Goal: Task Accomplishment & Management: Use online tool/utility

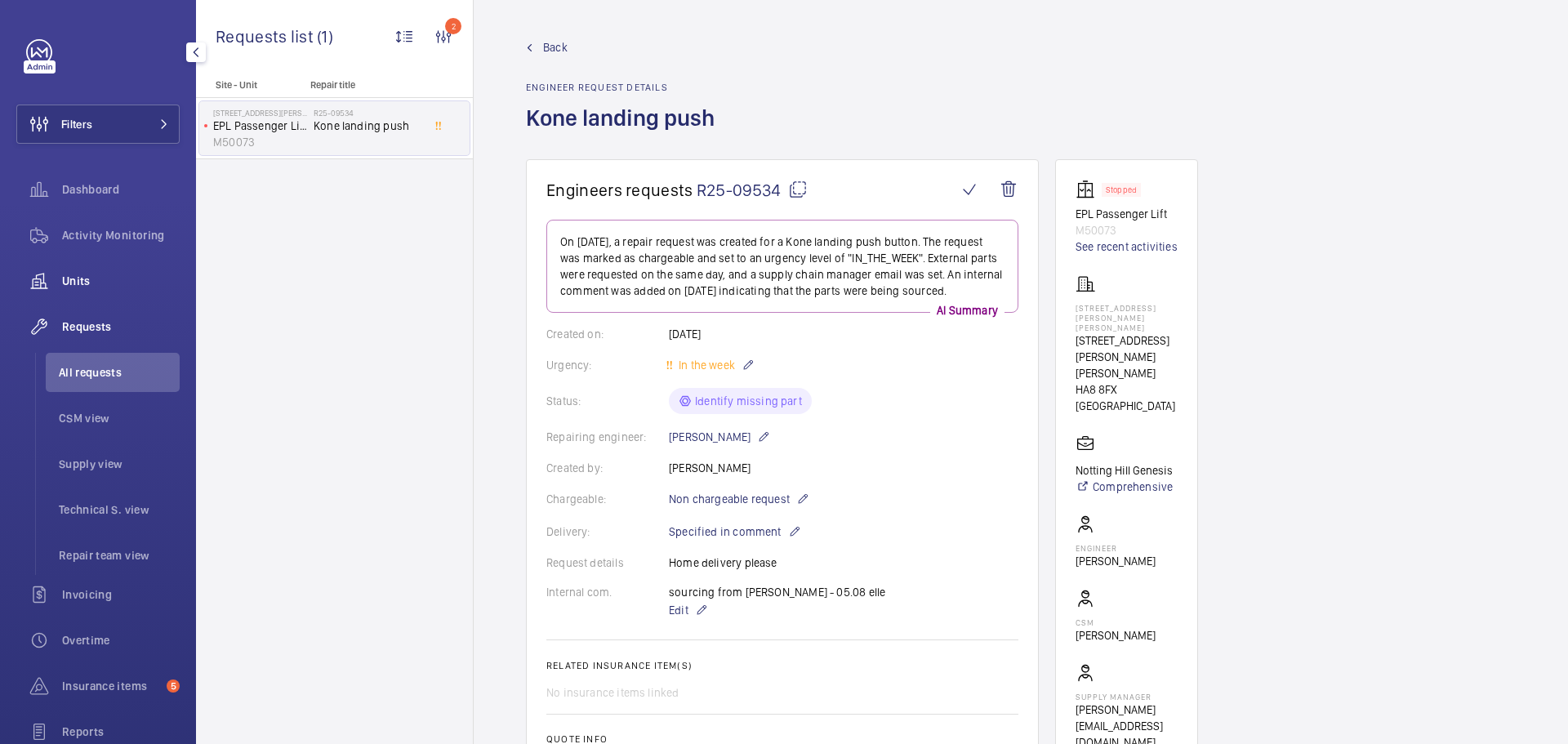
scroll to position [163, 0]
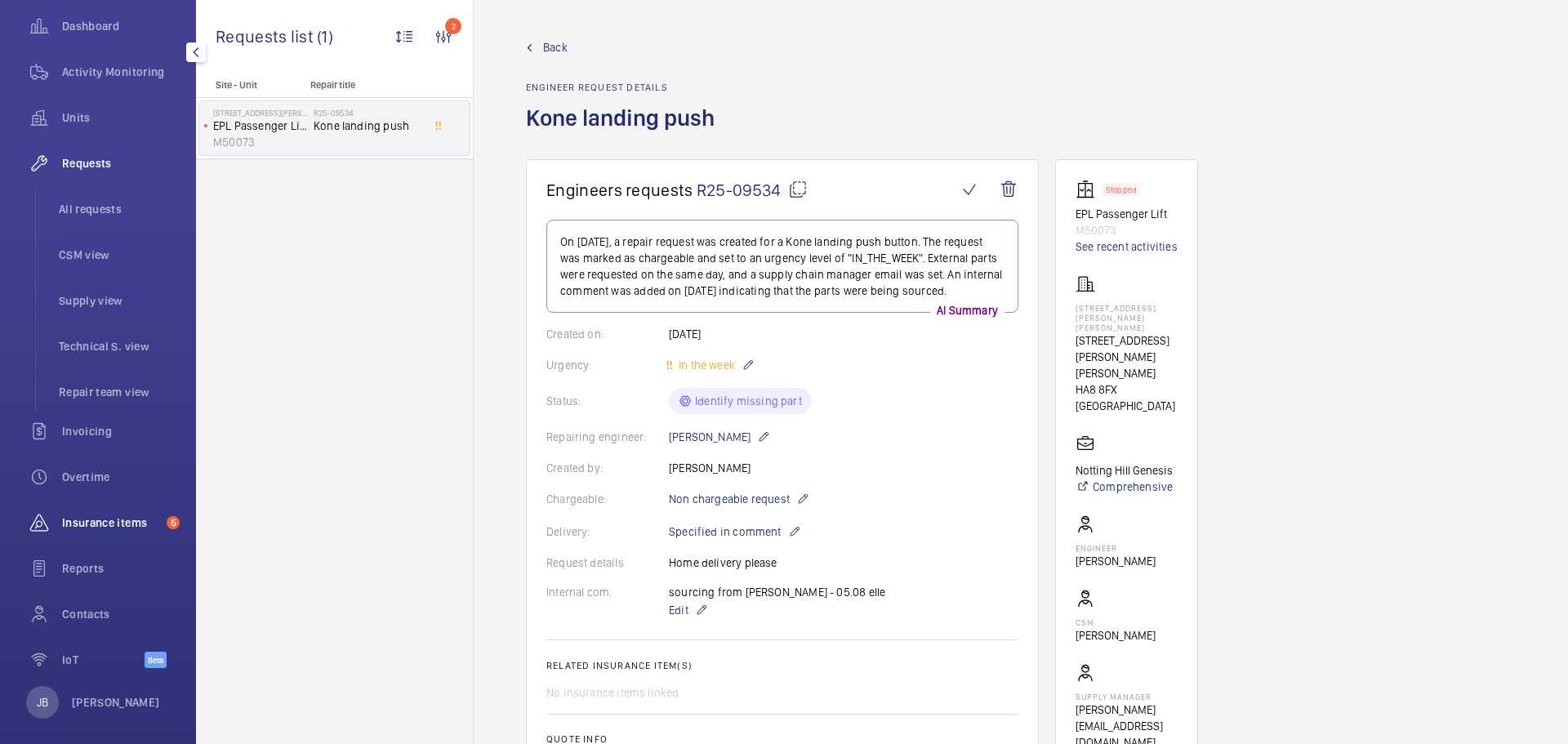
click at [92, 527] on span "Insurance items" at bounding box center [111, 523] width 98 height 17
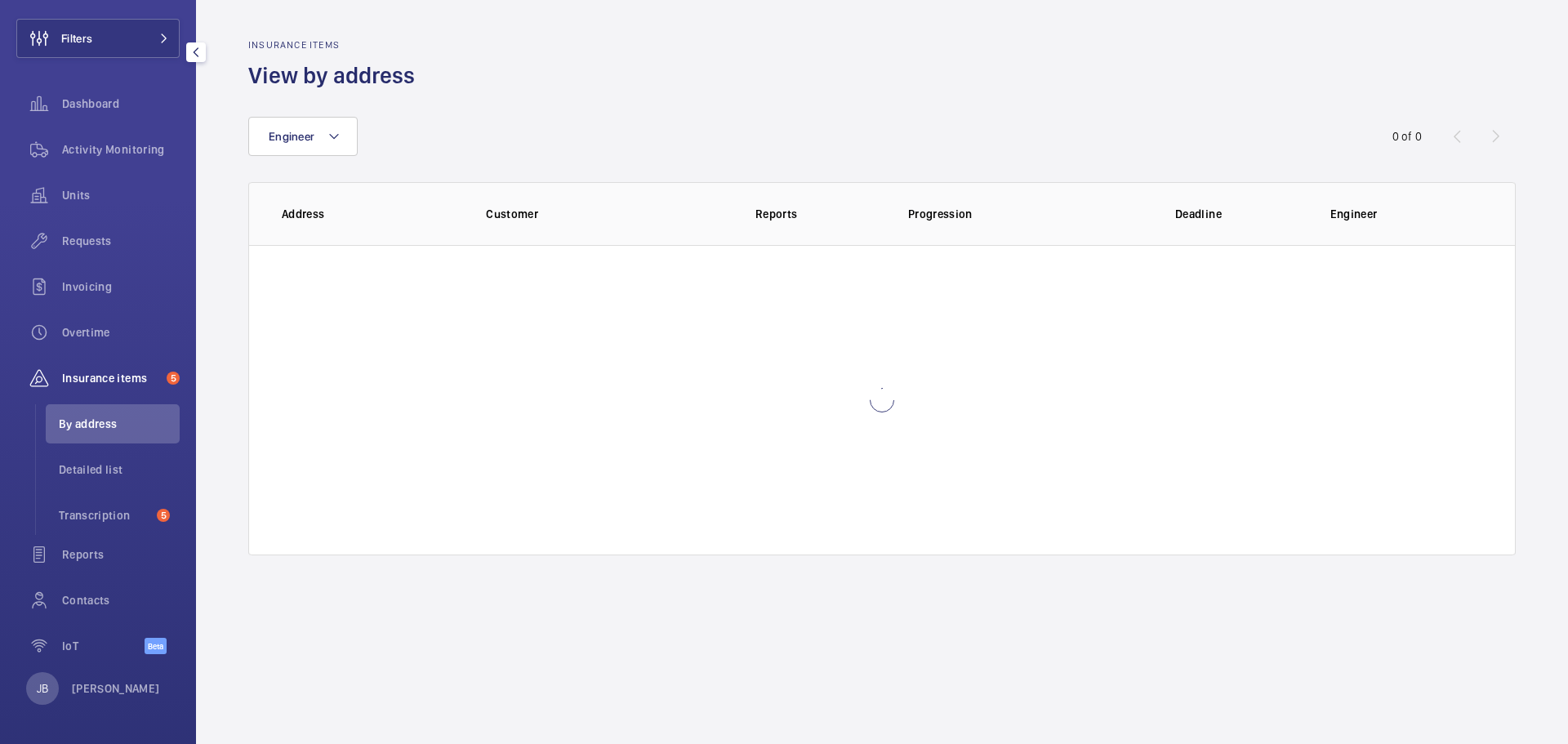
scroll to position [86, 0]
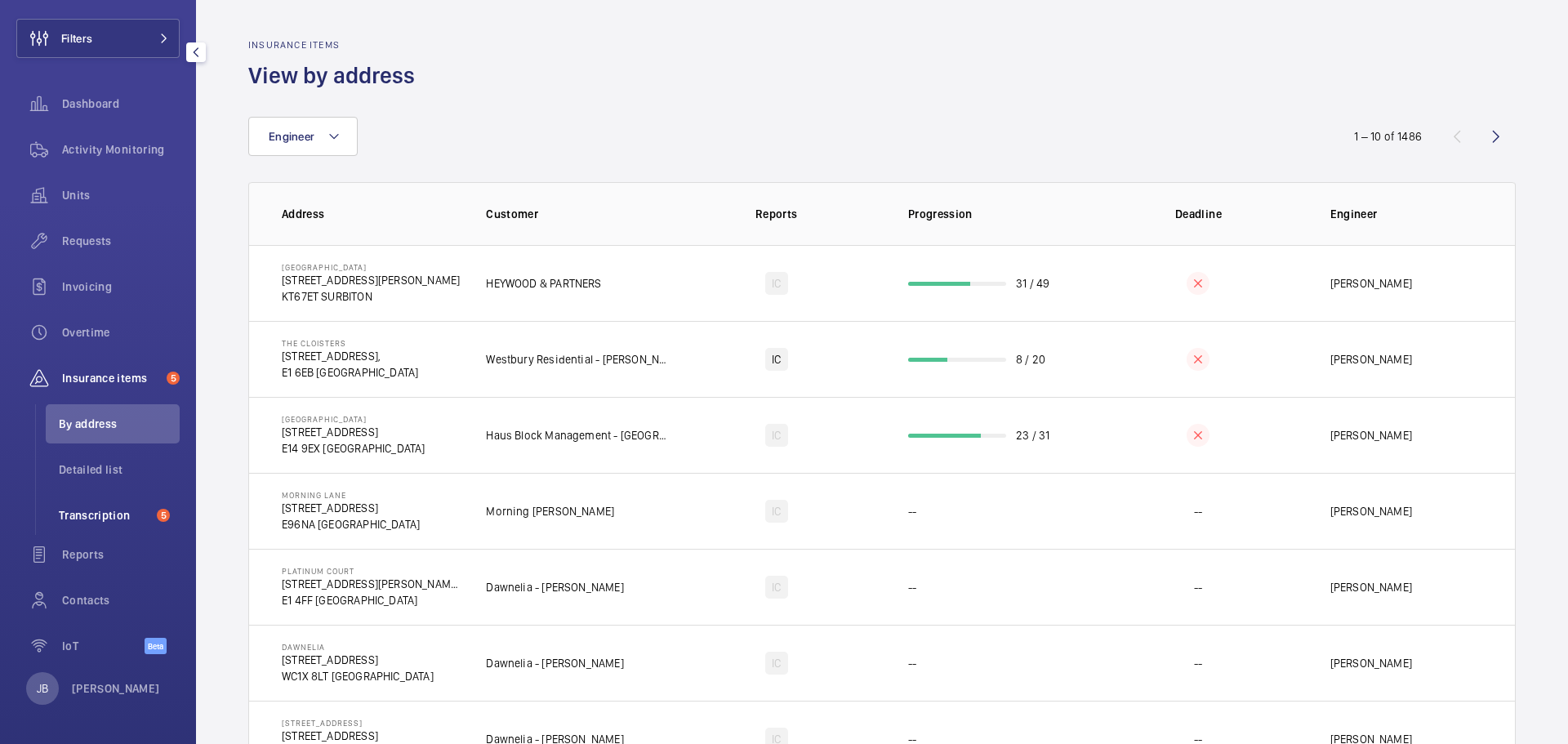
click at [99, 517] on span "Transcription" at bounding box center [104, 515] width 91 height 17
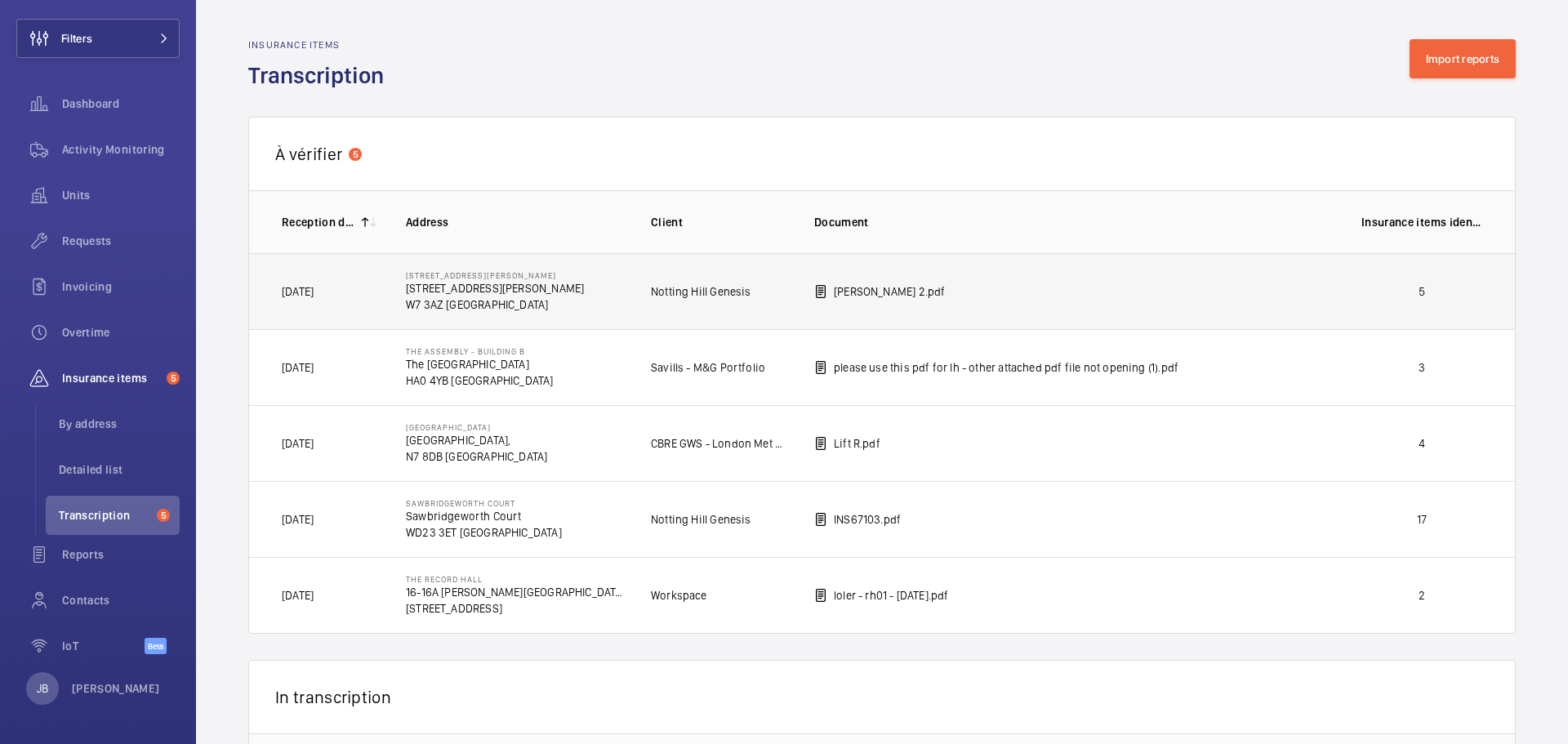
click at [1416, 301] on td "5" at bounding box center [1424, 291] width 180 height 76
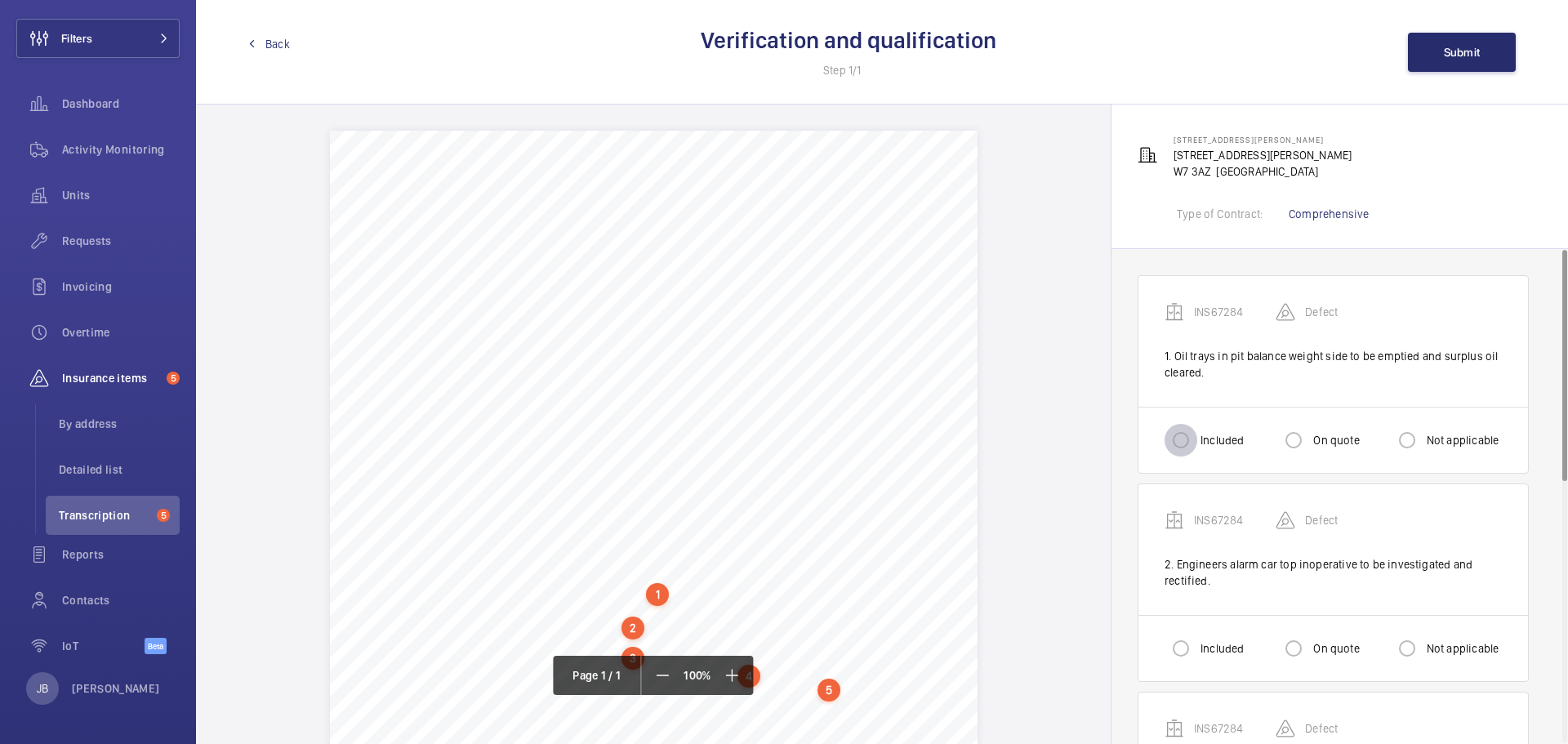
click at [1180, 440] on input "Included" at bounding box center [1180, 440] width 32 height 32
radio input "true"
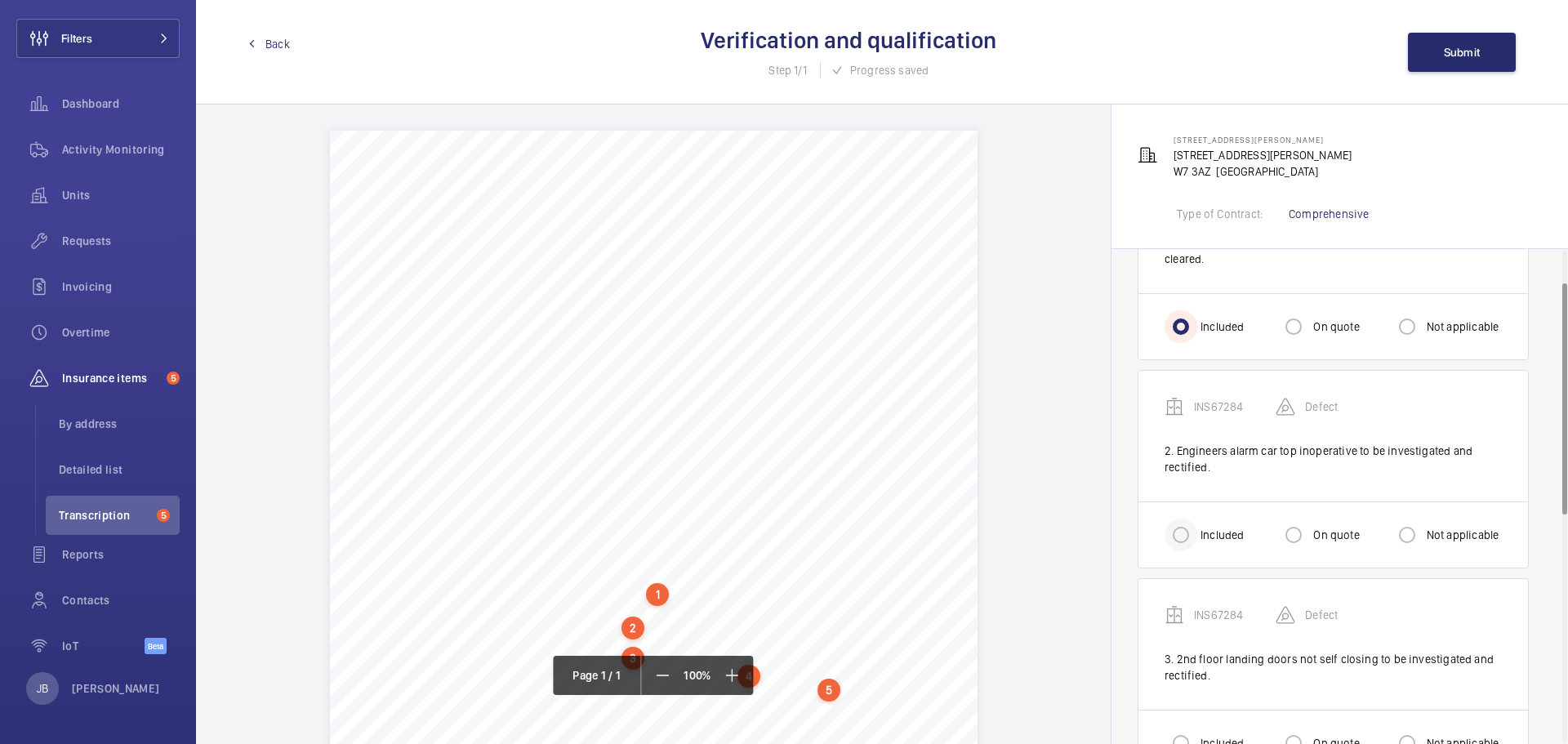
scroll to position [163, 0]
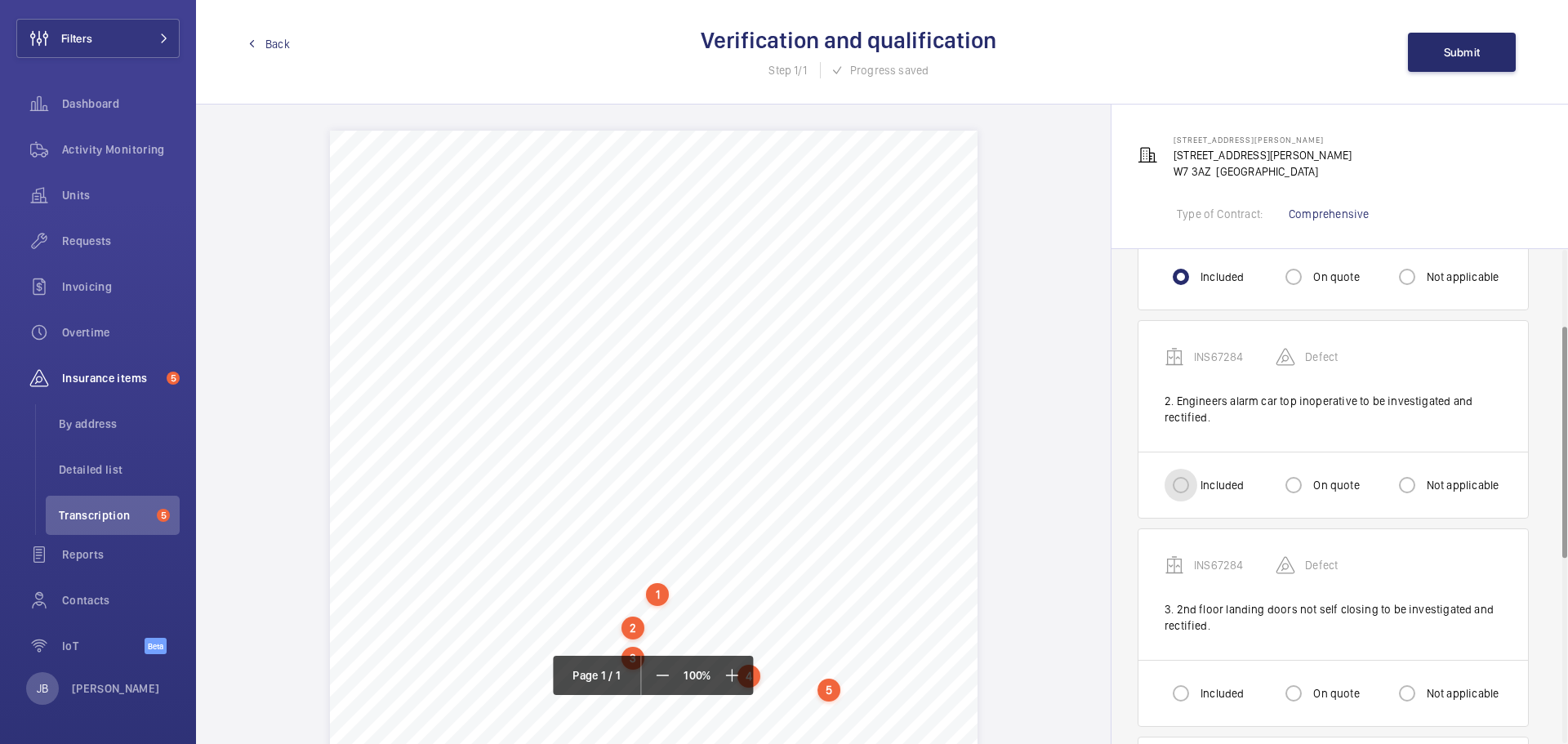
click at [1184, 486] on input "Included" at bounding box center [1180, 484] width 32 height 32
radio input "true"
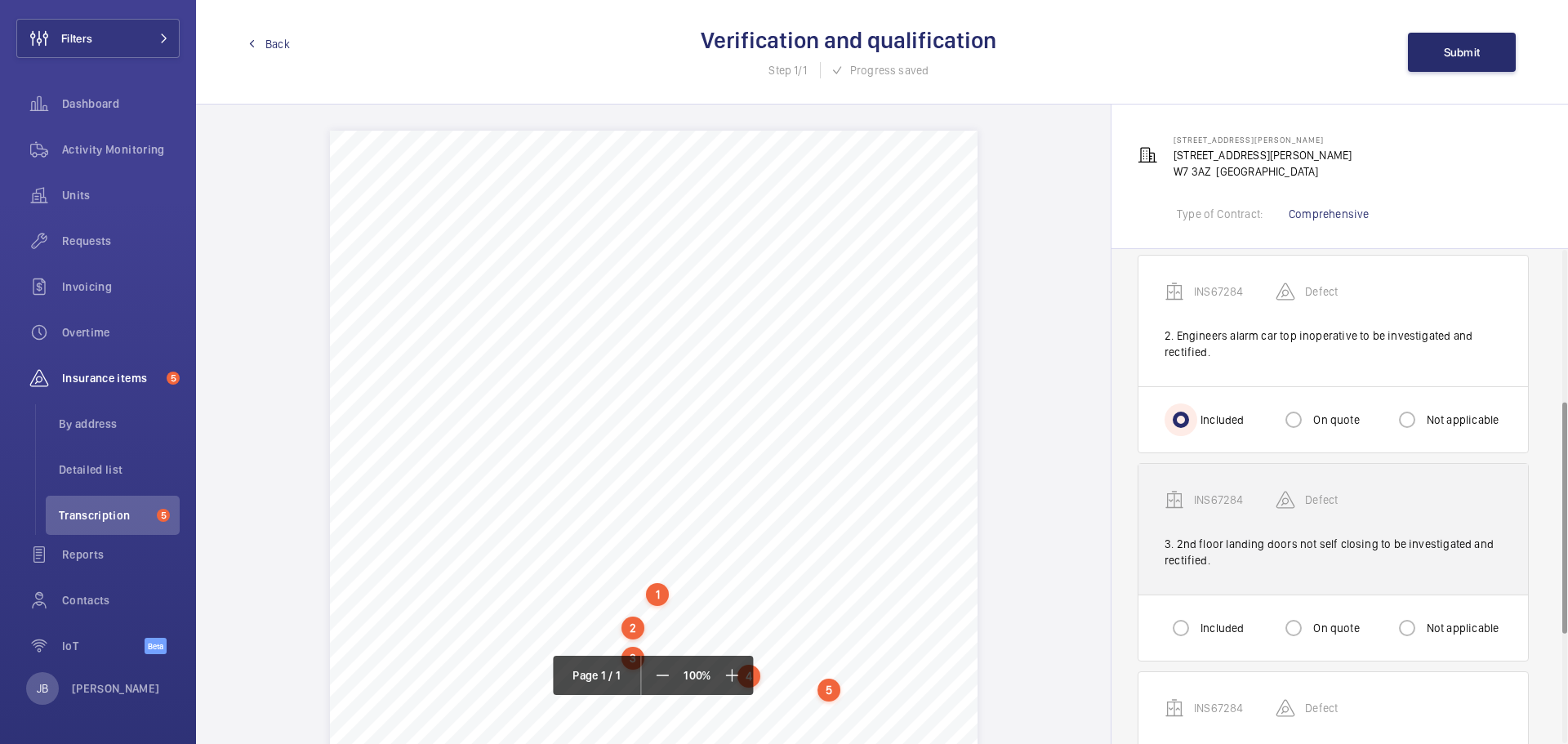
scroll to position [326, 0]
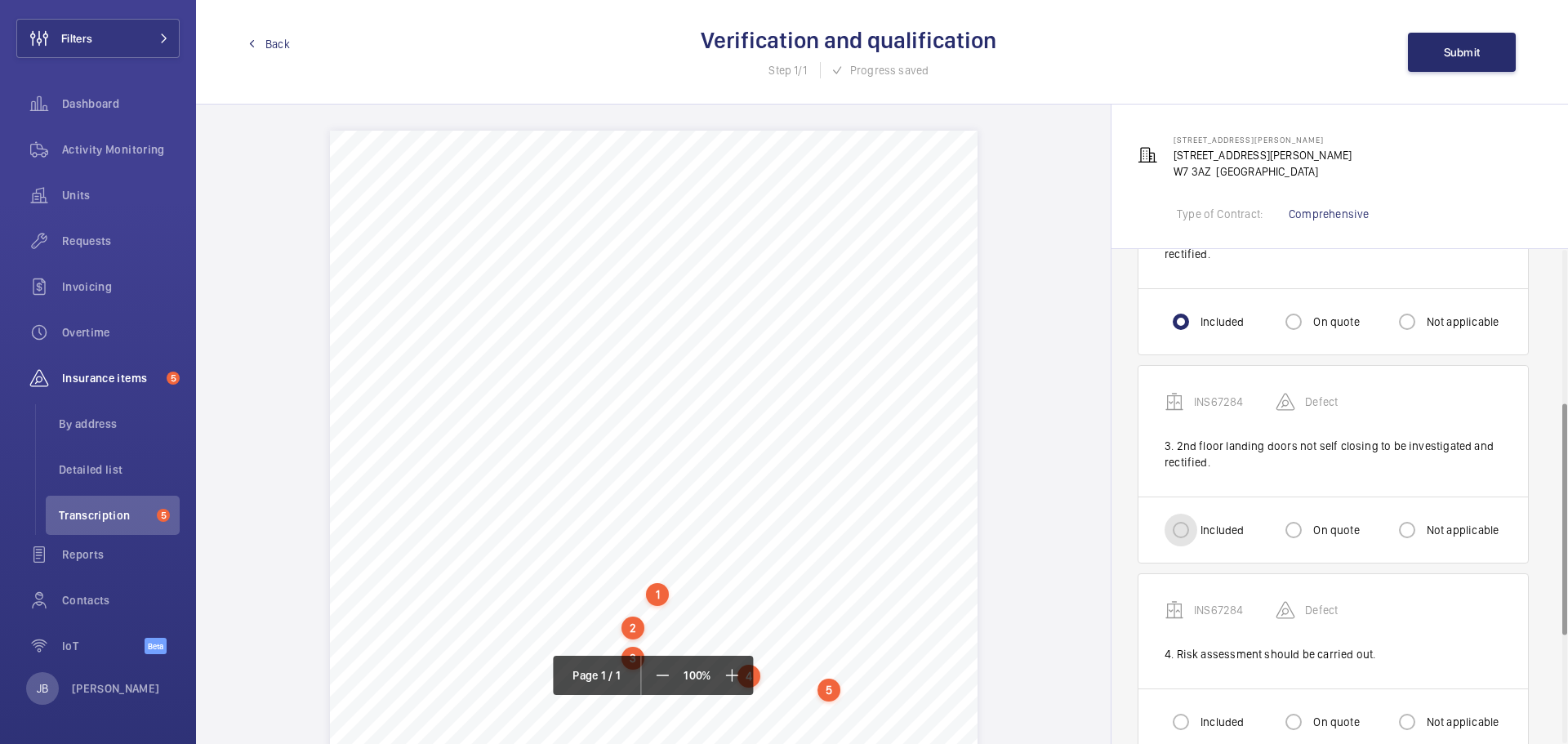
click at [1181, 525] on input "Included" at bounding box center [1180, 530] width 32 height 32
radio input "true"
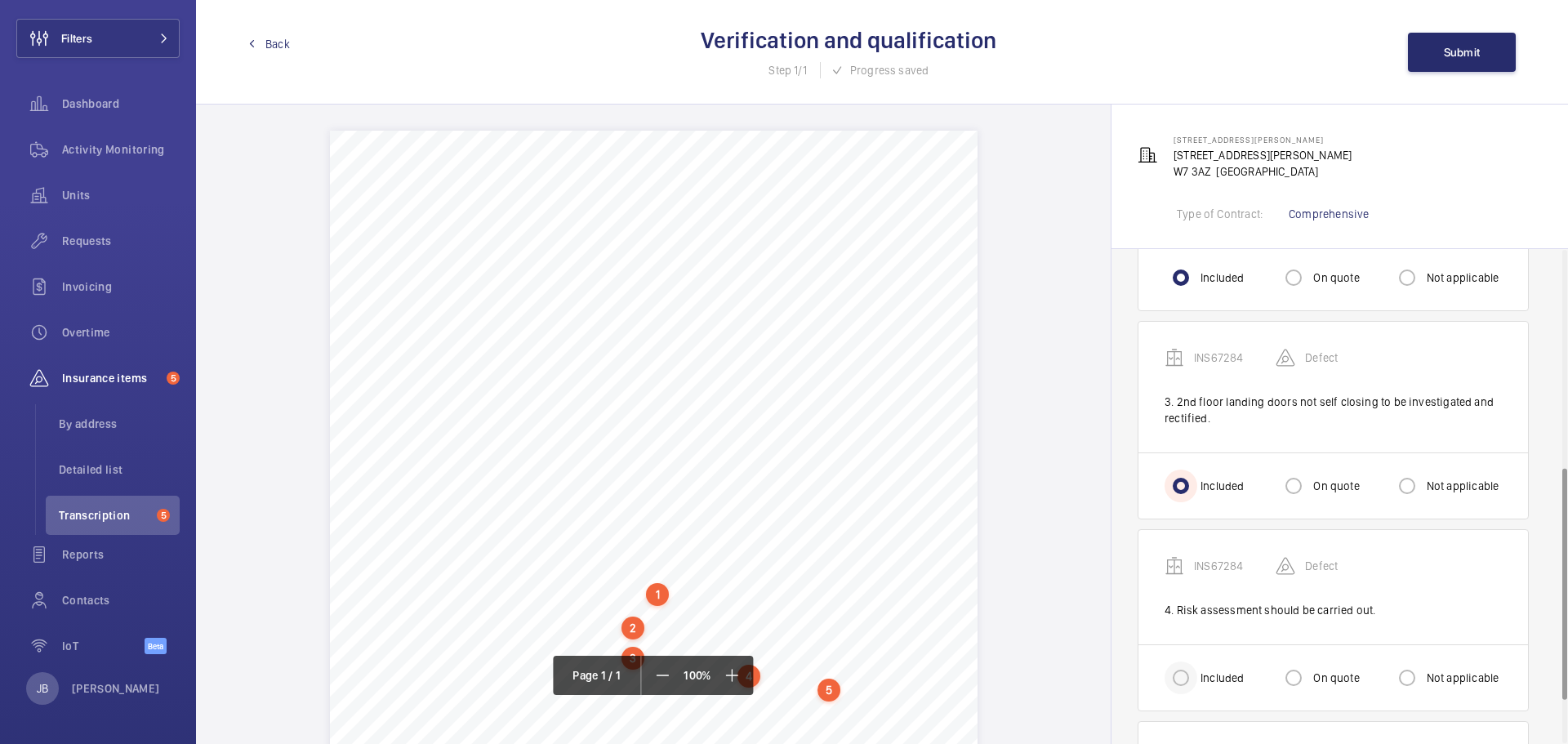
scroll to position [556, 0]
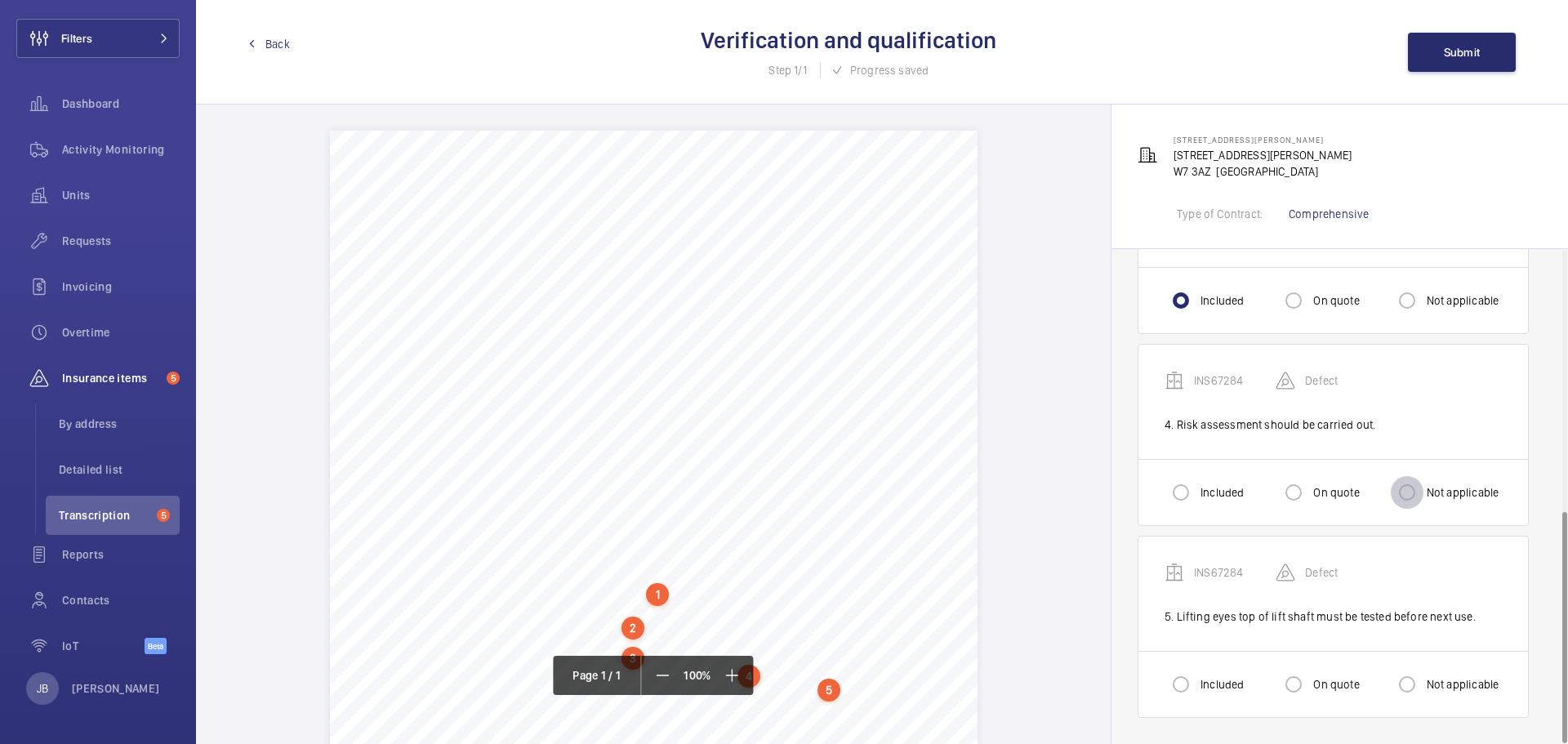
click at [1408, 502] on input "Not applicable" at bounding box center [1407, 492] width 32 height 32
radio input "true"
click at [1404, 683] on input "Not applicable" at bounding box center [1407, 684] width 32 height 32
radio input "true"
drag, startPoint x: 1288, startPoint y: 689, endPoint x: 1289, endPoint y: 679, distance: 10.0
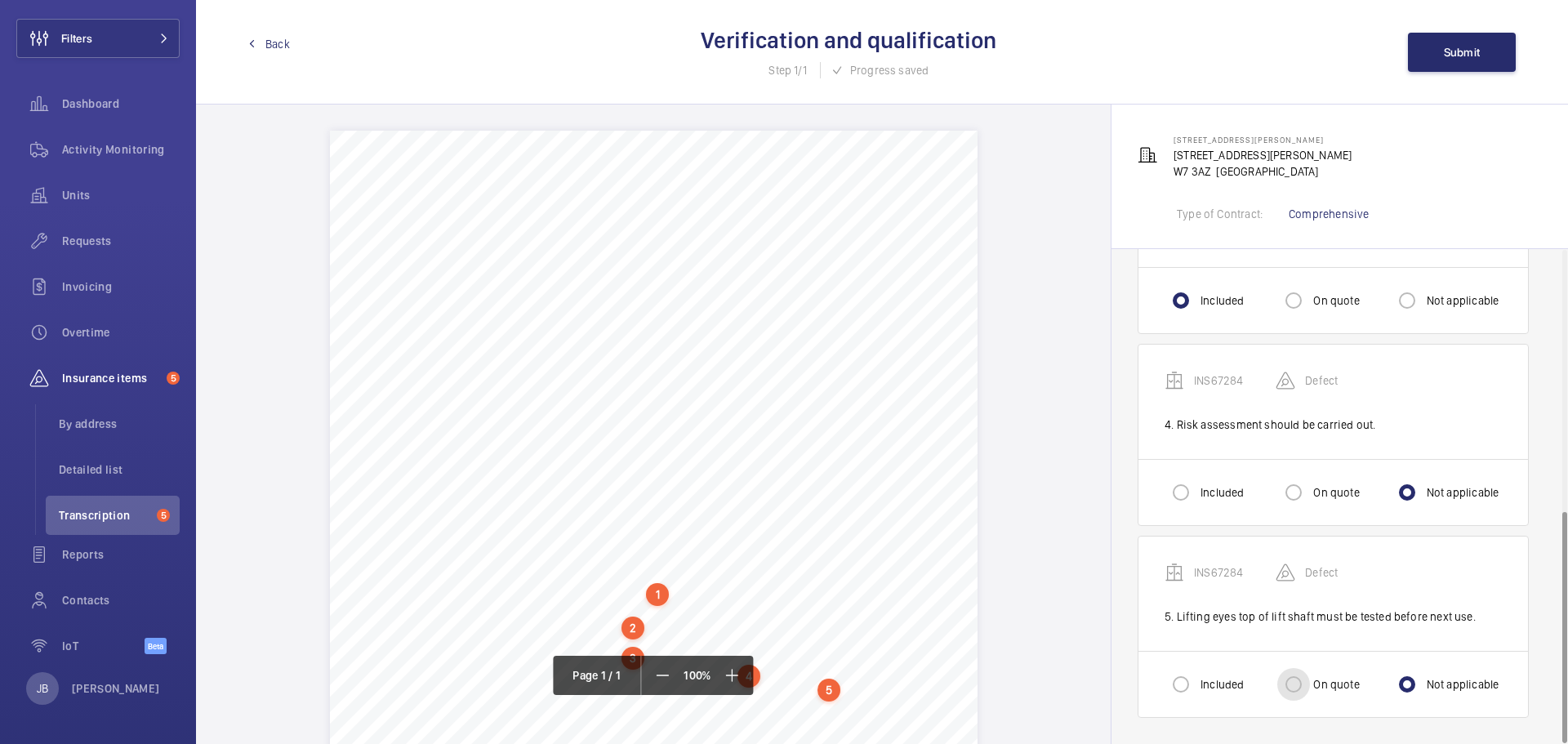
click at [1289, 687] on input "On quote" at bounding box center [1293, 684] width 32 height 32
radio input "true"
click at [1447, 58] on span "Submit" at bounding box center [1462, 52] width 37 height 13
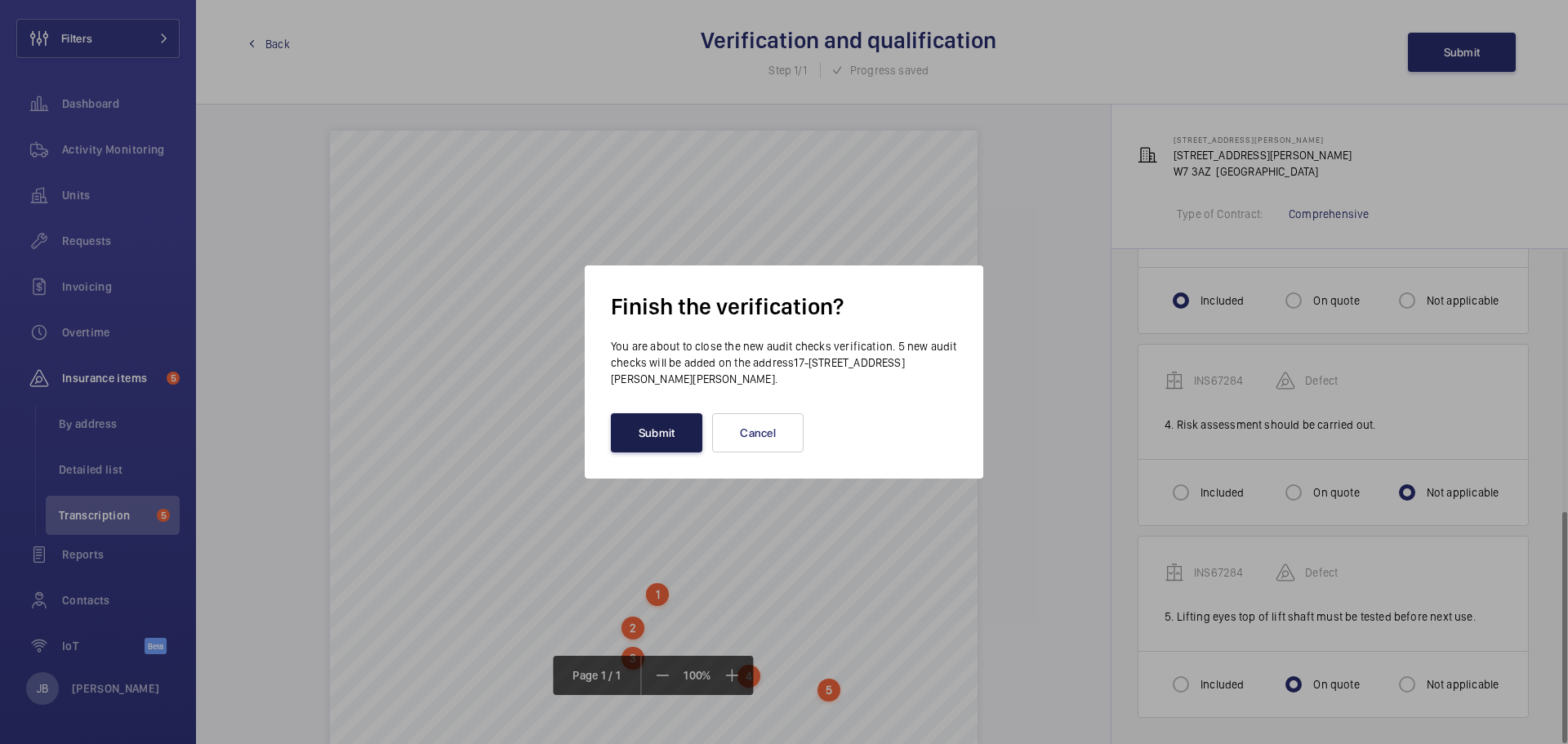
click at [649, 435] on button "Submit" at bounding box center [656, 433] width 91 height 39
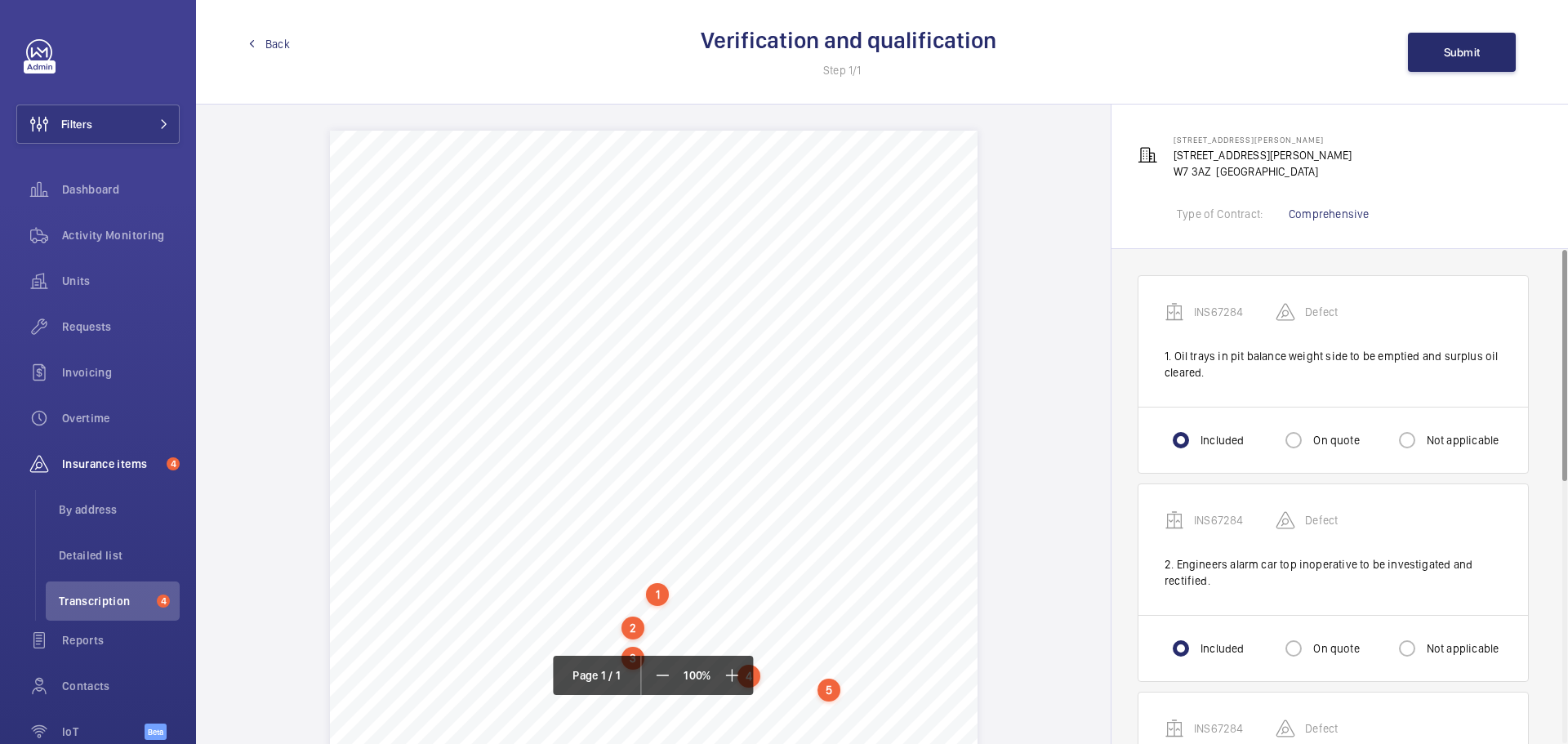
click at [266, 41] on span "Back" at bounding box center [278, 44] width 25 height 17
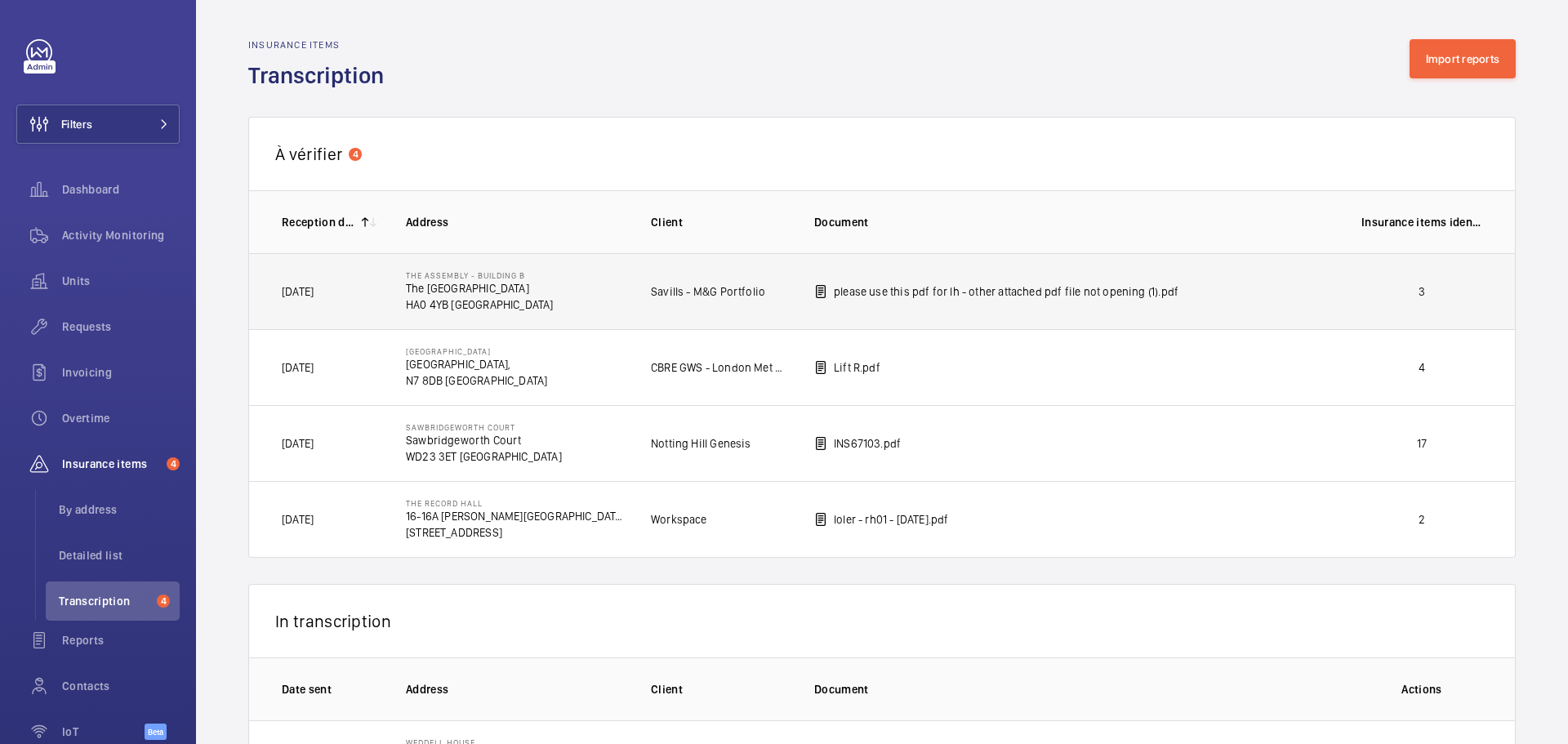
click at [1361, 295] on p "3" at bounding box center [1422, 291] width 121 height 17
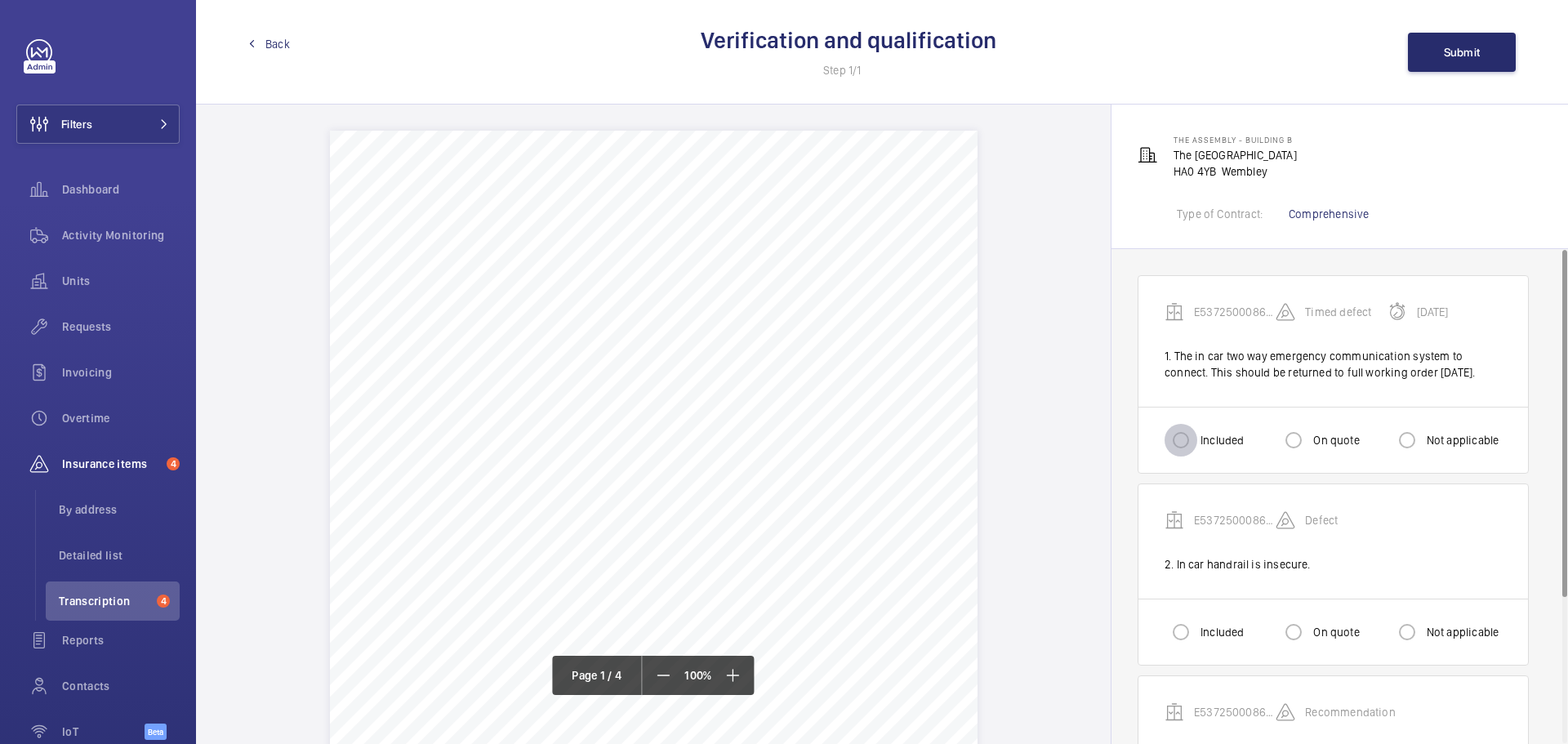
click at [1183, 456] on input "Included" at bounding box center [1180, 440] width 32 height 32
radio input "true"
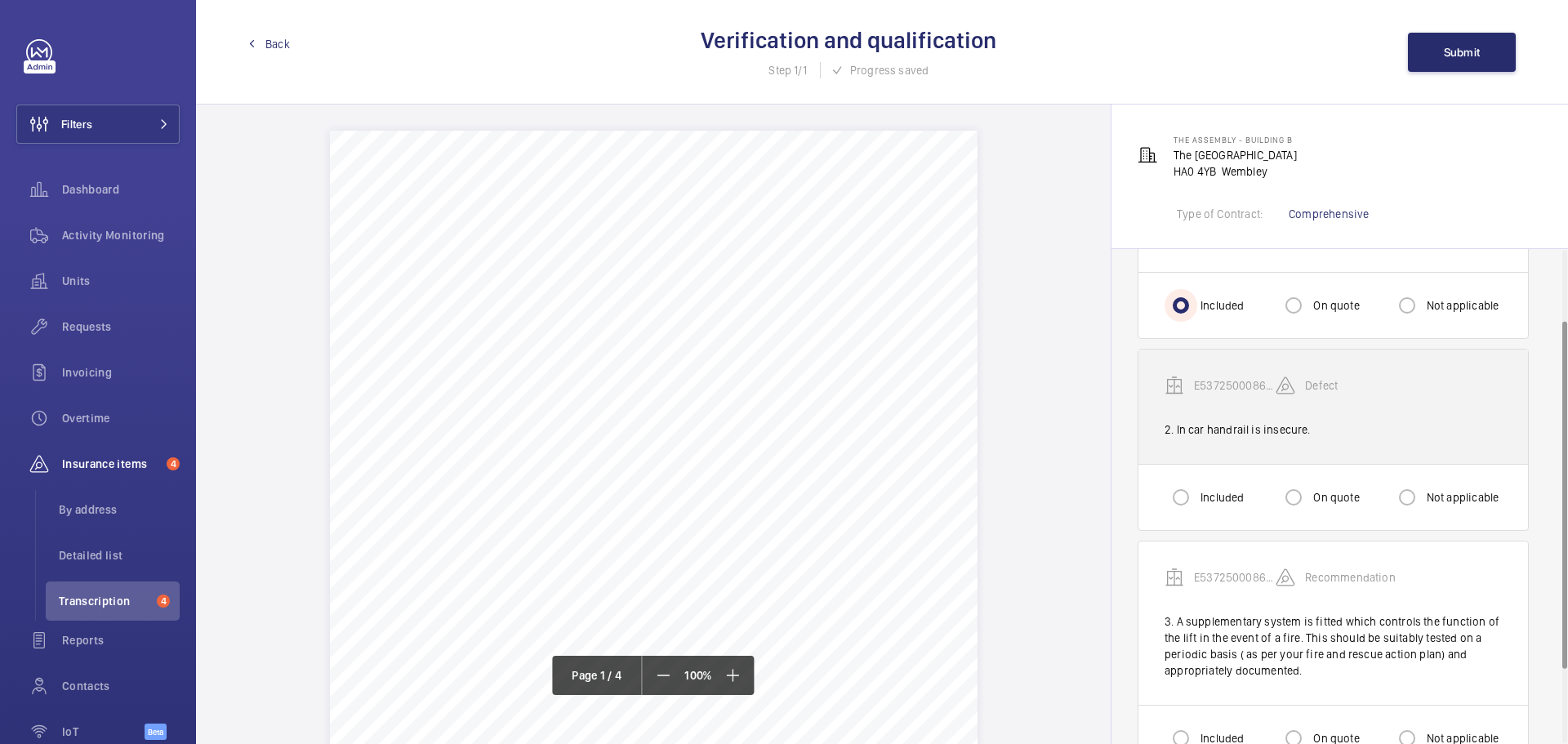
scroll to position [163, 0]
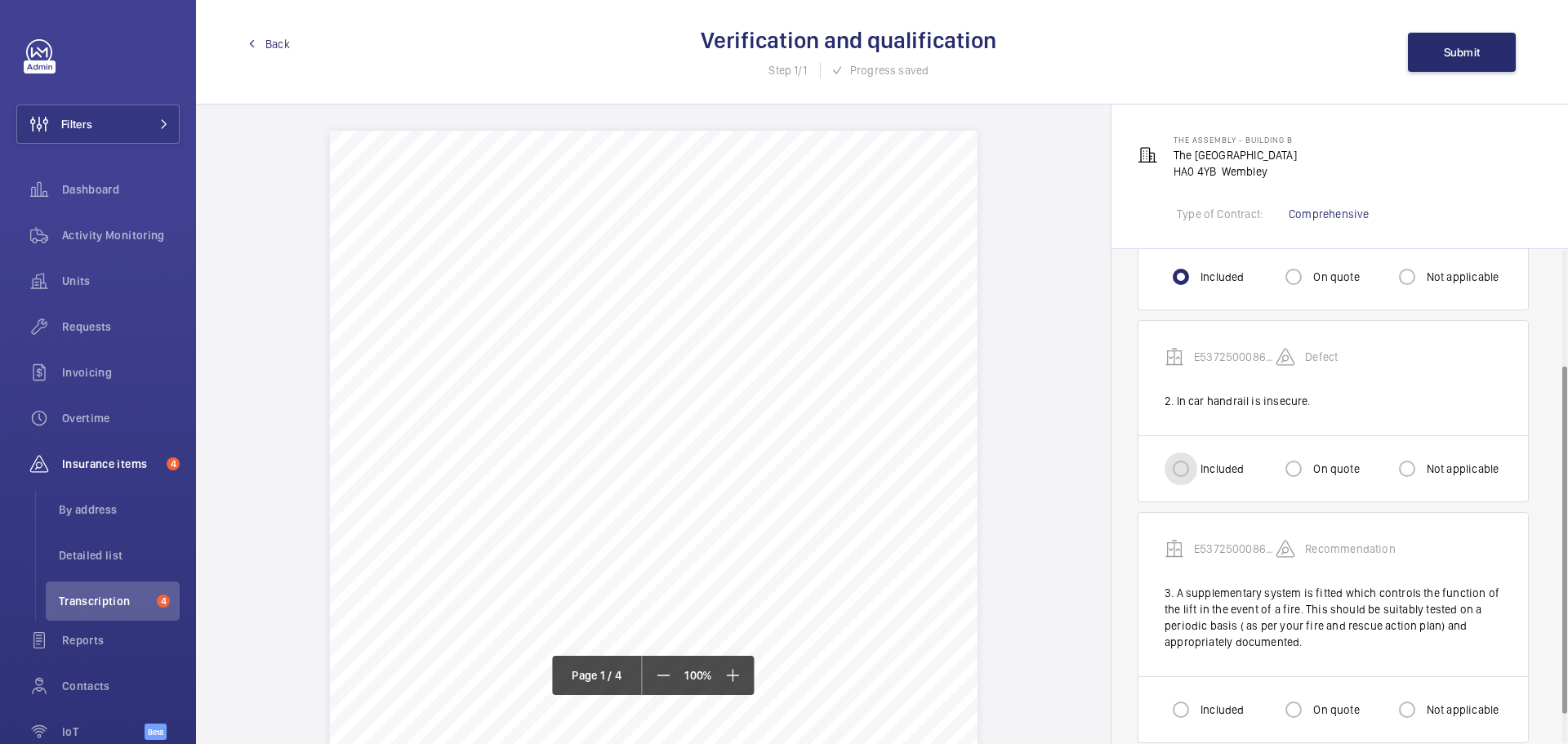
click at [1178, 485] on input "Included" at bounding box center [1180, 469] width 32 height 32
radio input "true"
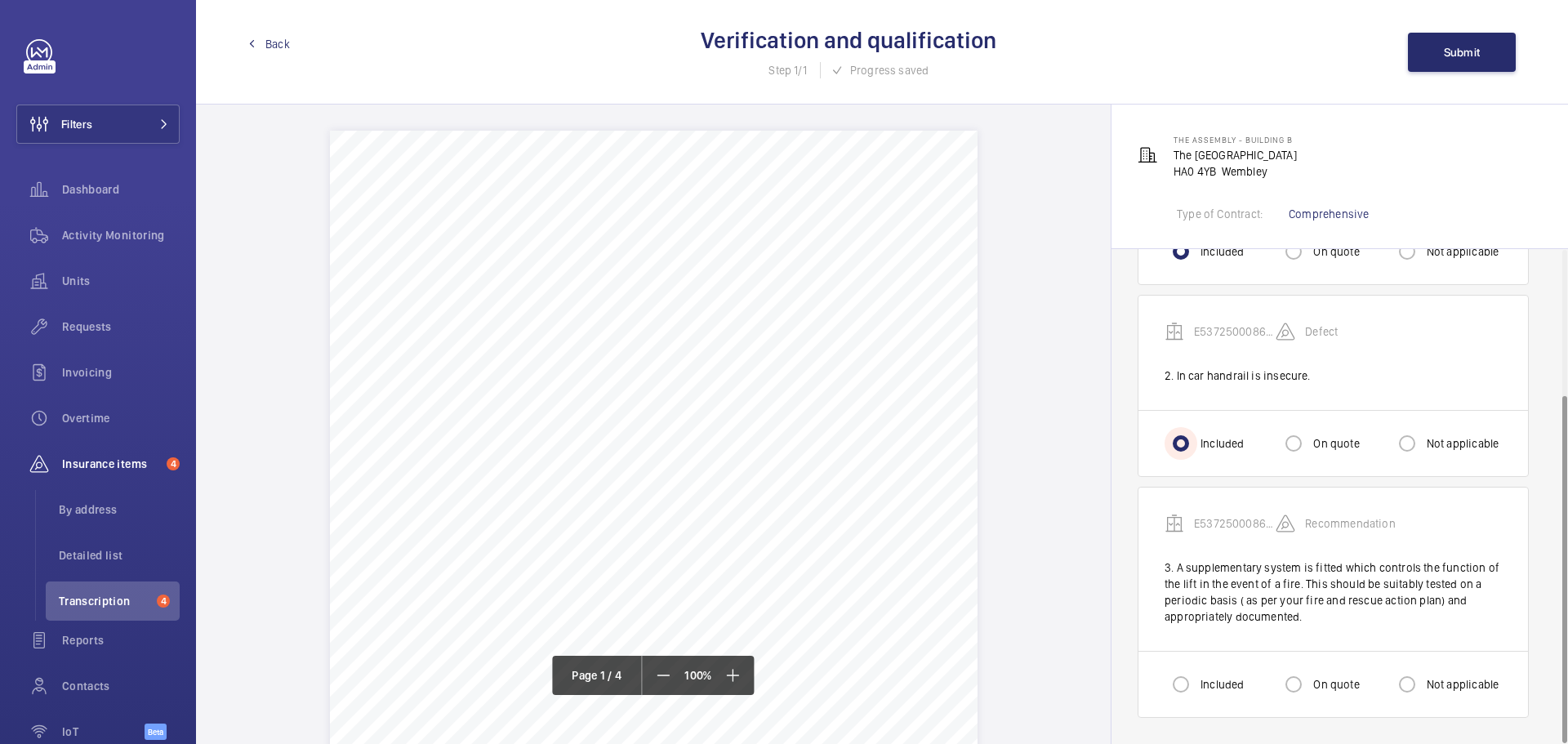
scroll to position [205, 0]
click at [1185, 691] on input "Included" at bounding box center [1180, 684] width 32 height 32
radio input "true"
click at [1473, 50] on span "Submit" at bounding box center [1462, 52] width 37 height 13
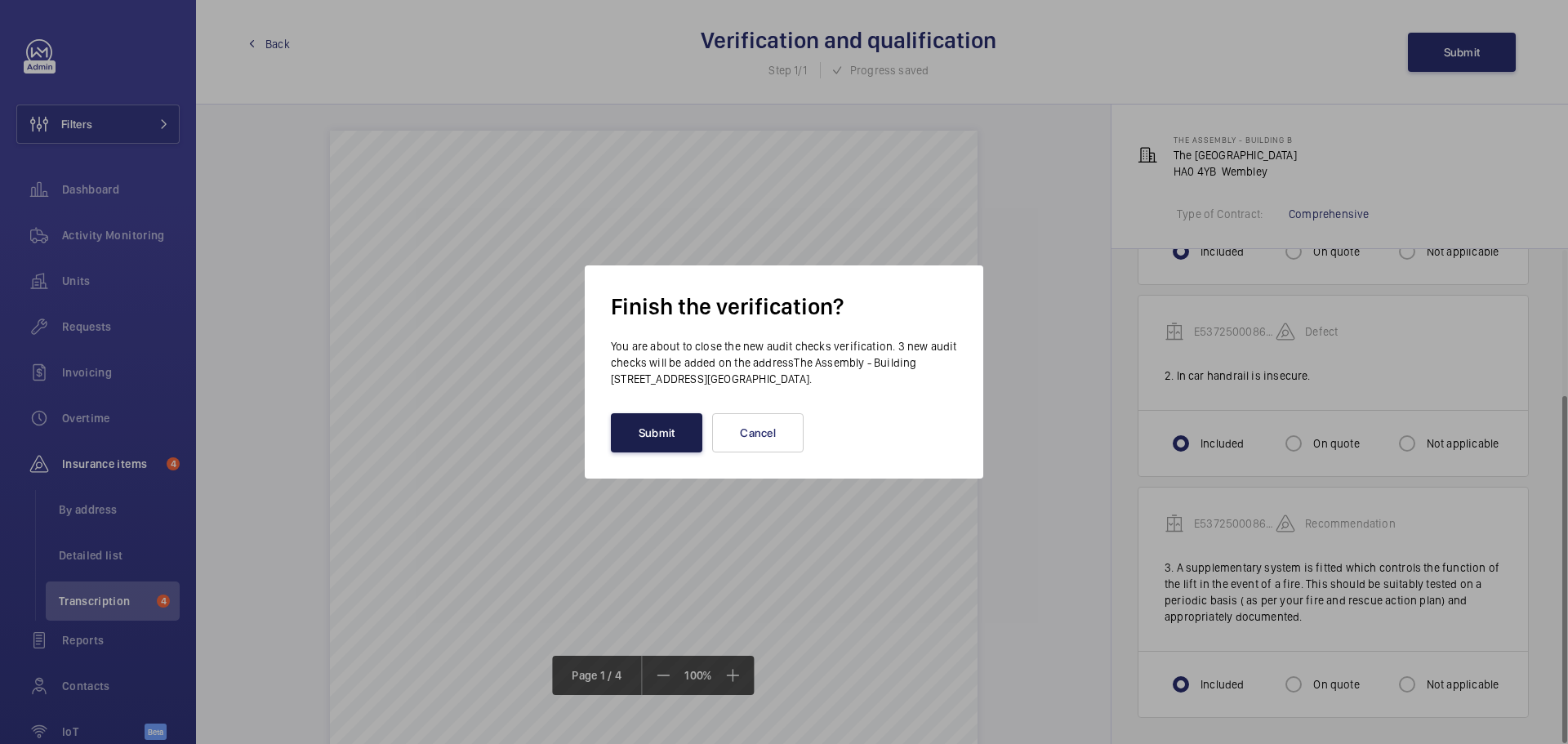
click at [631, 442] on button "Submit" at bounding box center [656, 433] width 91 height 39
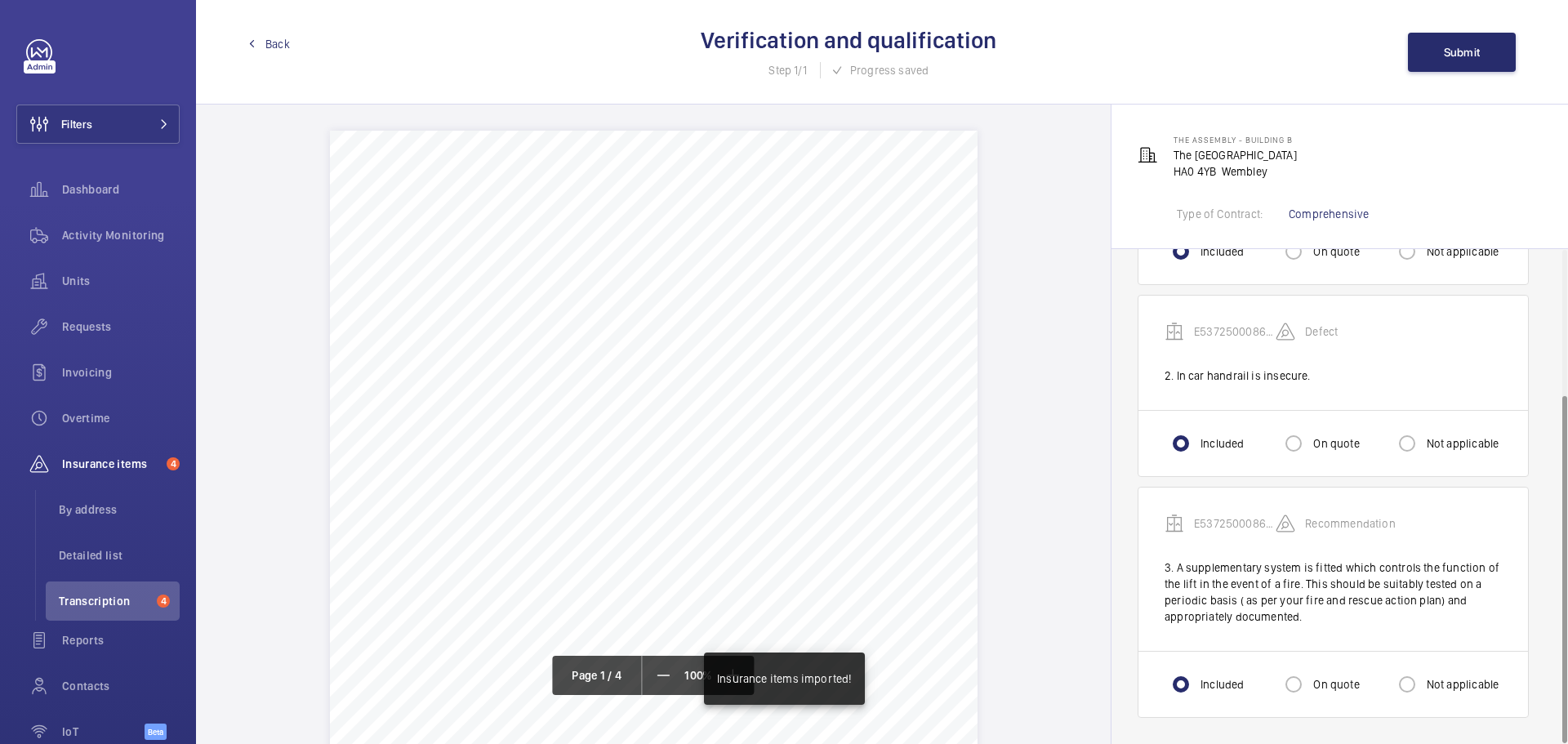
click at [282, 40] on span "Back" at bounding box center [278, 44] width 25 height 17
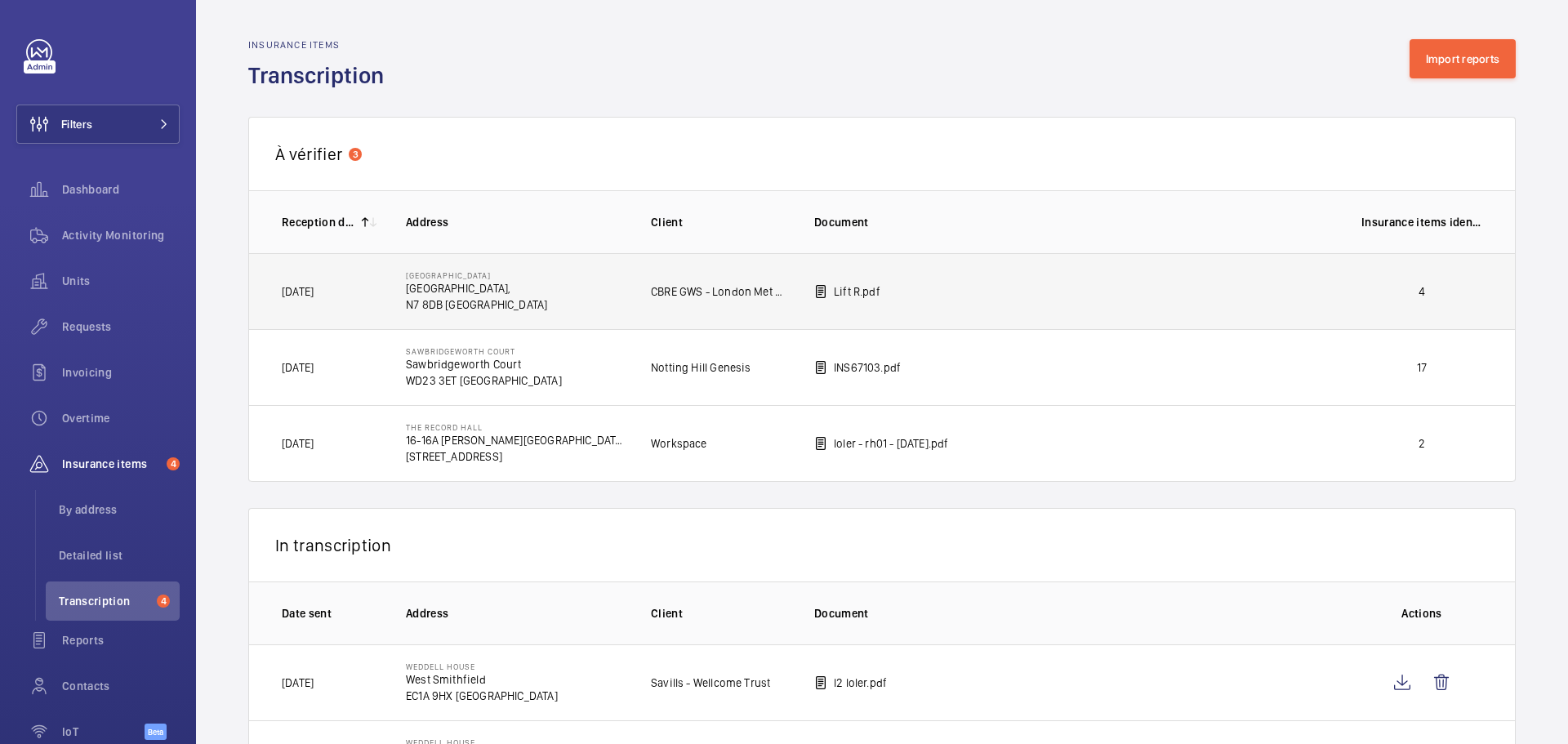
click at [1374, 298] on p "4" at bounding box center [1422, 291] width 121 height 17
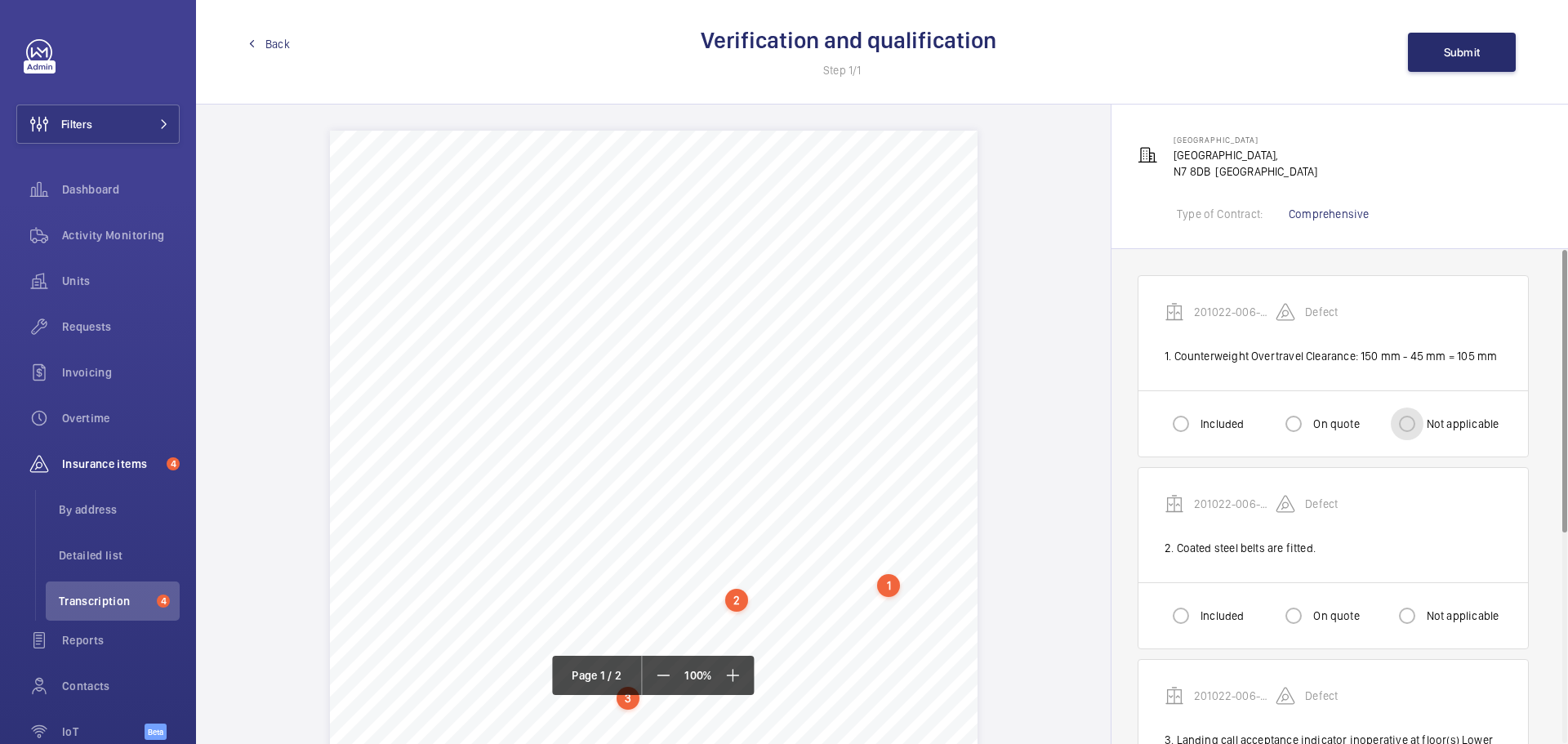
click at [1403, 424] on input "Not applicable" at bounding box center [1407, 424] width 32 height 32
radio input "true"
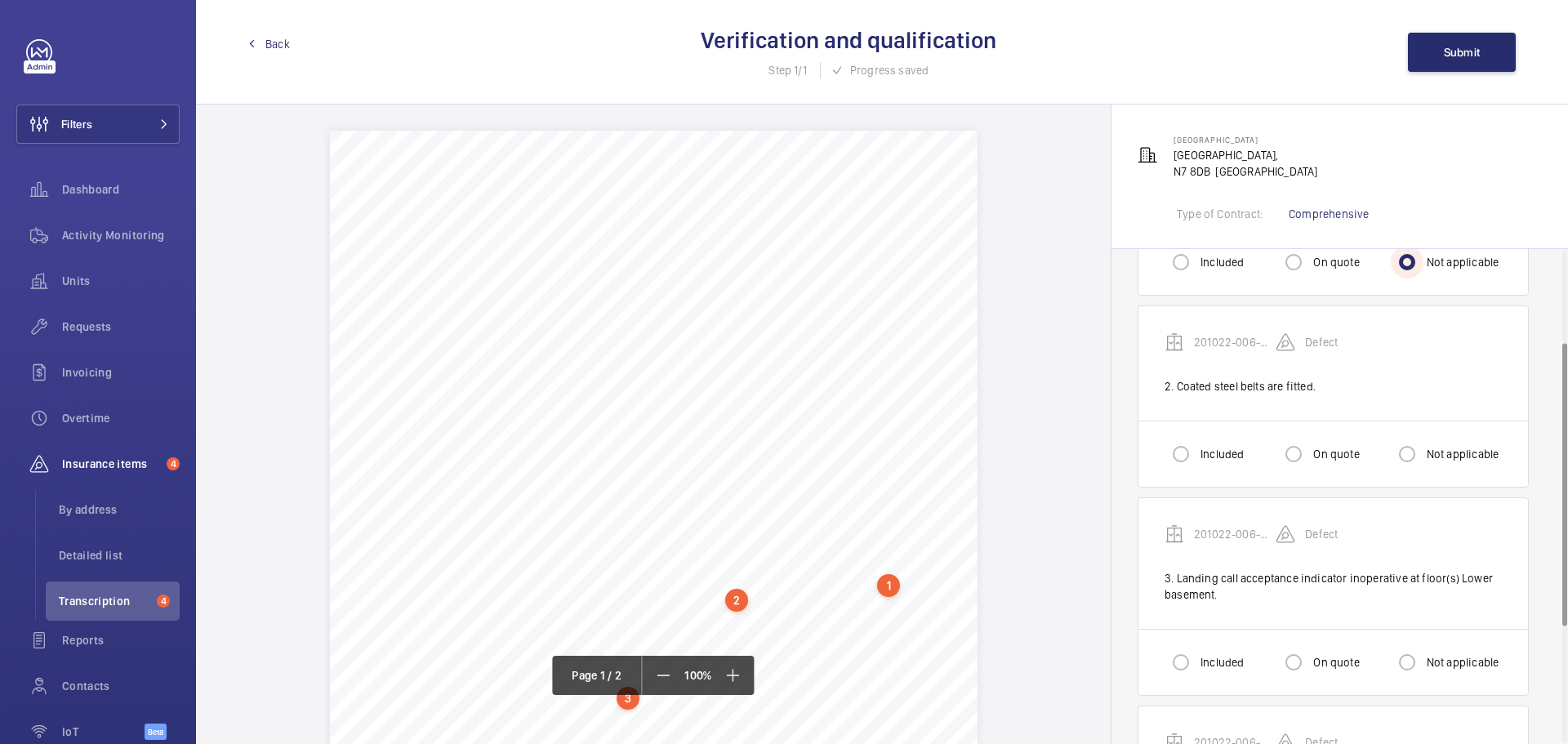
scroll to position [163, 0]
click at [1416, 461] on input "Not applicable" at bounding box center [1407, 452] width 32 height 32
radio input "true"
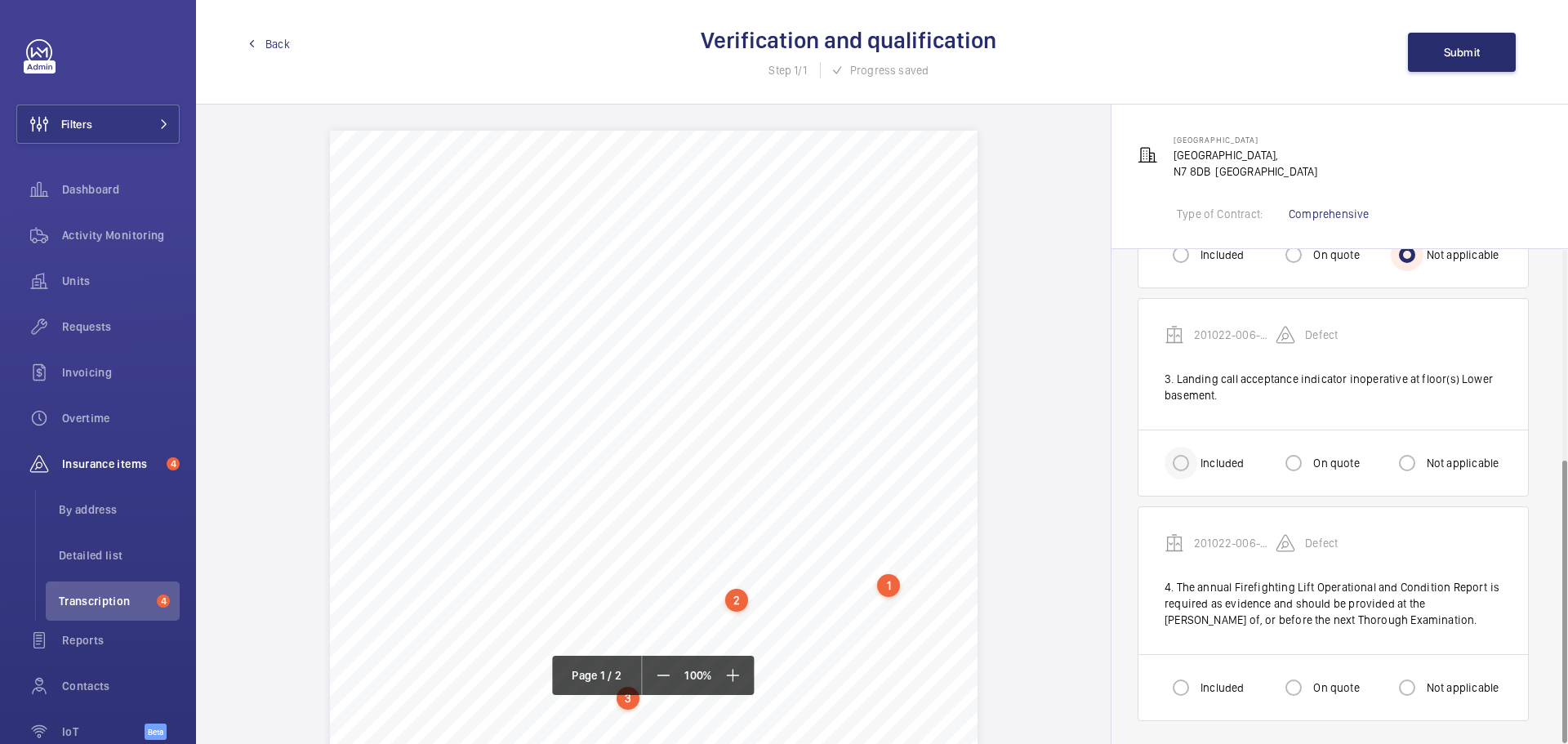
scroll to position [364, 0]
click at [1187, 455] on input "Included" at bounding box center [1180, 460] width 32 height 32
radio input "true"
click at [1412, 693] on input "Not applicable" at bounding box center [1407, 684] width 32 height 32
radio input "true"
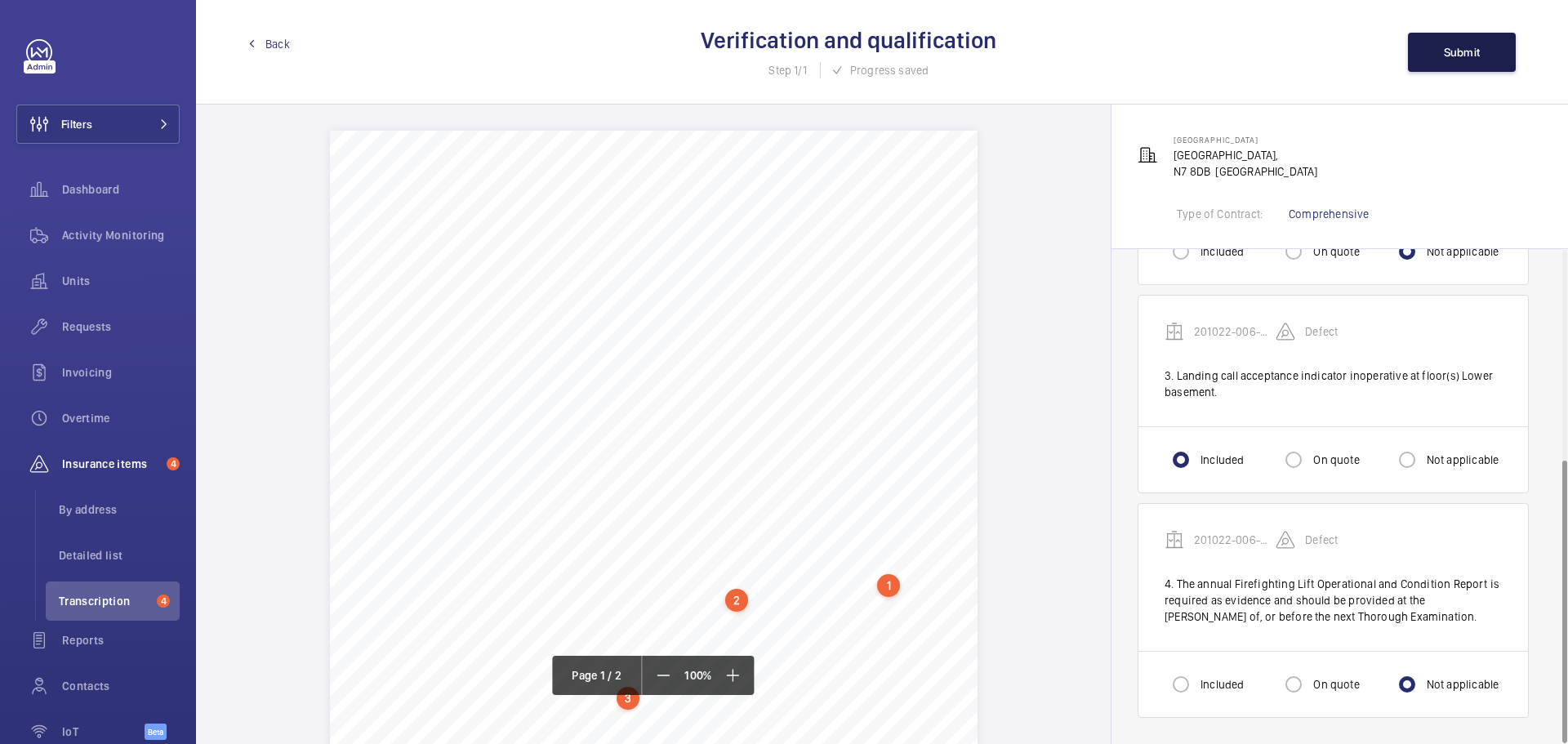
click at [1451, 46] on span "Submit" at bounding box center [1462, 52] width 37 height 13
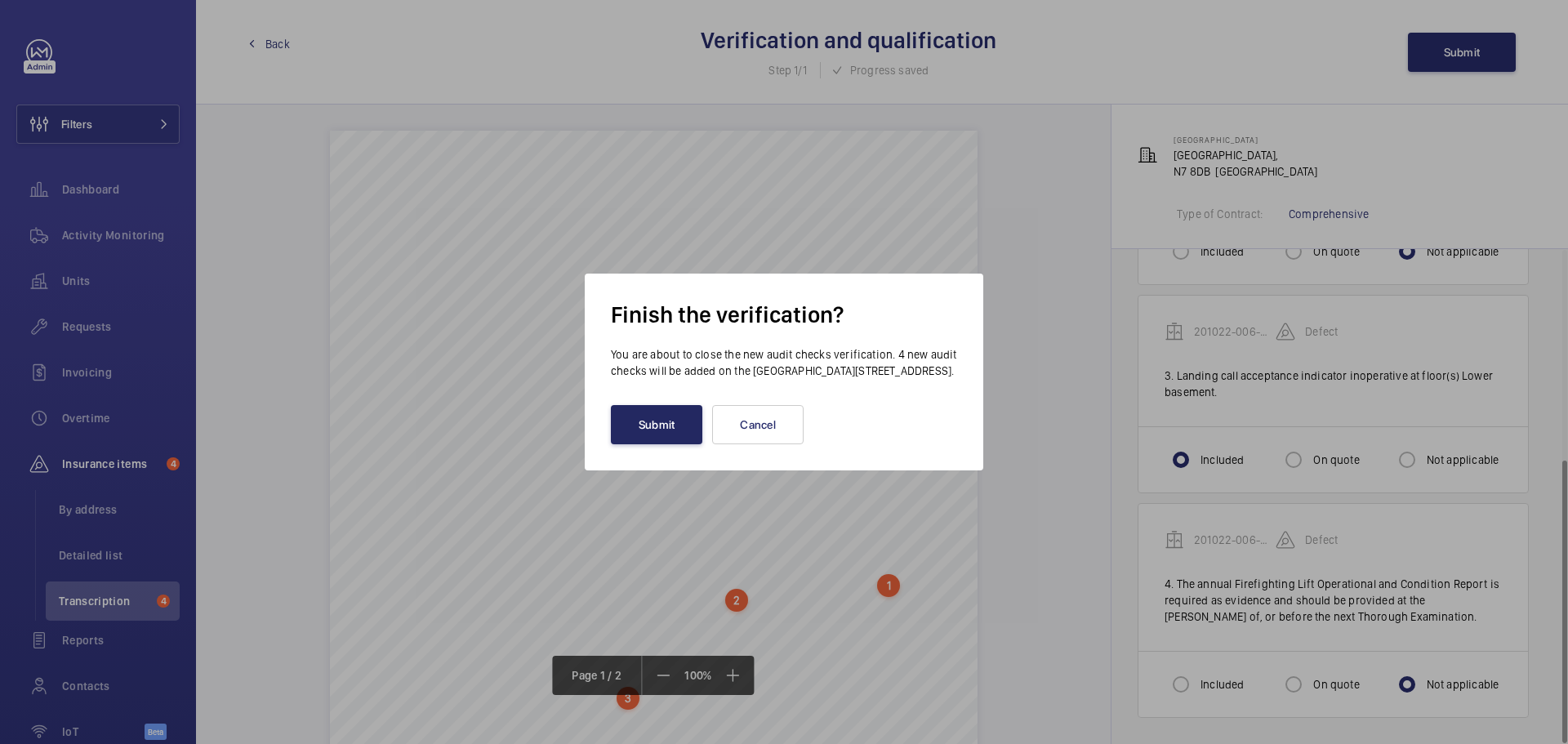
click at [660, 440] on button "Submit" at bounding box center [656, 425] width 91 height 39
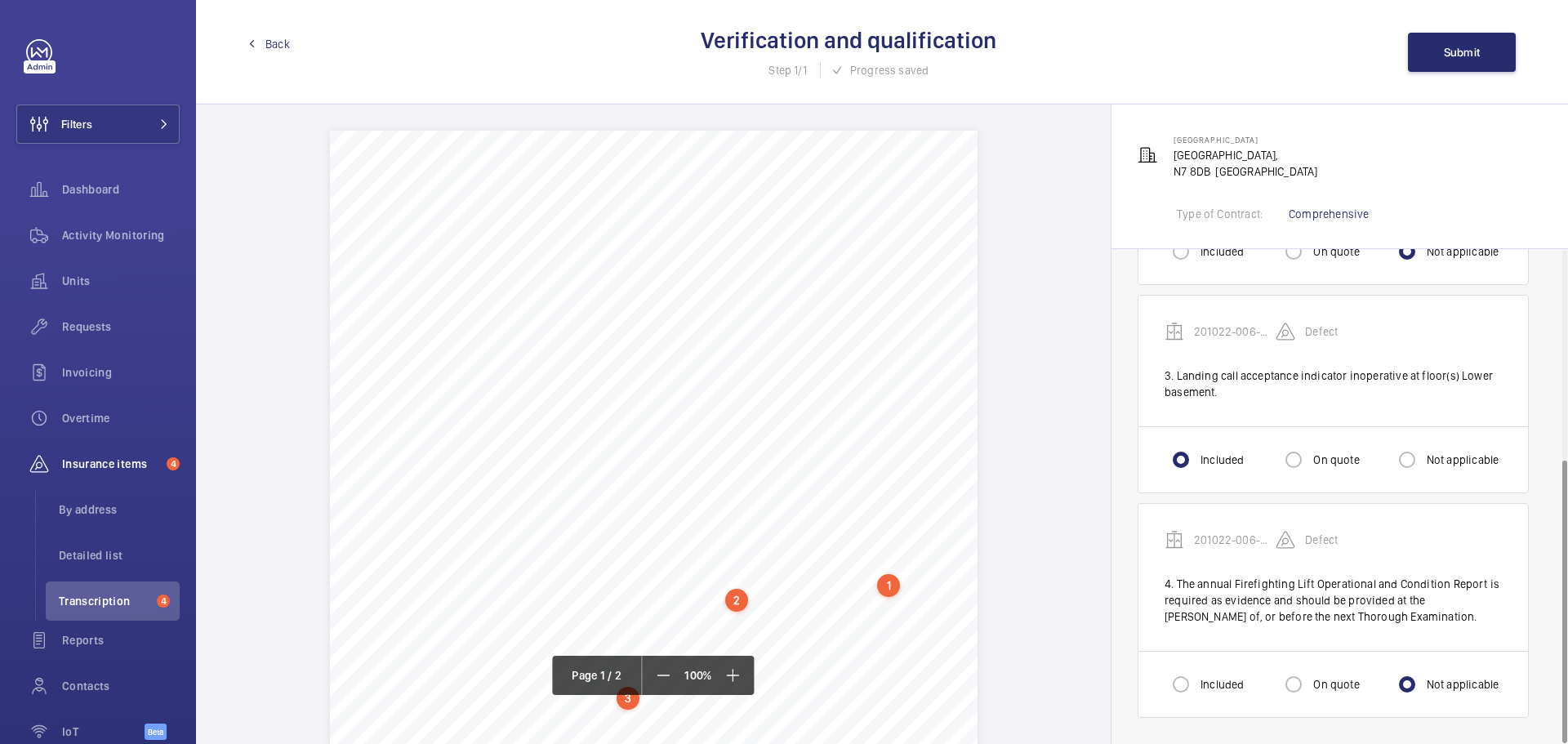
click at [280, 46] on span "Back" at bounding box center [278, 44] width 25 height 17
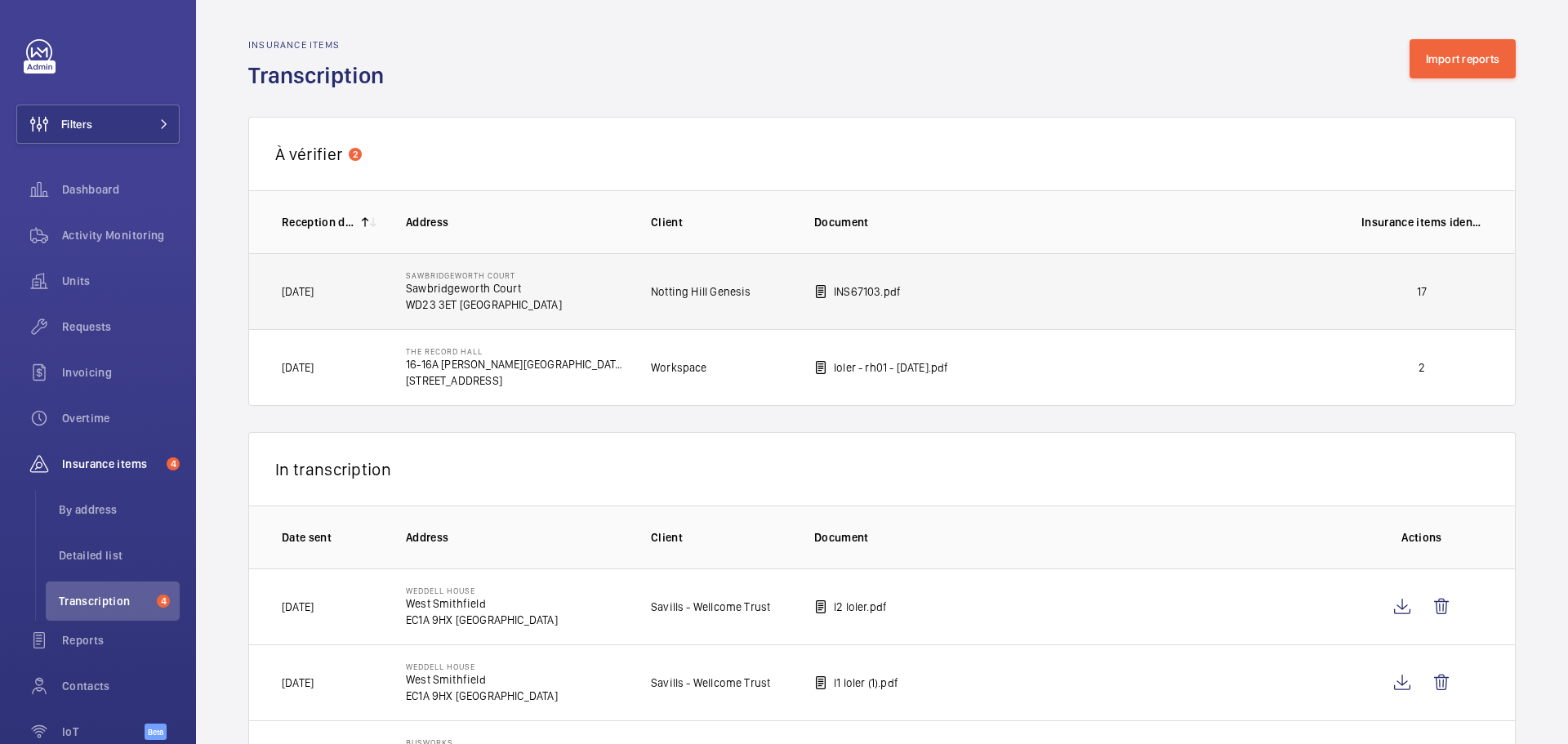
click at [1372, 294] on p "17" at bounding box center [1422, 291] width 121 height 17
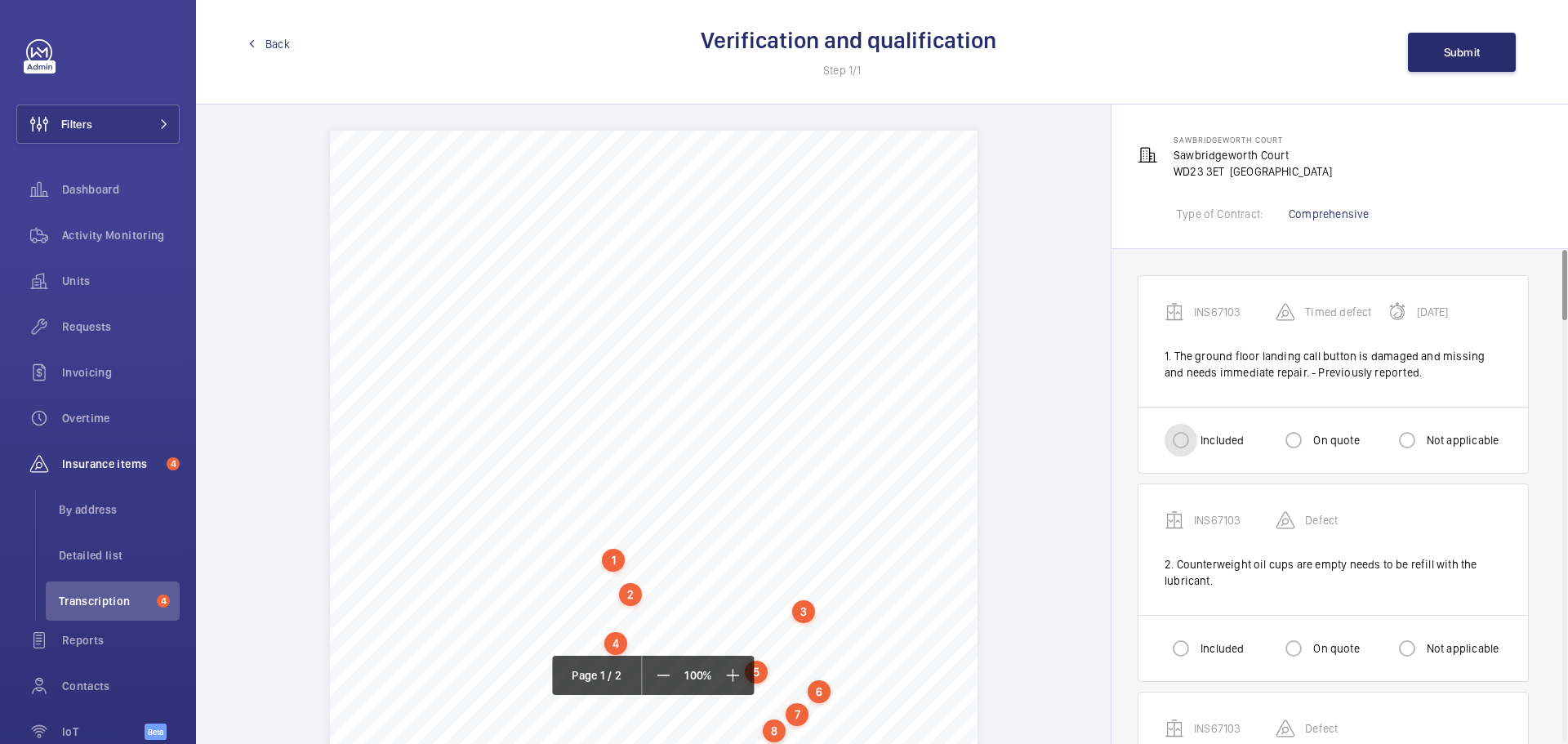
click at [1174, 445] on input "Included" at bounding box center [1180, 440] width 32 height 32
radio input "true"
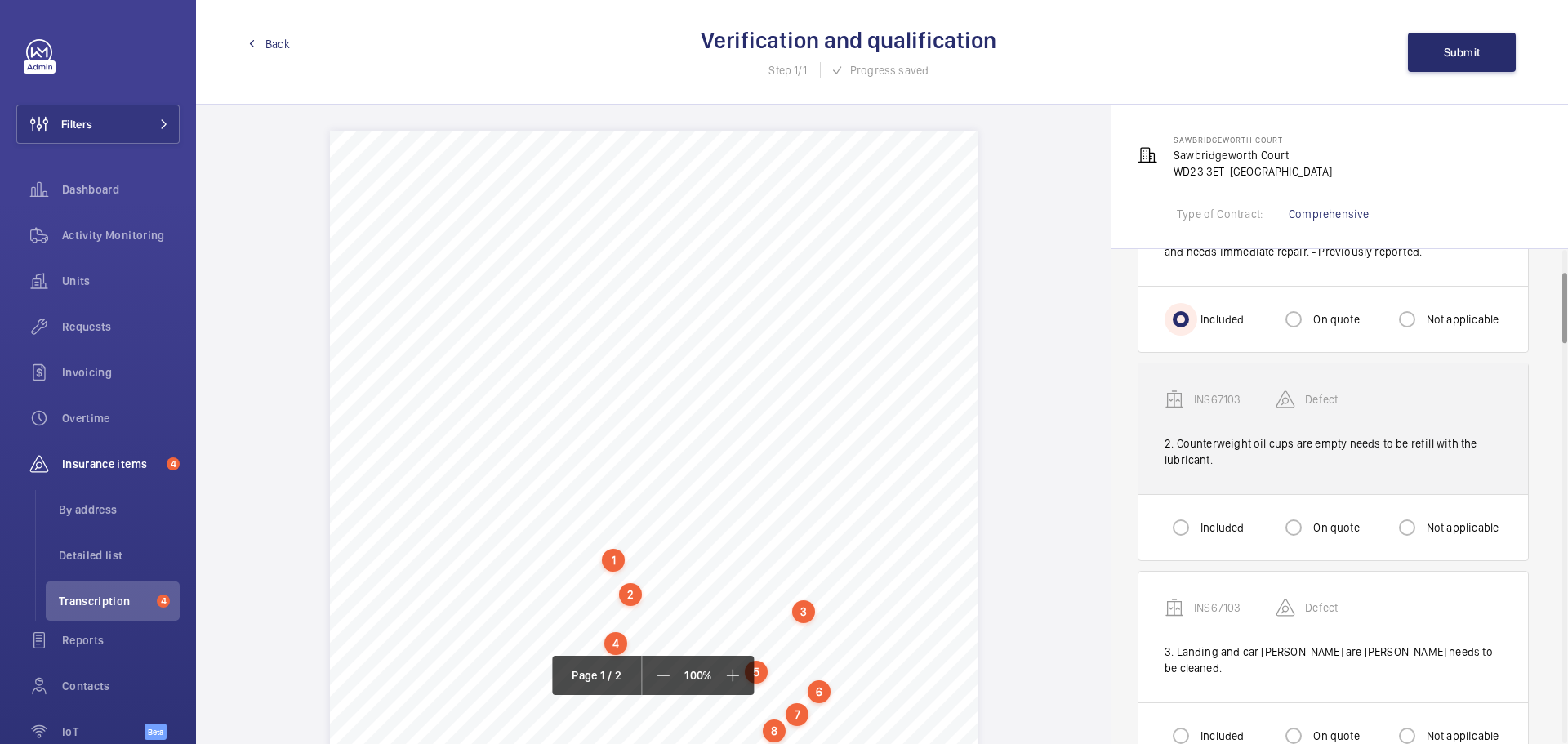
scroll to position [163, 0]
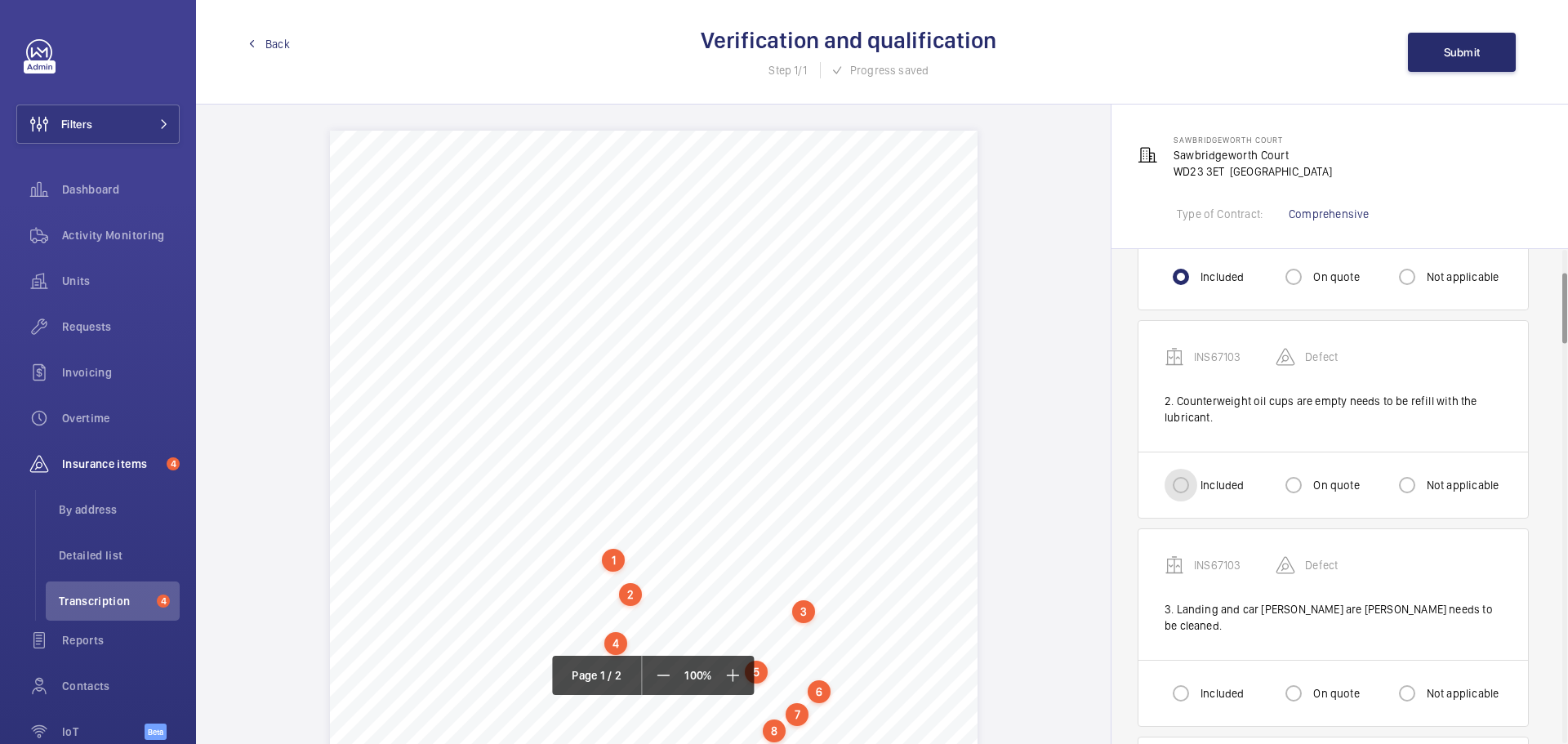
click at [1180, 492] on input "Included" at bounding box center [1180, 484] width 32 height 32
radio input "true"
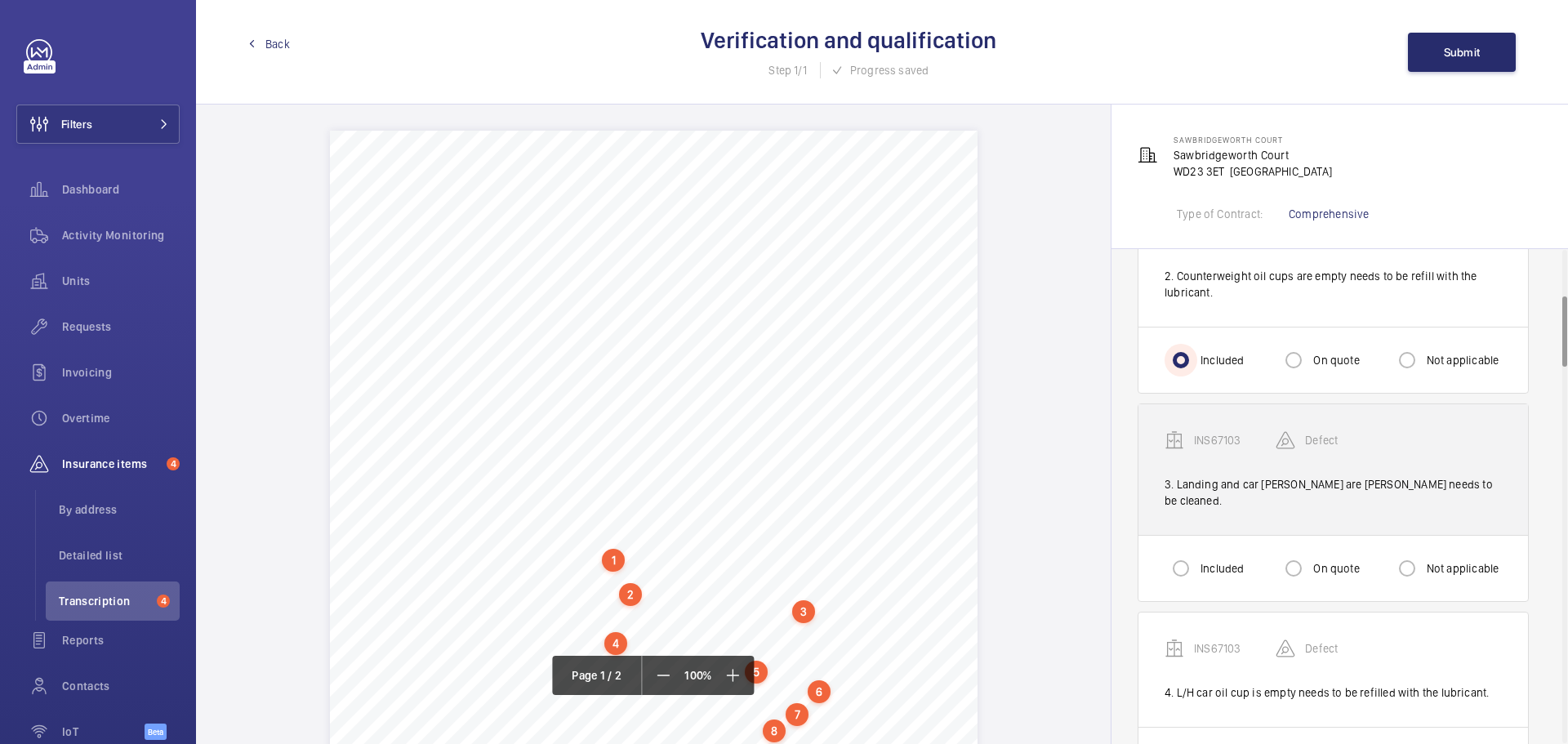
scroll to position [326, 0]
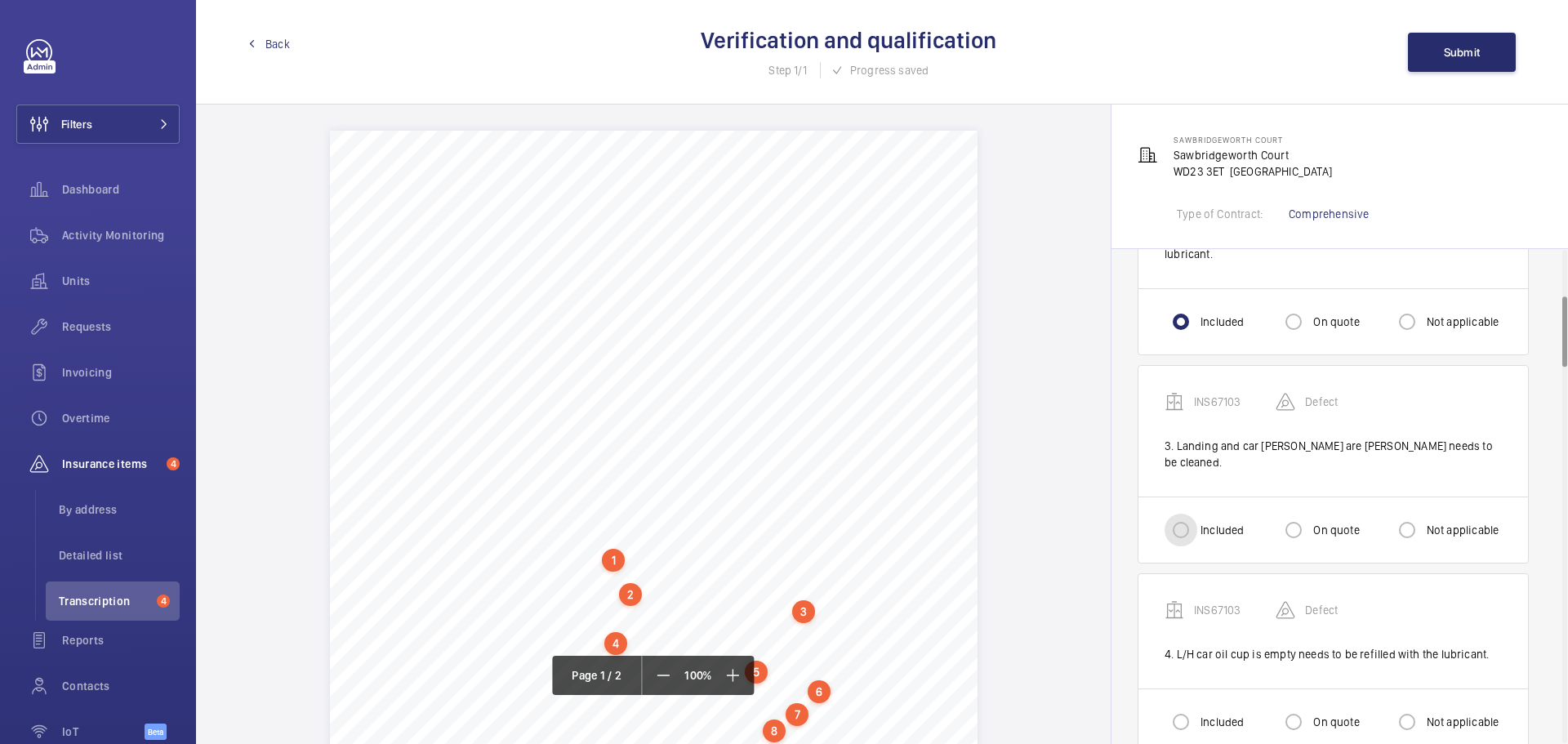
click at [1192, 516] on input "Included" at bounding box center [1180, 530] width 32 height 32
radio input "true"
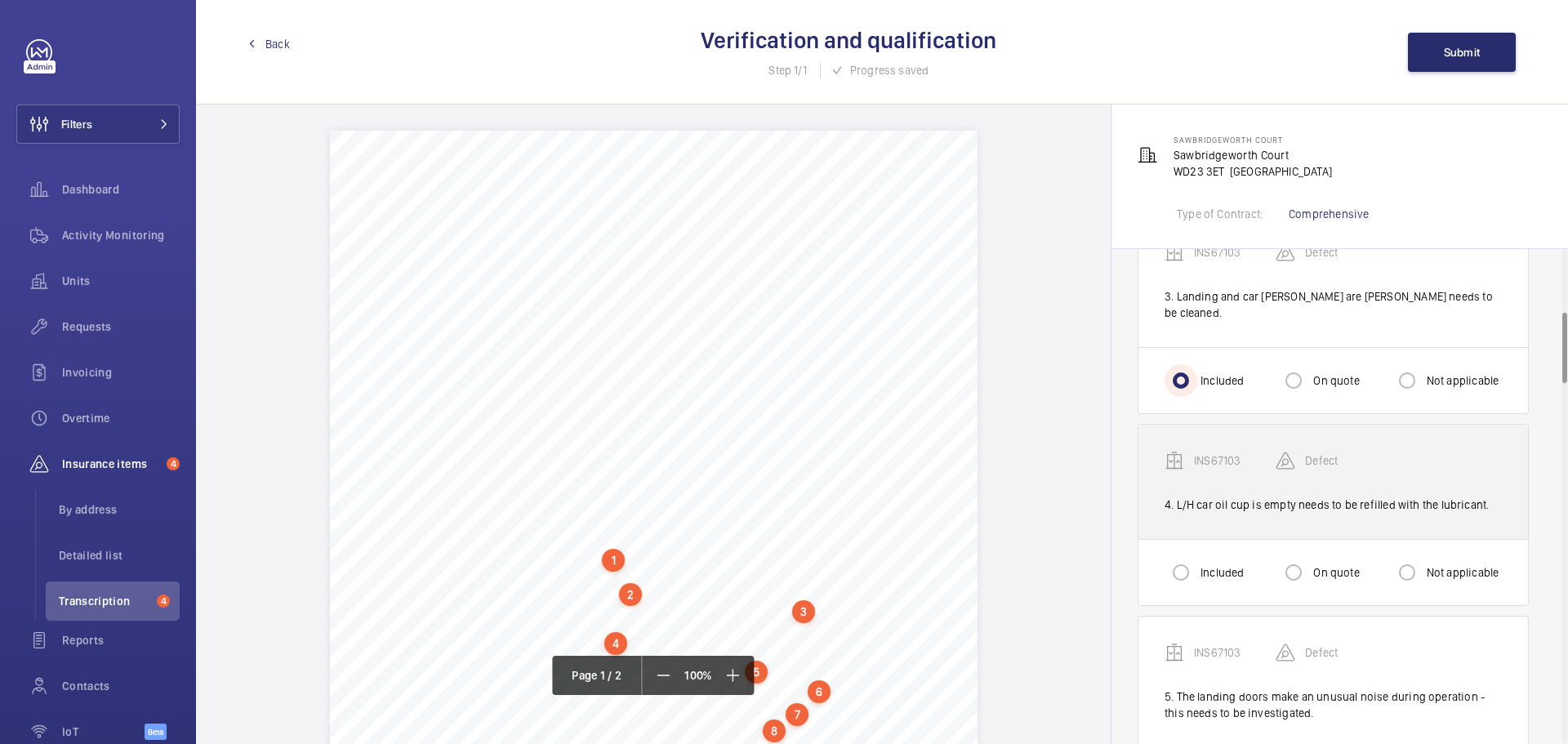
scroll to position [490, 0]
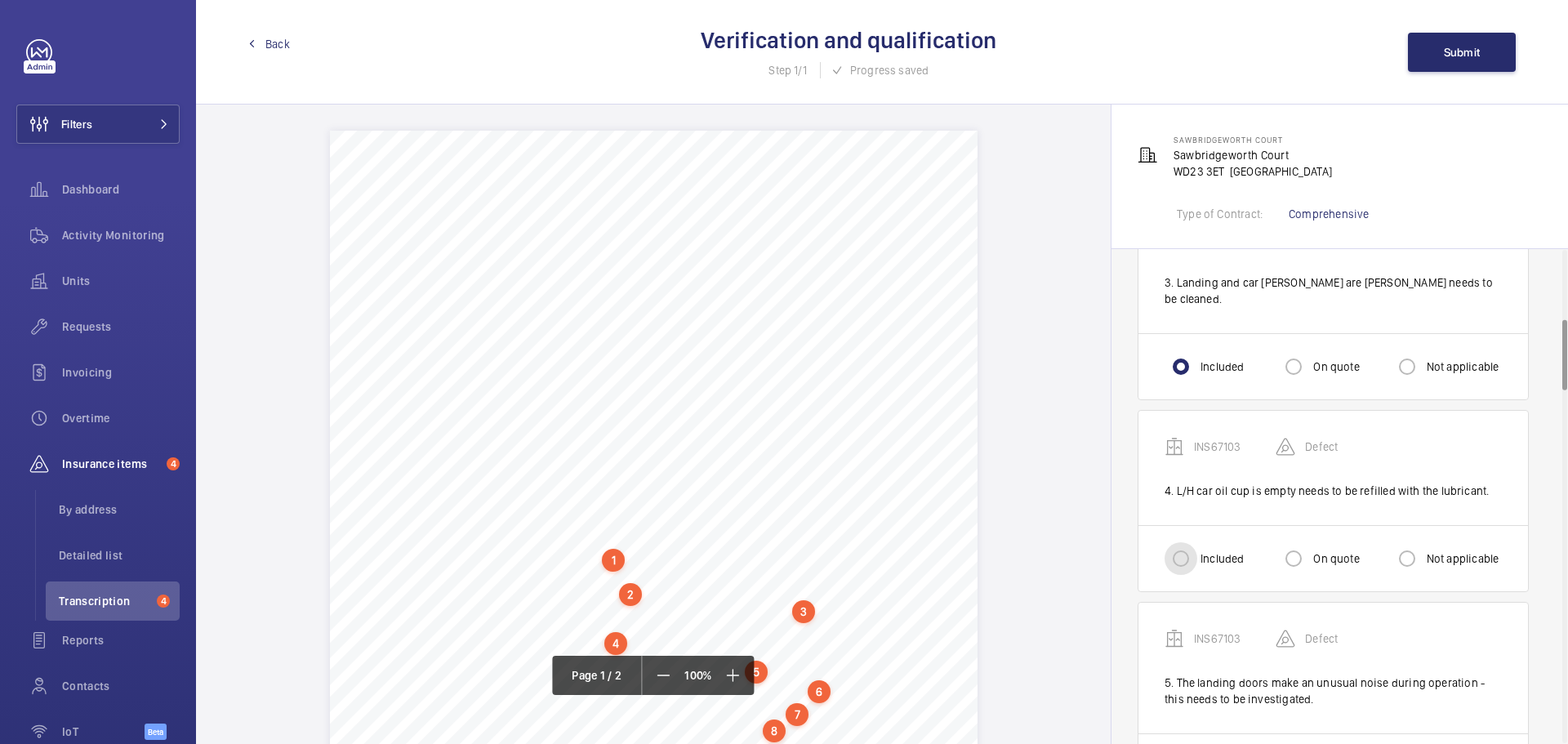
click at [1177, 547] on input "Included" at bounding box center [1180, 558] width 32 height 32
radio input "true"
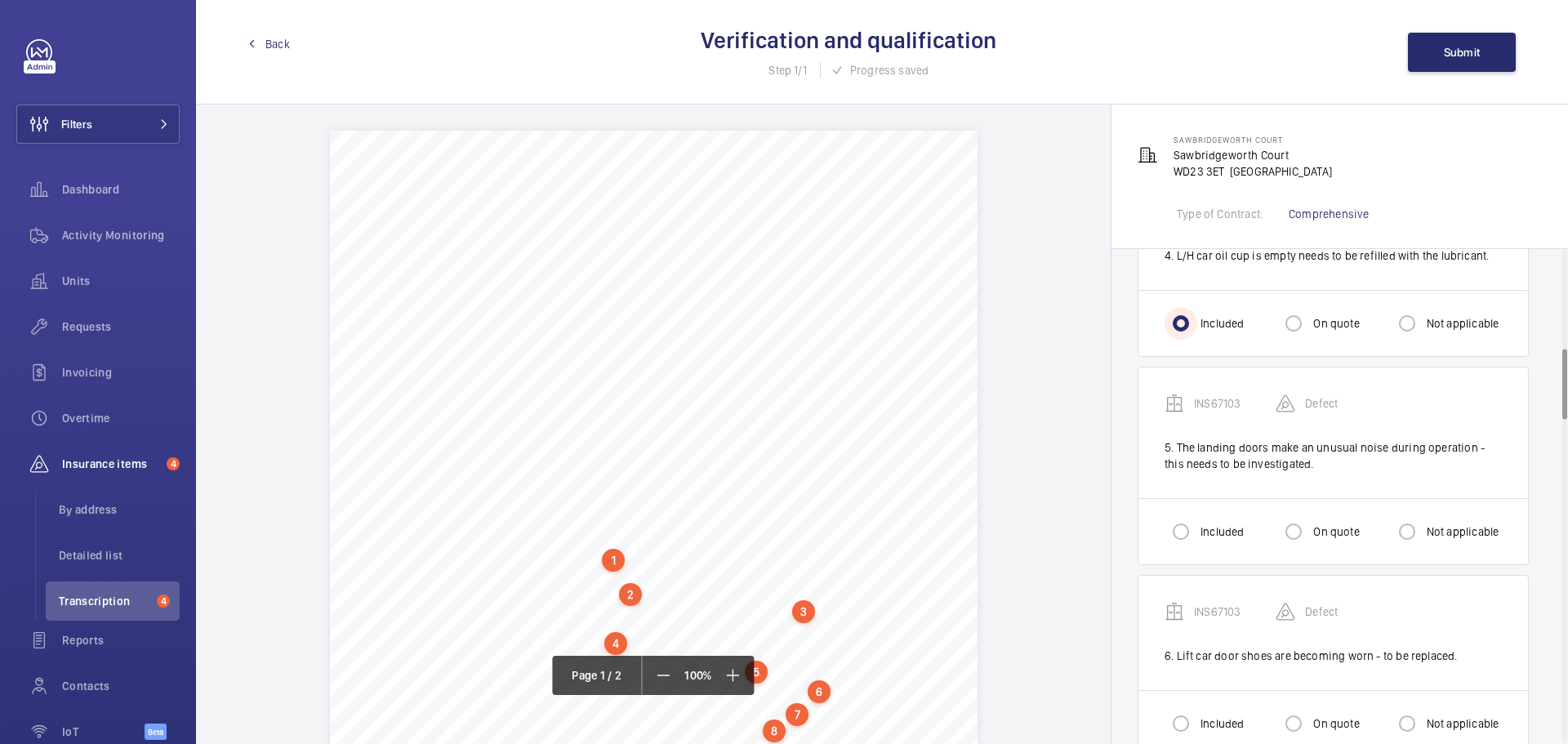
scroll to position [735, 0]
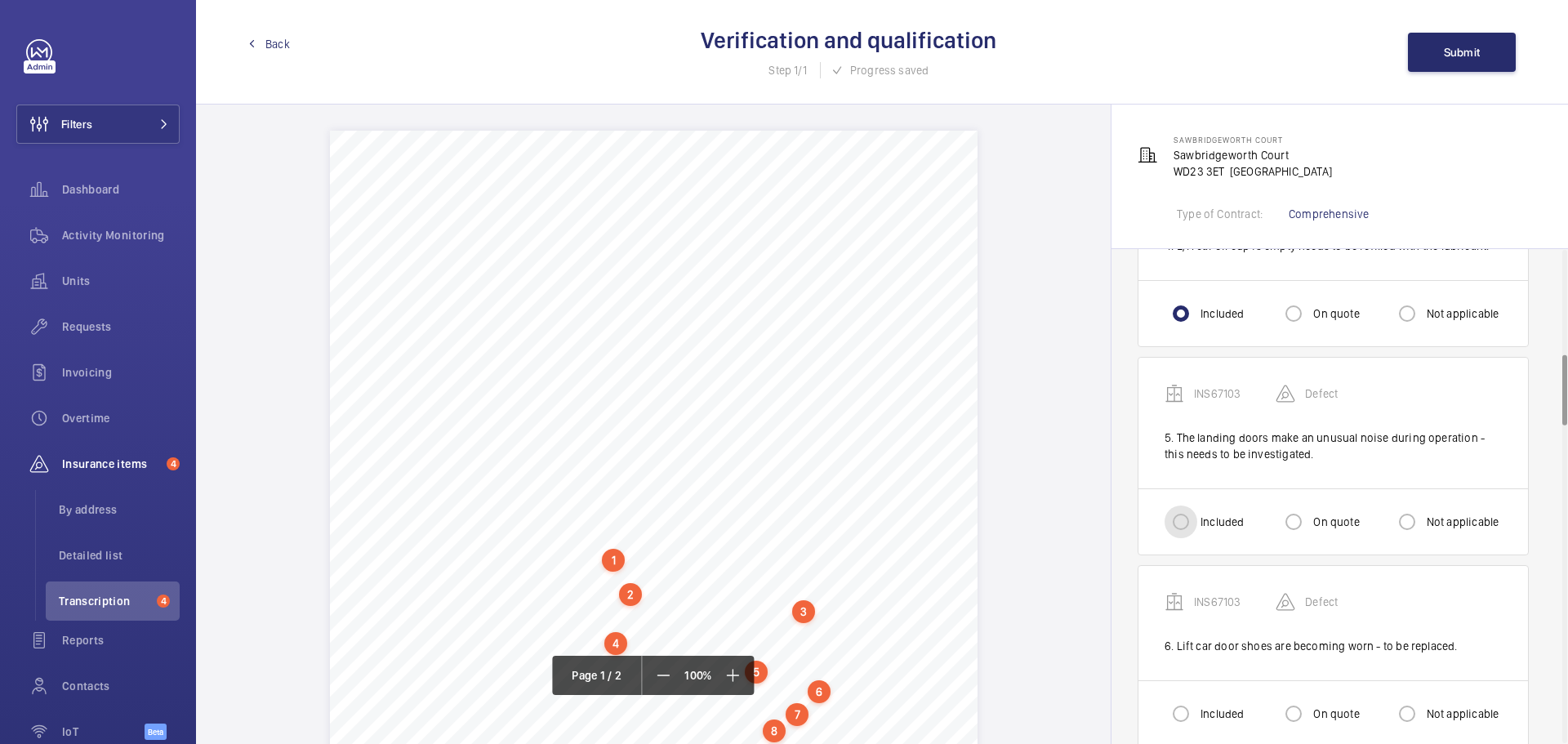
click at [1176, 514] on input "Included" at bounding box center [1180, 521] width 32 height 32
radio input "true"
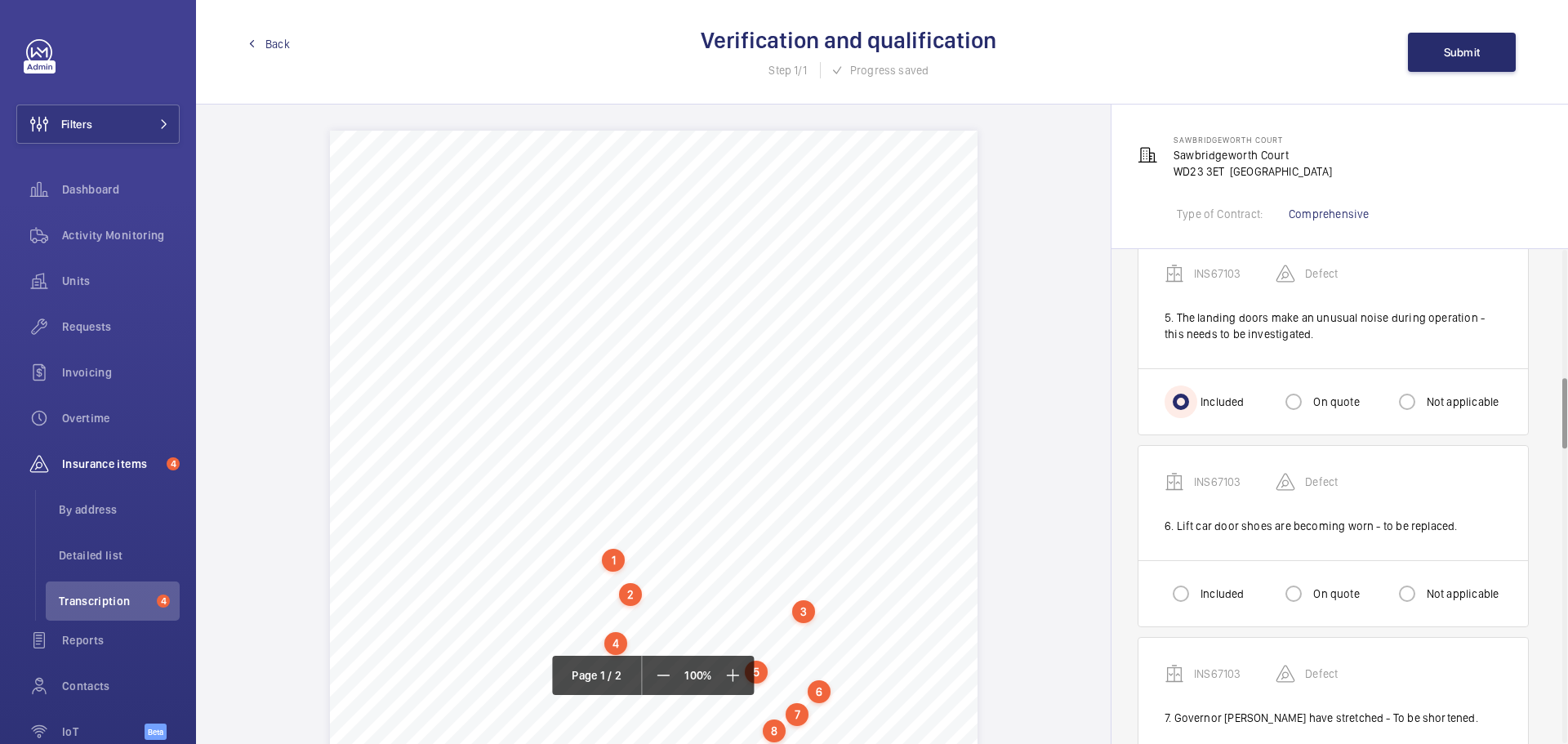
scroll to position [898, 0]
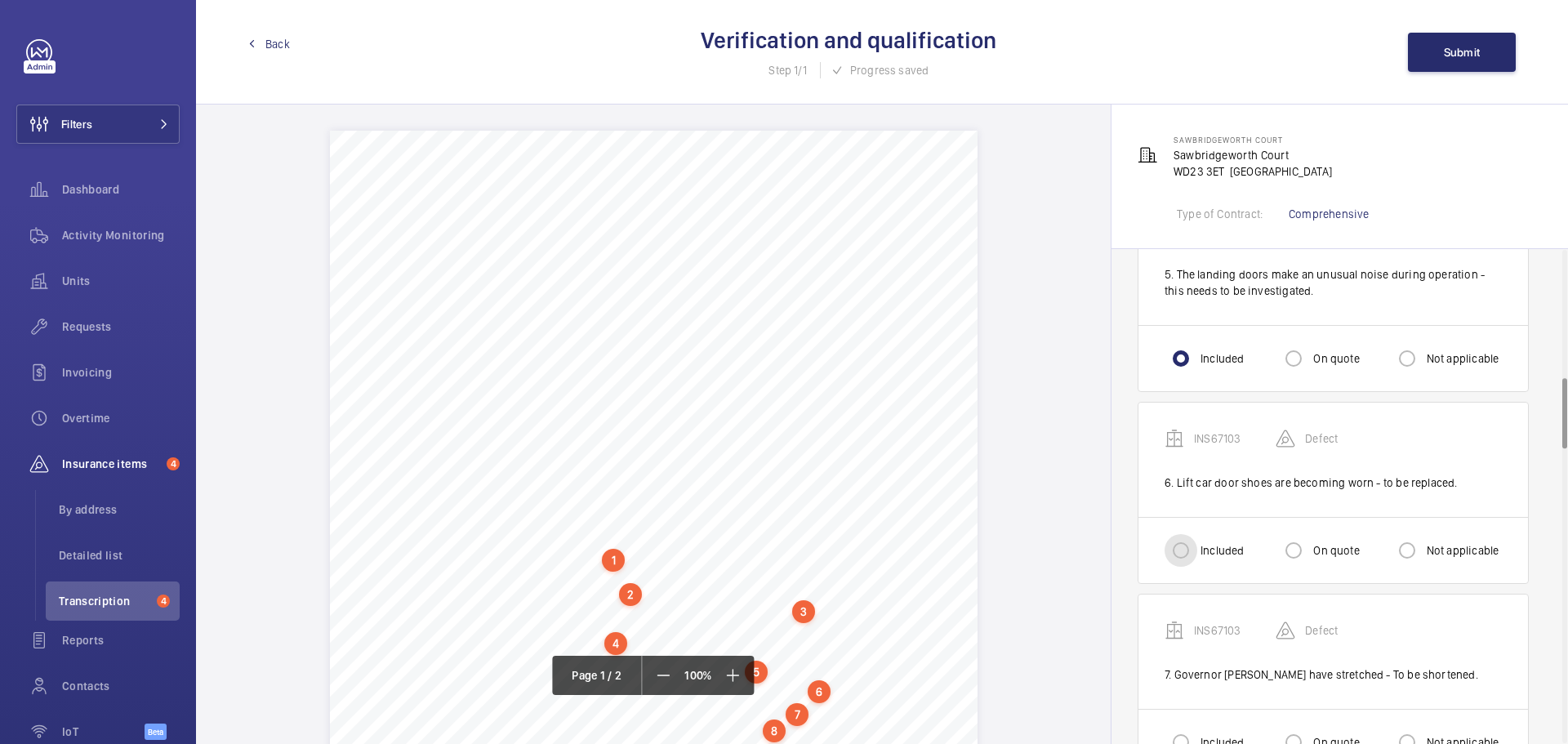
click at [1175, 545] on input "Included" at bounding box center [1180, 550] width 32 height 32
radio input "true"
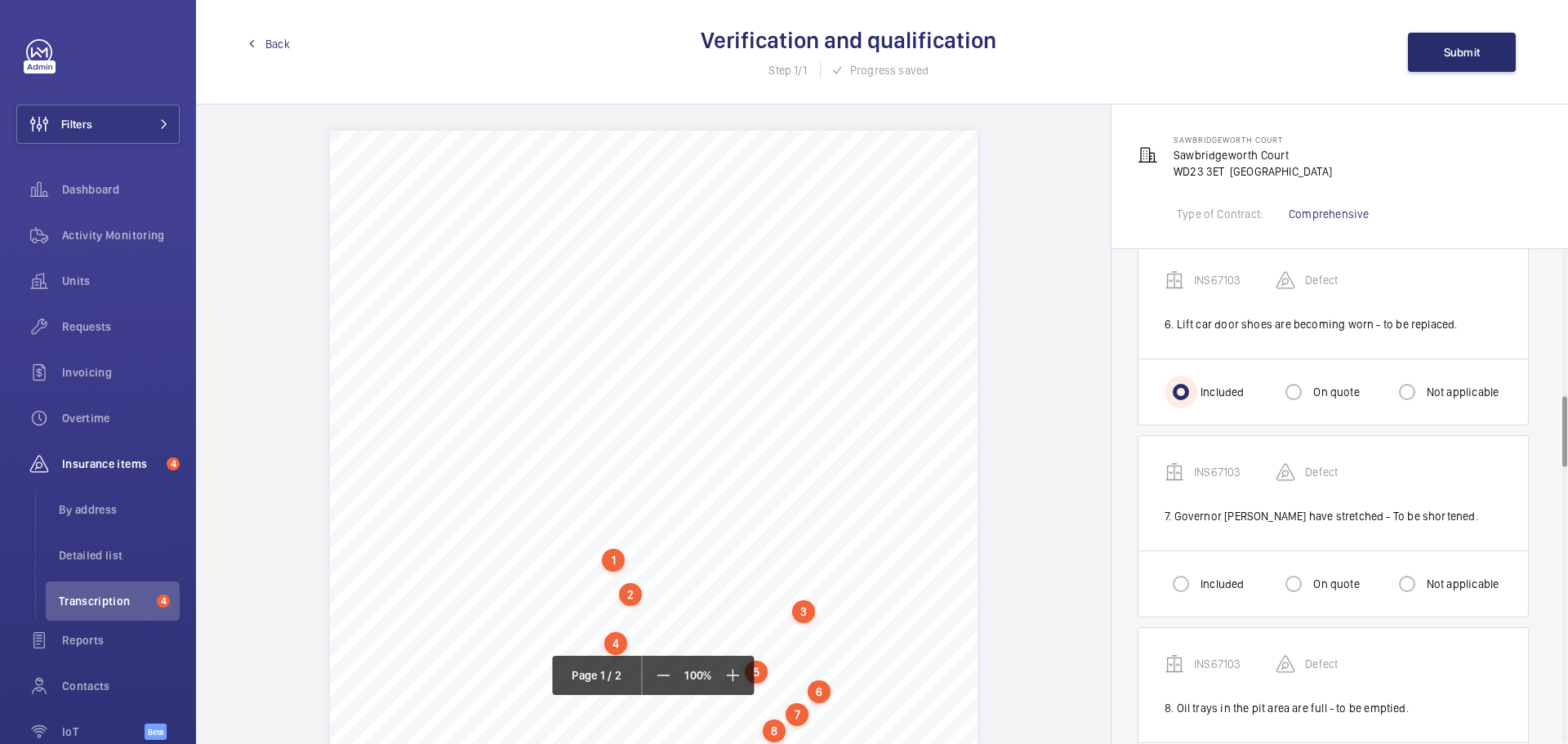
scroll to position [1062, 0]
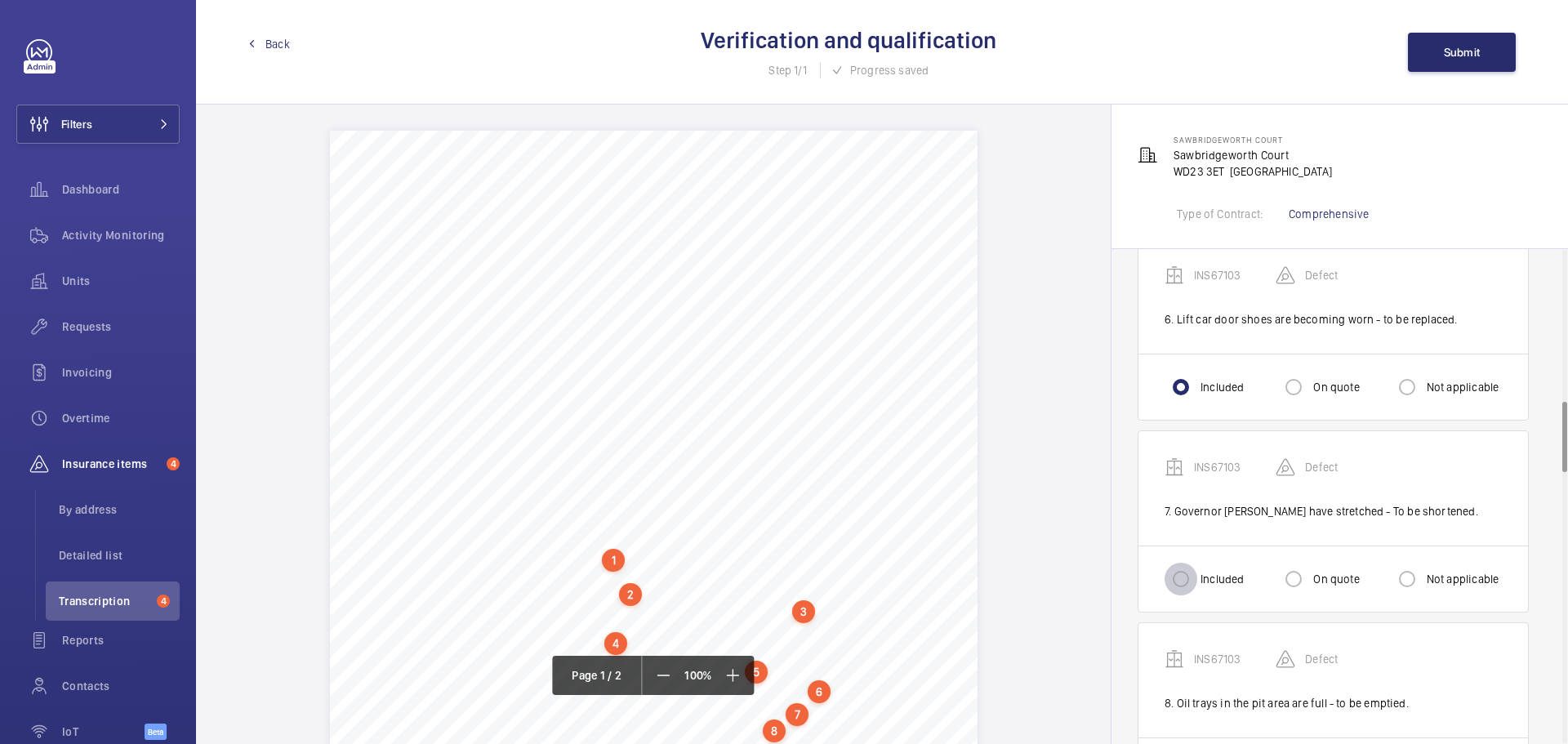
click at [1178, 570] on input "Included" at bounding box center [1180, 579] width 32 height 32
radio input "true"
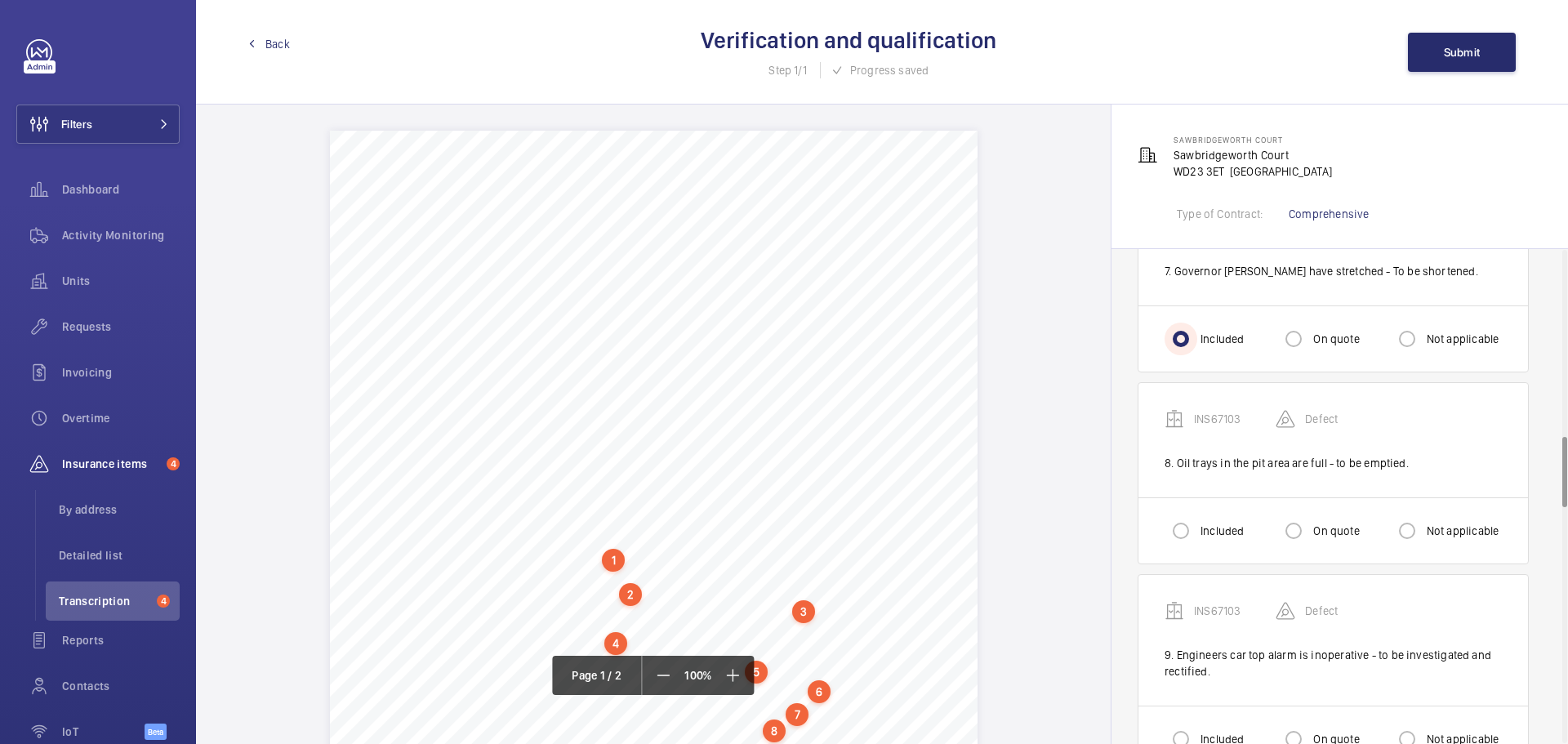
scroll to position [1307, 0]
click at [1191, 510] on input "Included" at bounding box center [1180, 526] width 32 height 32
radio input "true"
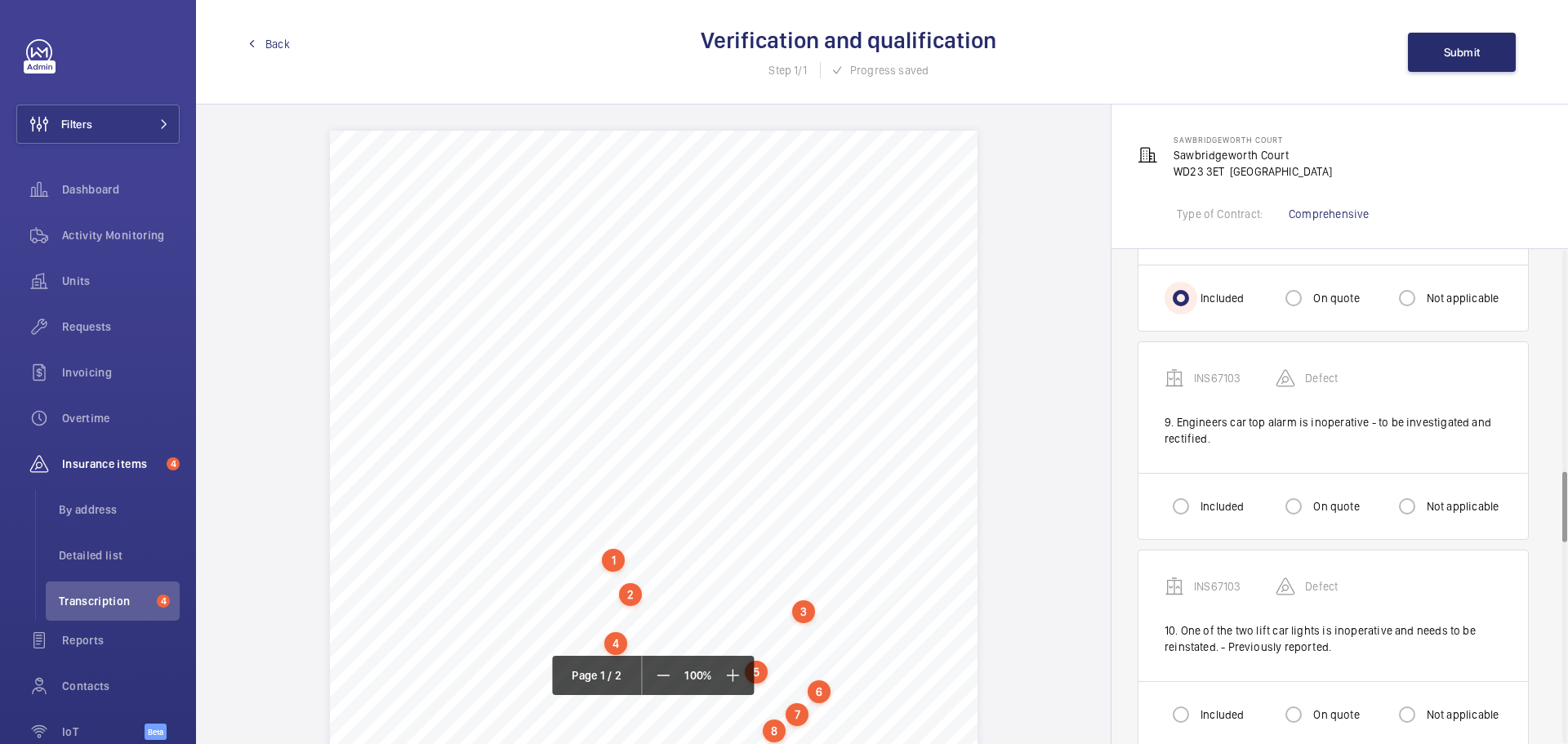
scroll to position [1552, 0]
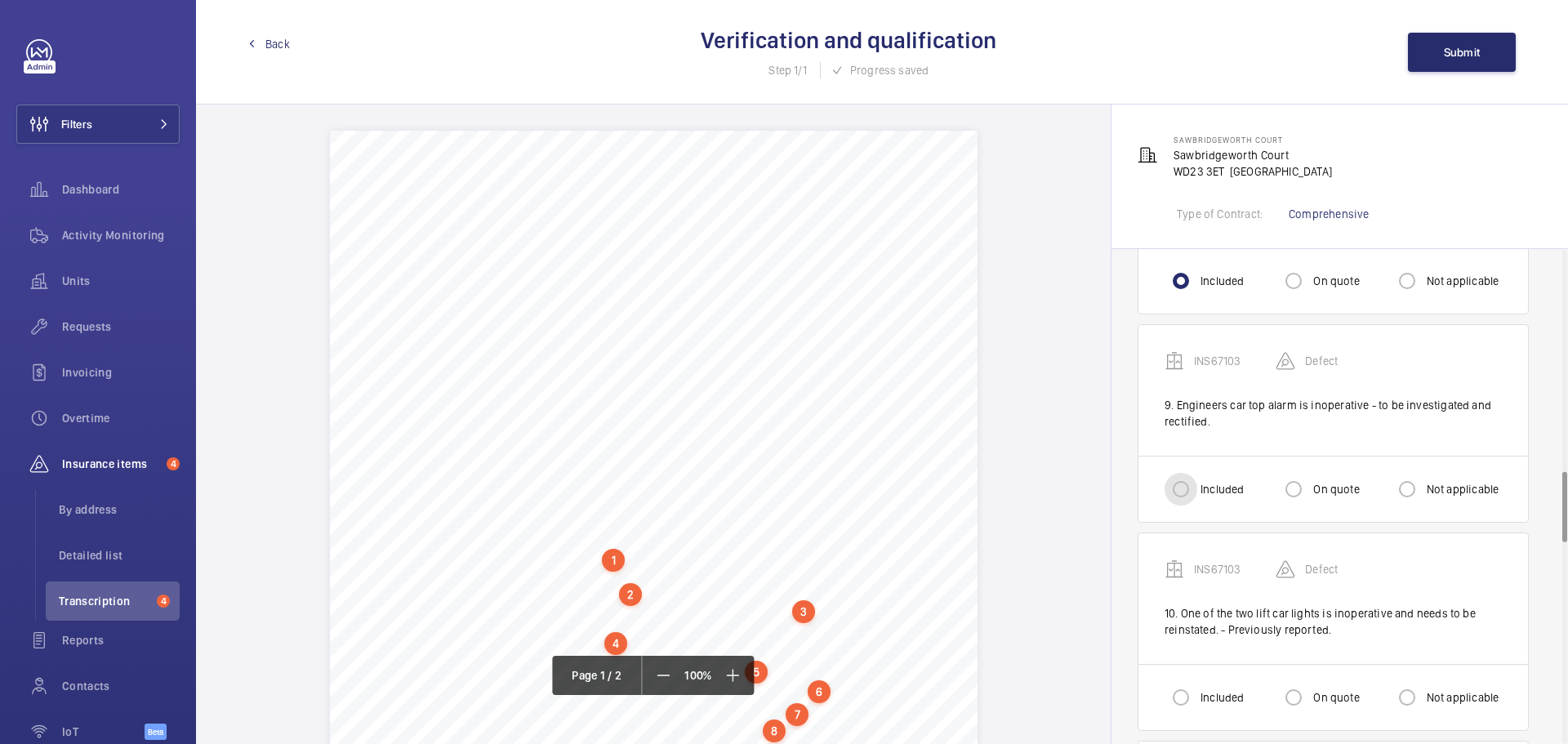
click at [1184, 475] on input "Included" at bounding box center [1180, 489] width 32 height 32
radio input "true"
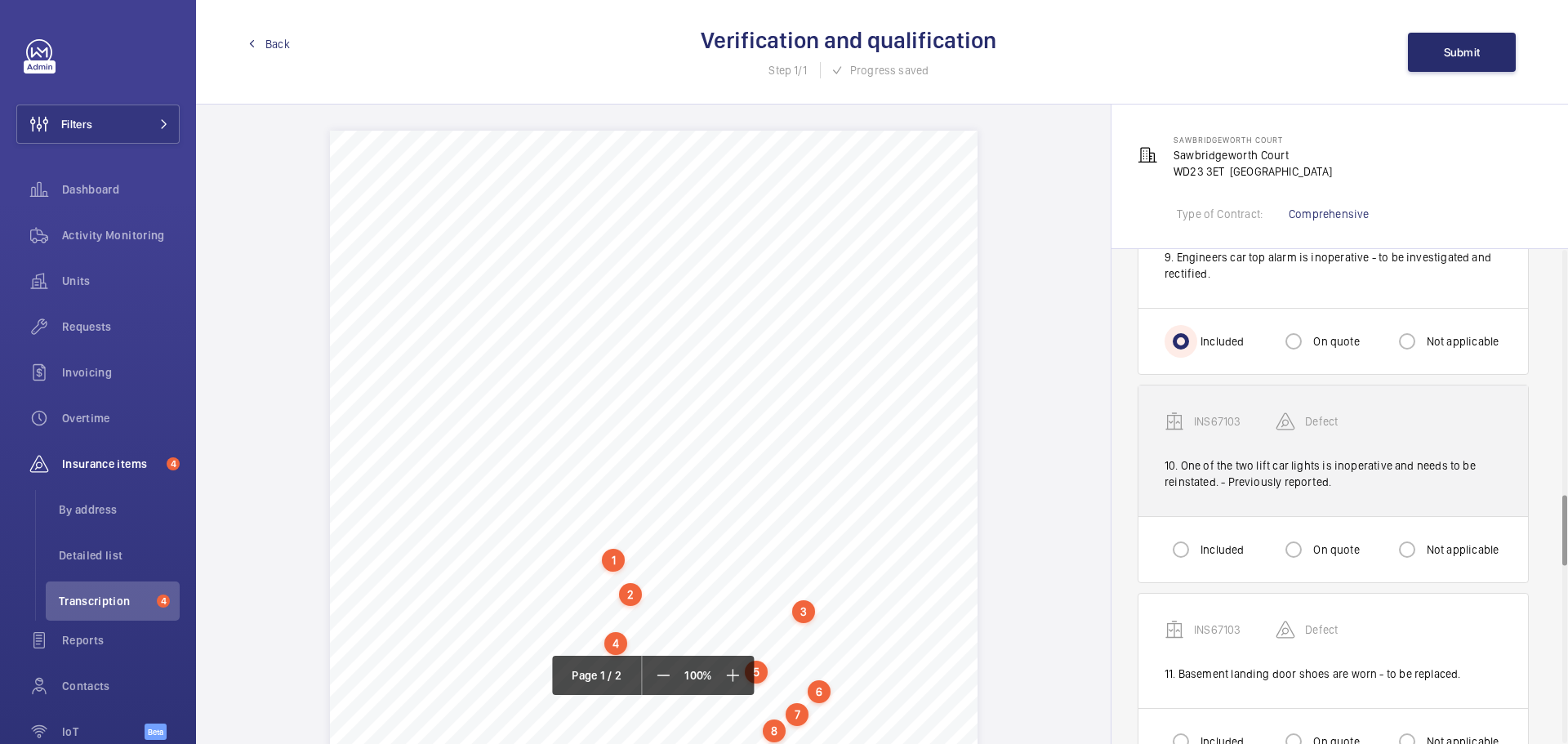
scroll to position [1715, 0]
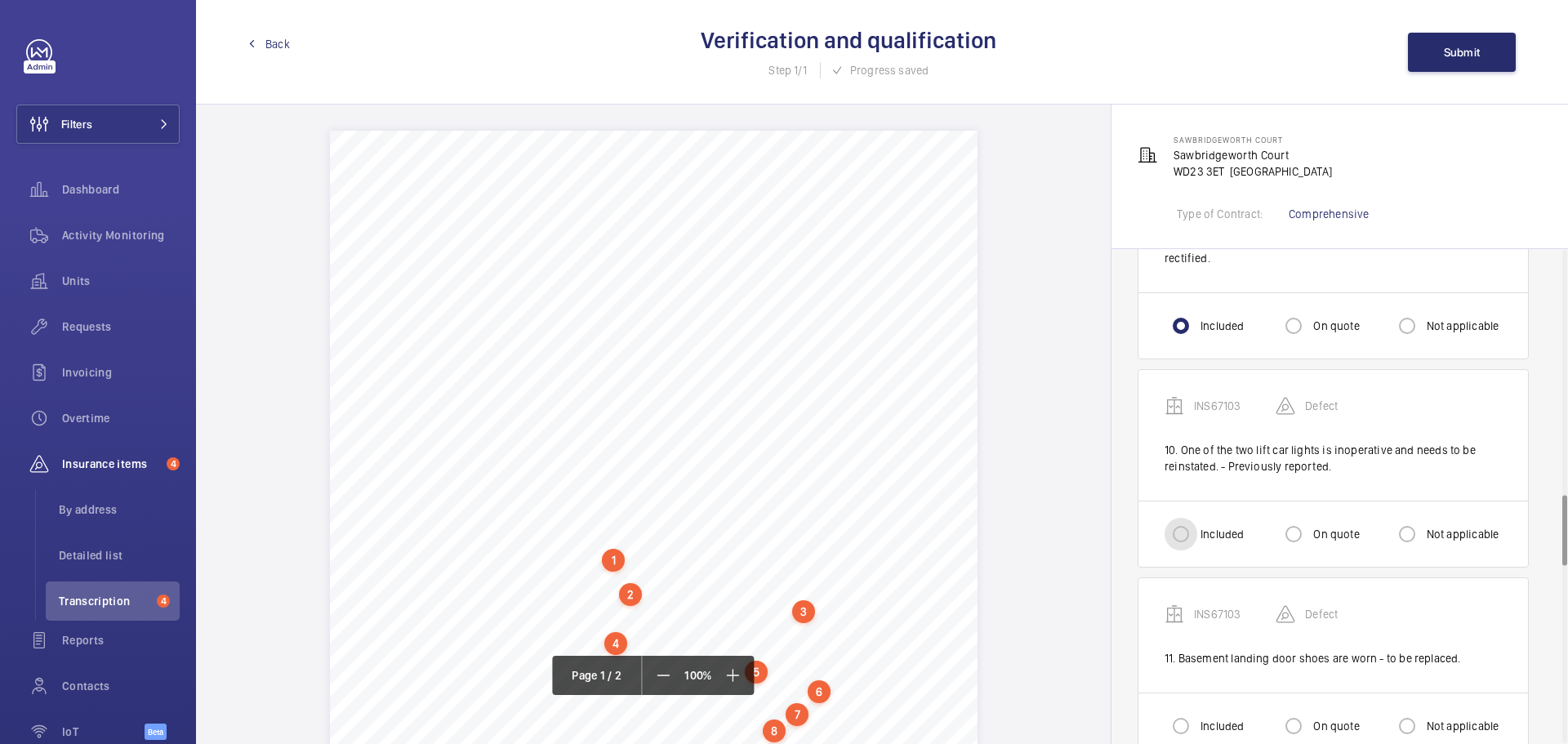
click at [1178, 523] on input "Included" at bounding box center [1180, 533] width 32 height 32
radio input "true"
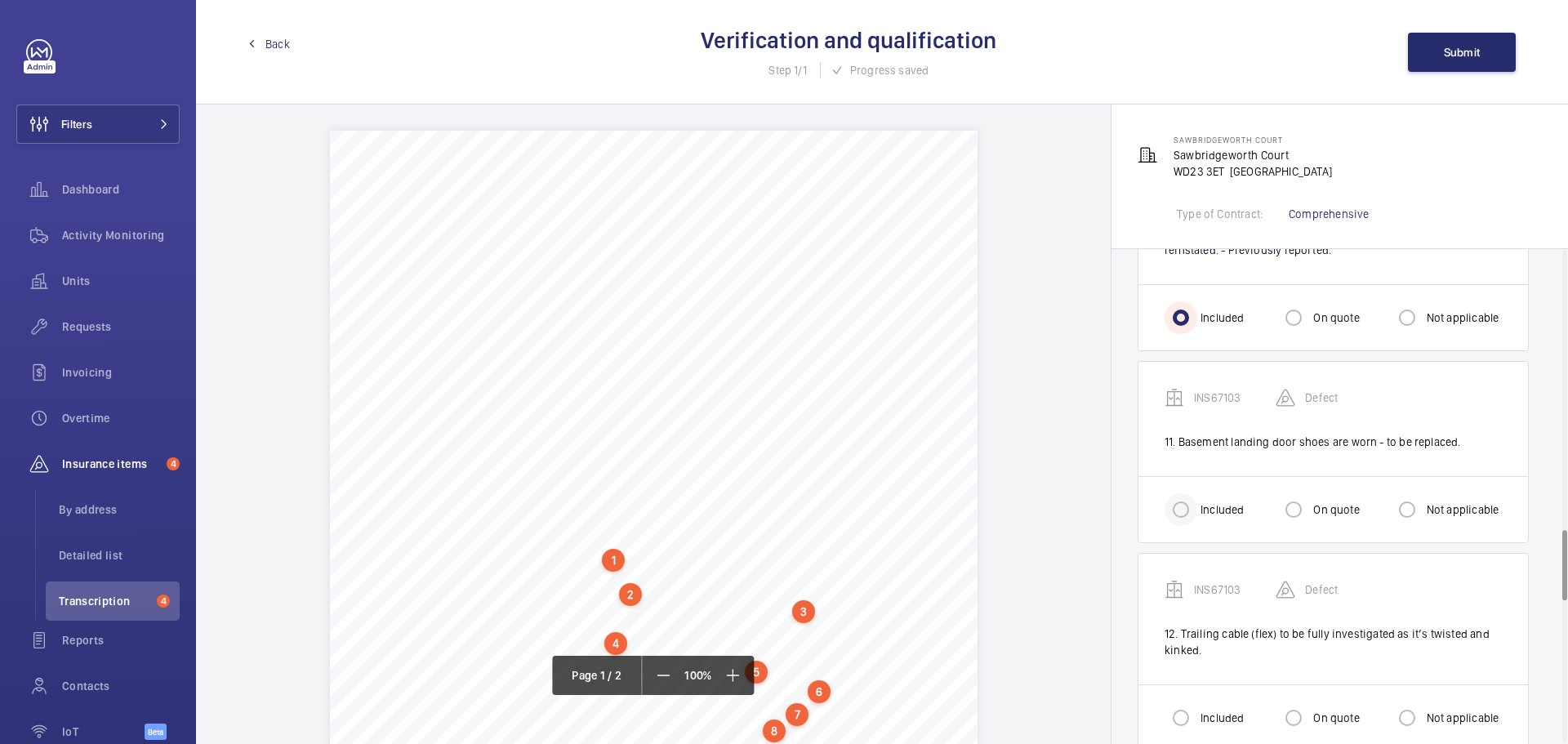
scroll to position [1961, 0]
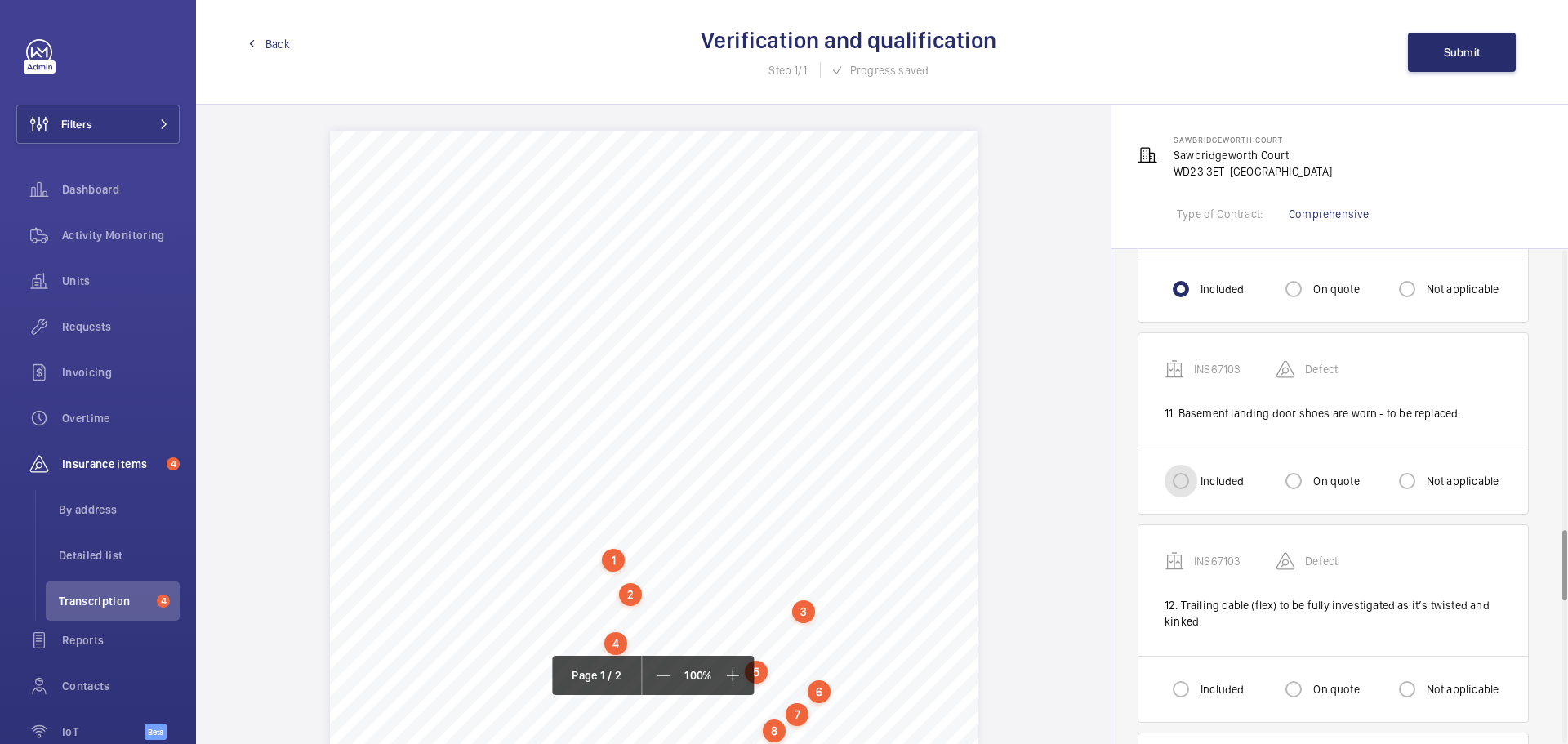
click at [1190, 465] on input "Included" at bounding box center [1180, 481] width 32 height 32
radio input "true"
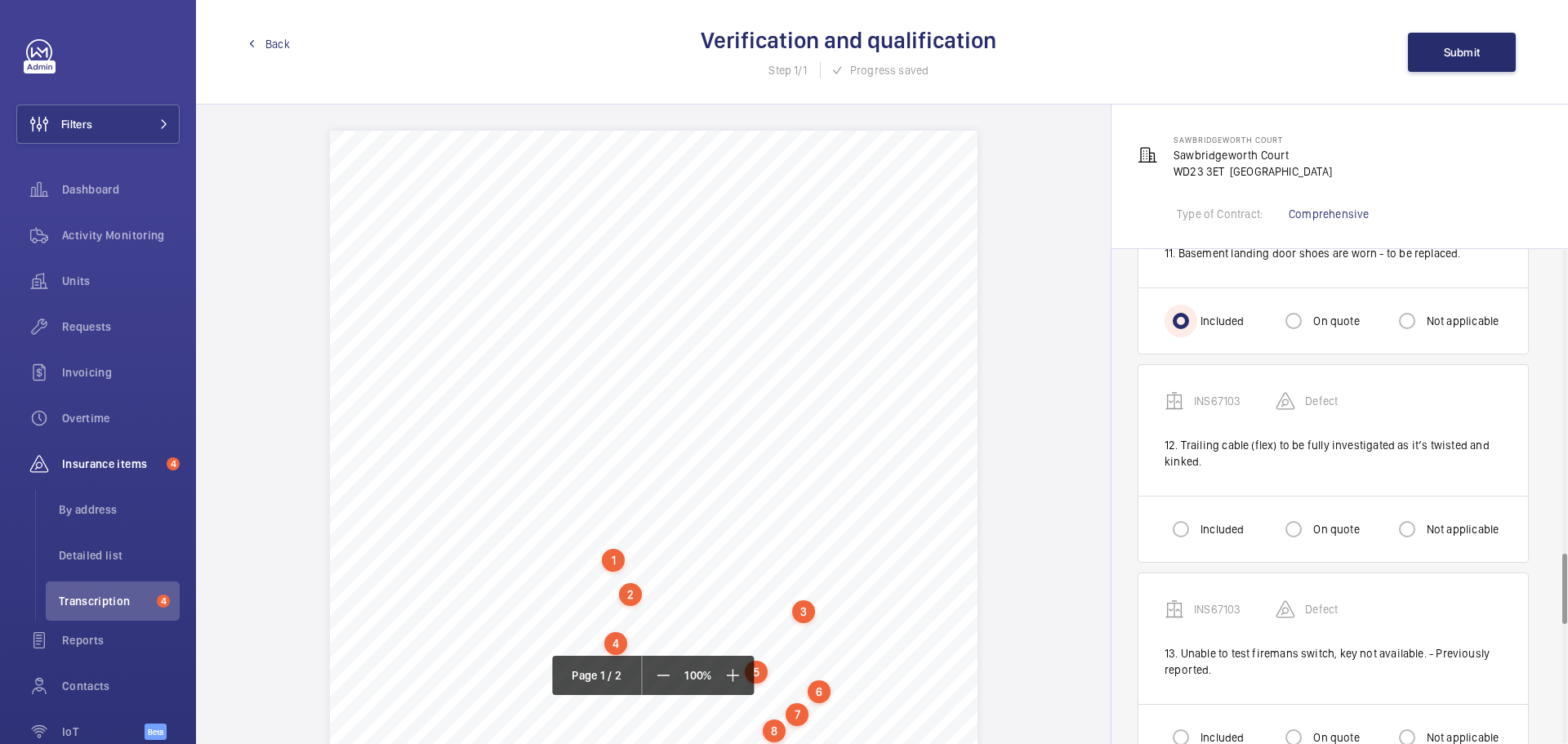
scroll to position [2124, 0]
click at [1195, 514] on input "Included" at bounding box center [1180, 526] width 32 height 32
radio input "true"
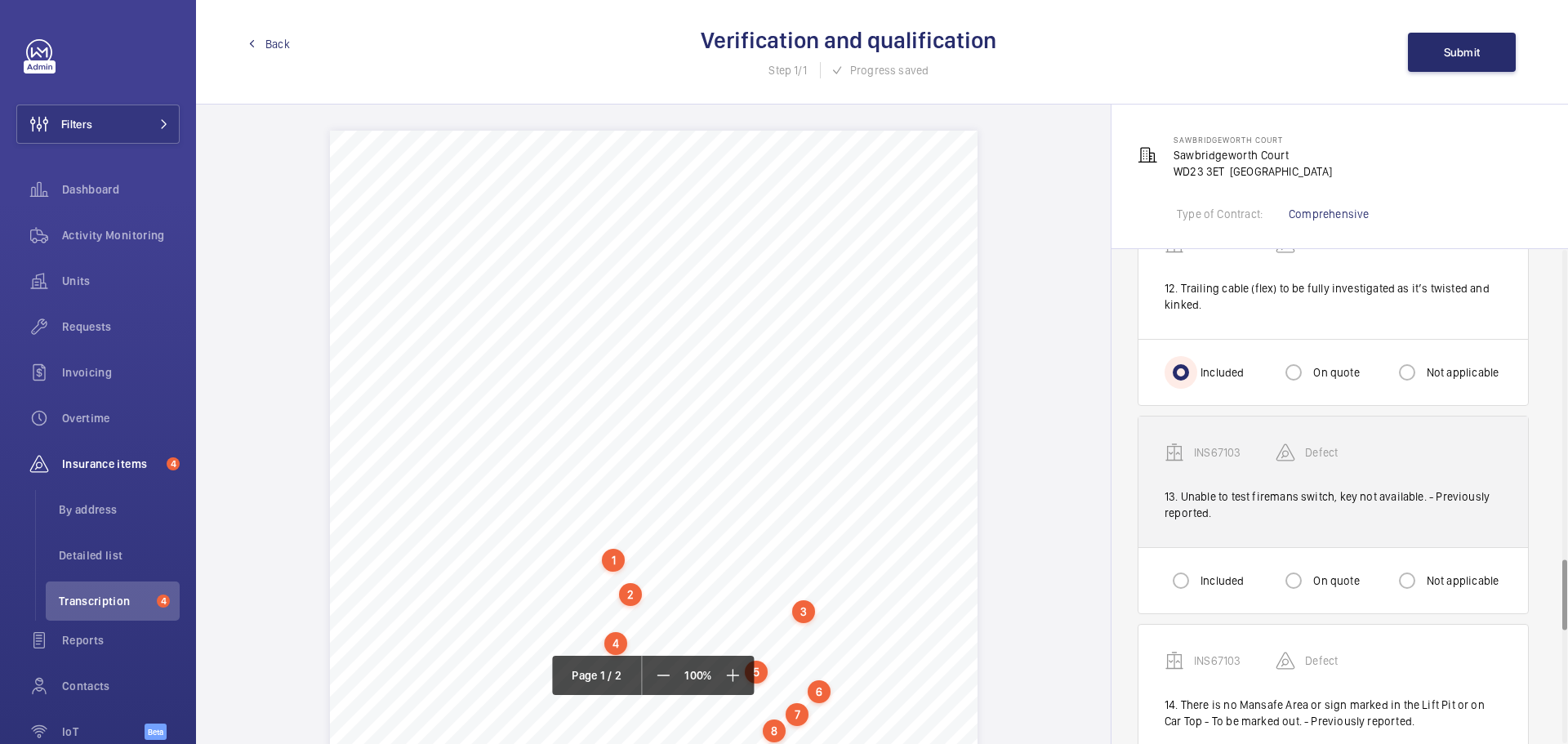
scroll to position [2287, 0]
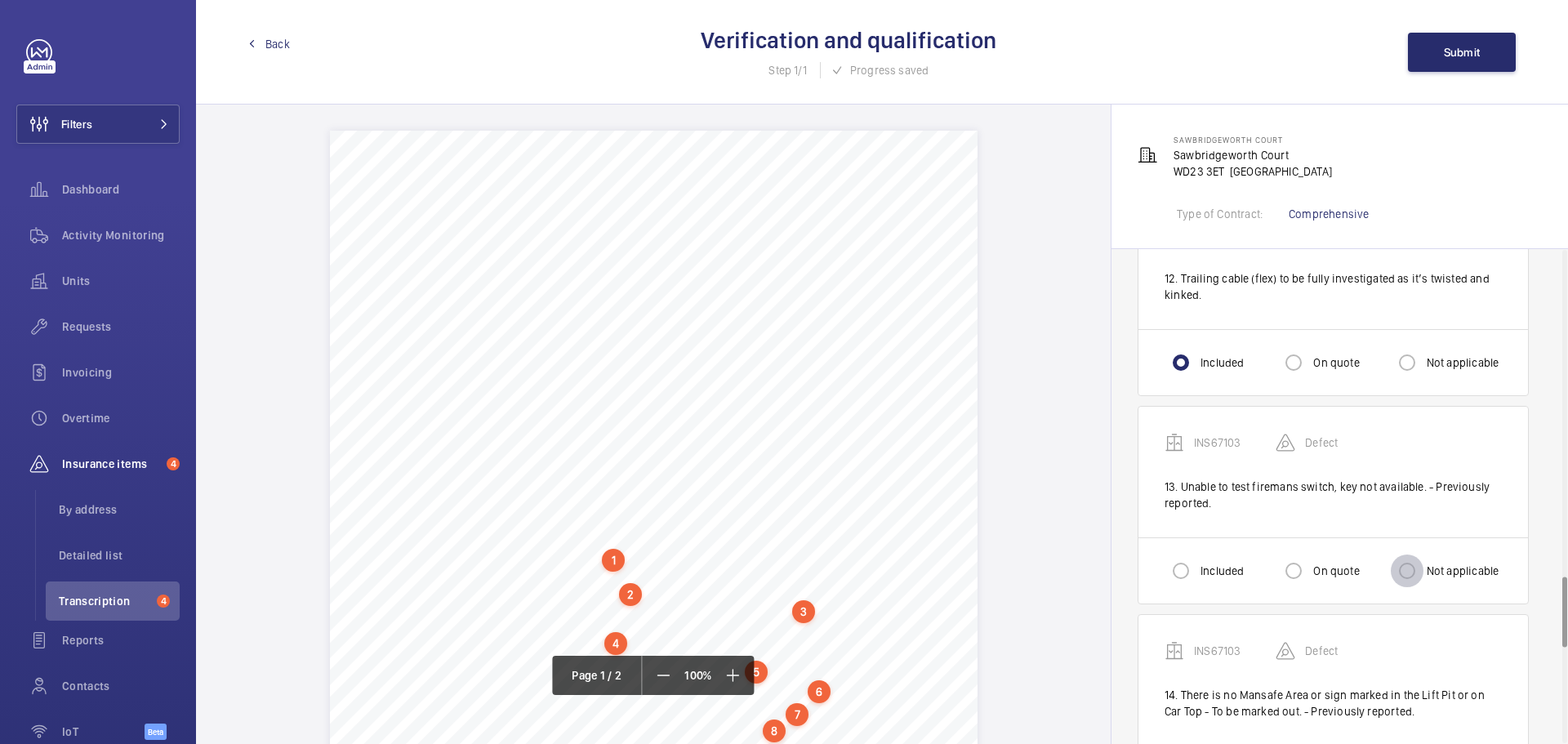
click at [1404, 558] on input "Not applicable" at bounding box center [1407, 570] width 32 height 32
radio input "true"
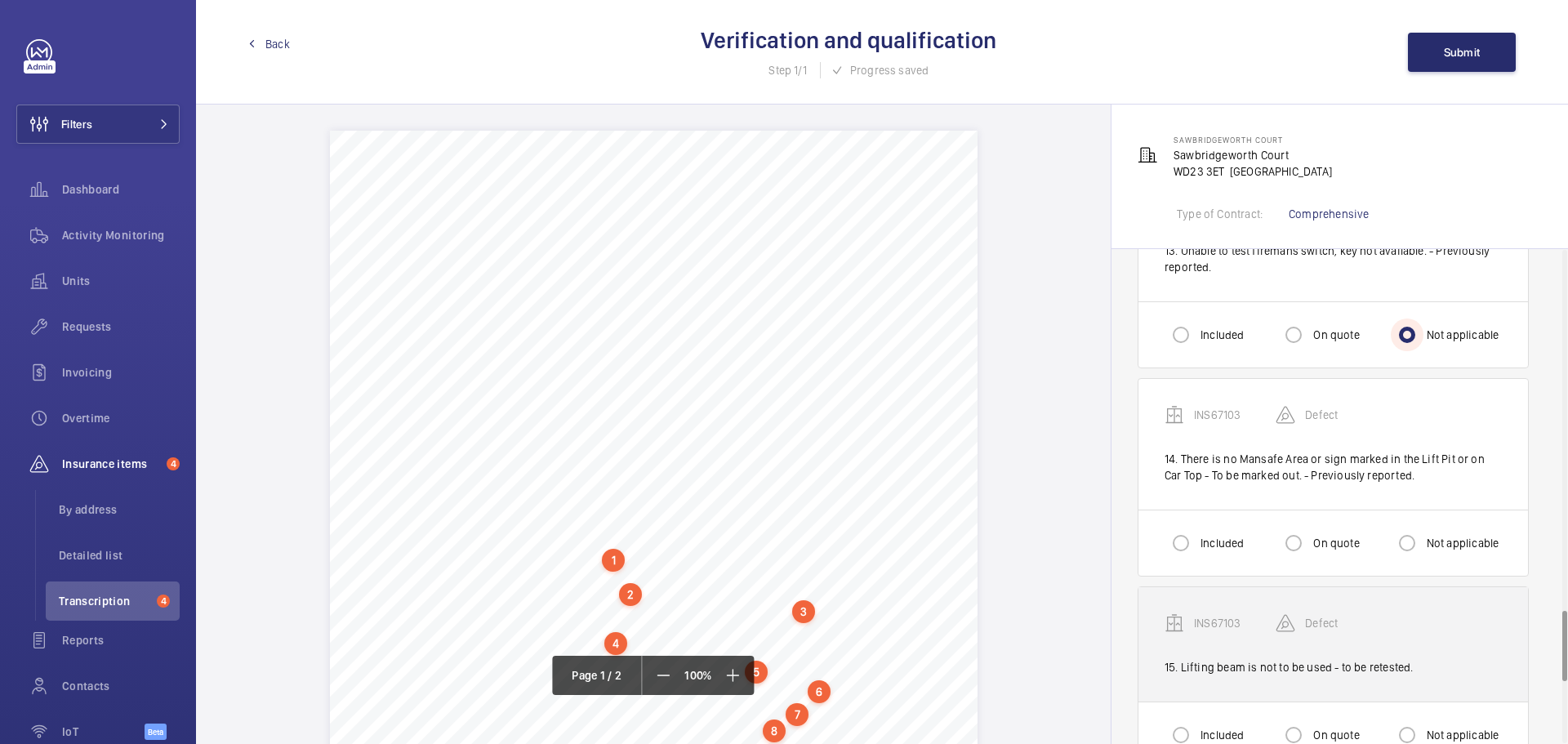
scroll to position [2532, 0]
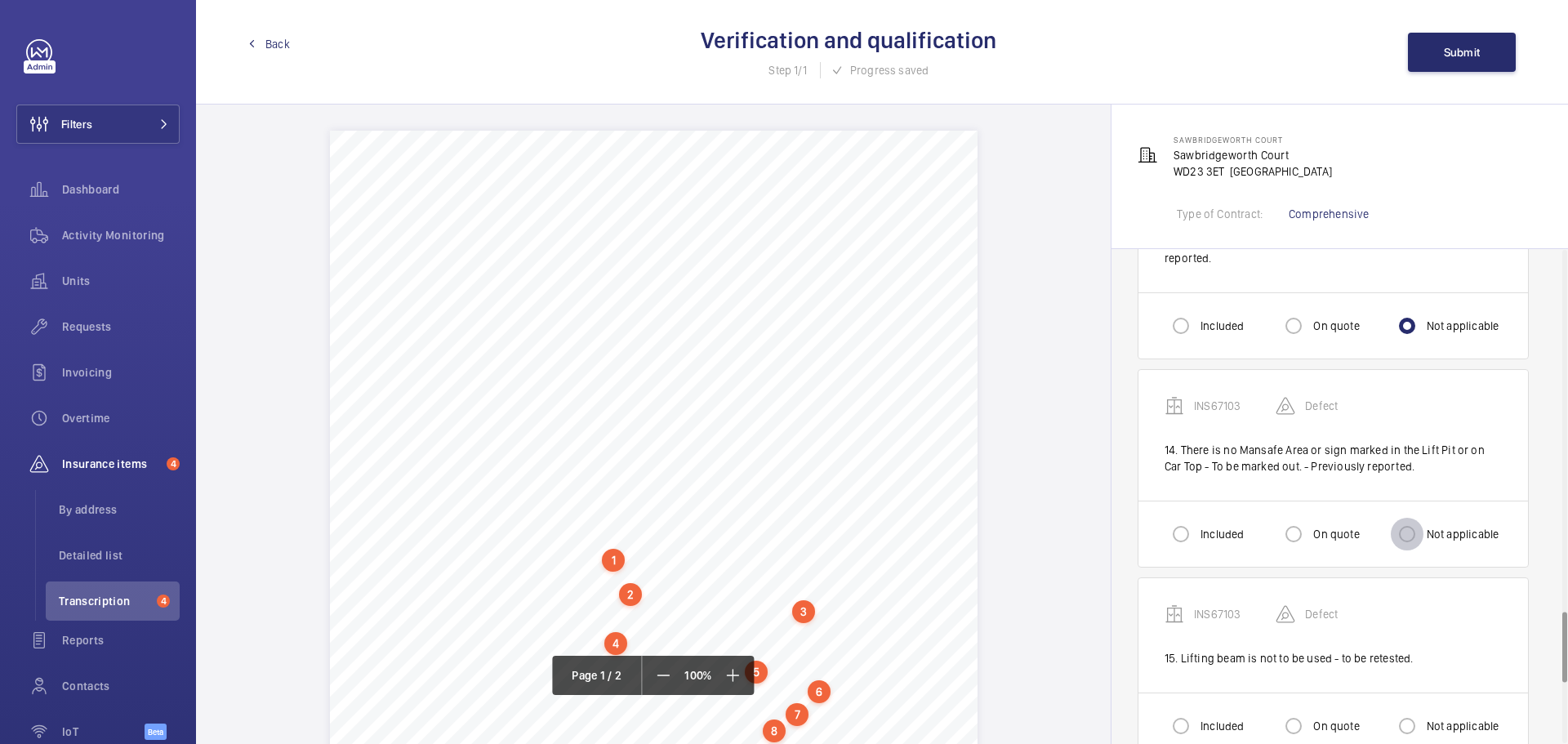
click at [1411, 520] on input "Not applicable" at bounding box center [1407, 533] width 32 height 32
radio input "true"
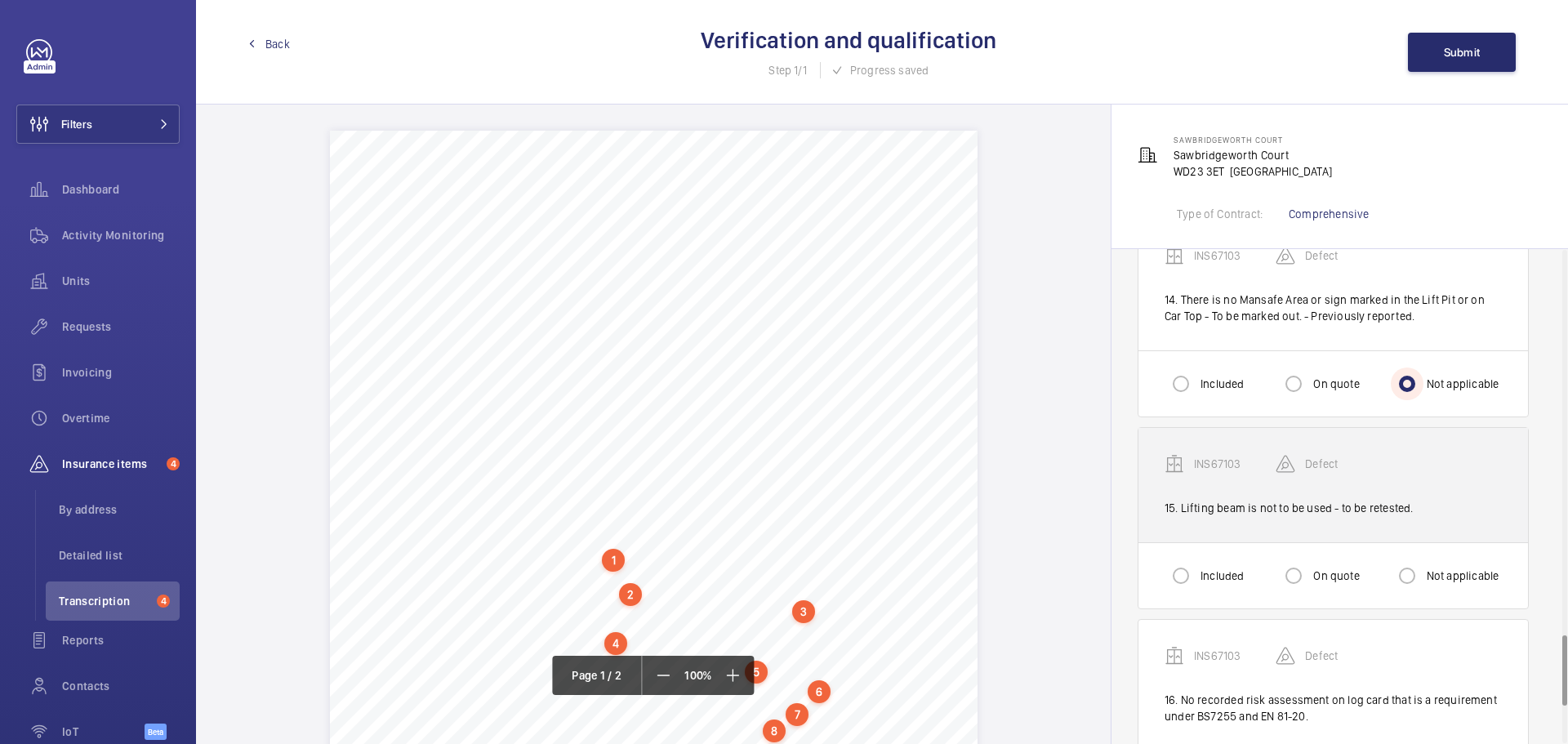
scroll to position [2696, 0]
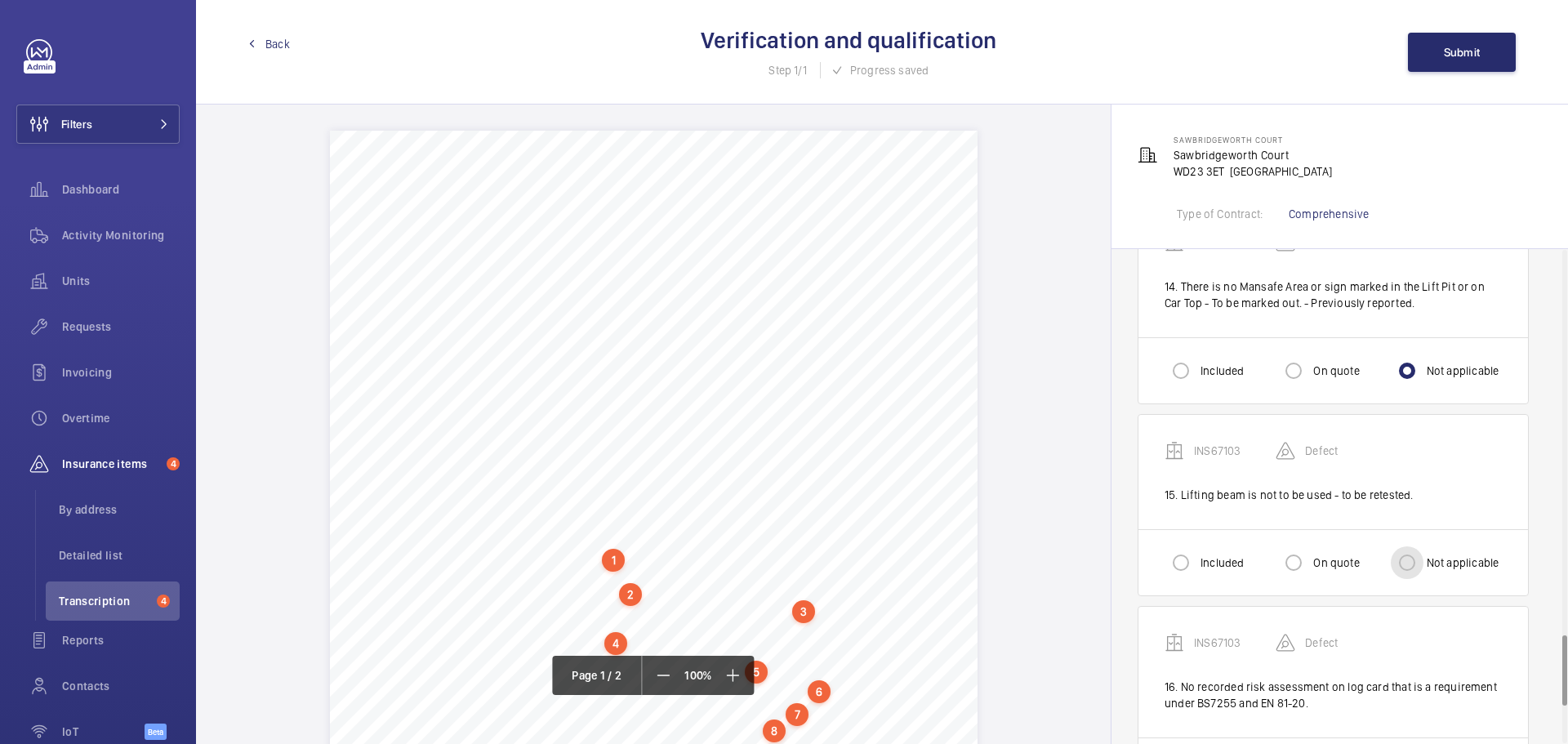
click at [1406, 547] on input "Not applicable" at bounding box center [1407, 562] width 32 height 32
radio input "true"
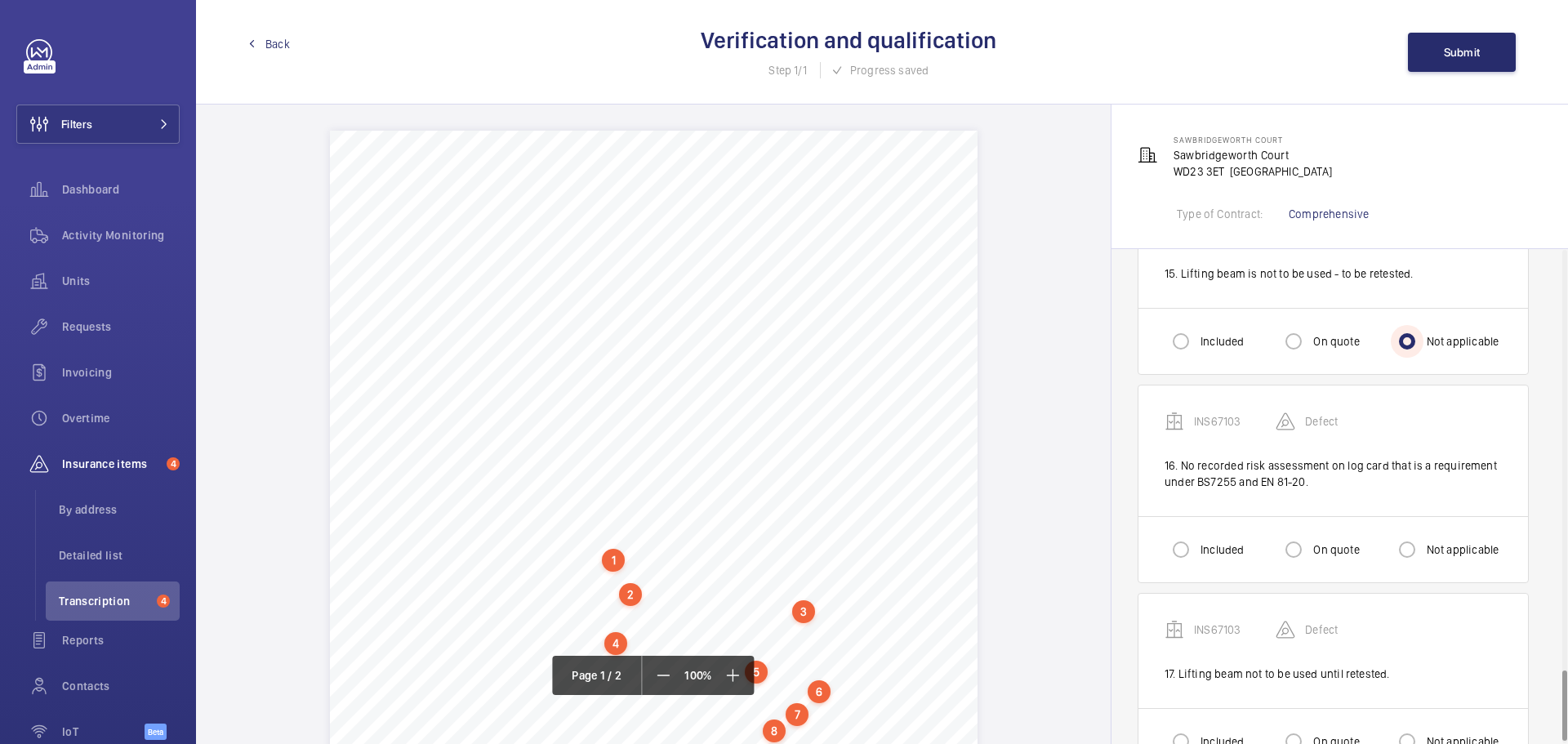
scroll to position [2941, 0]
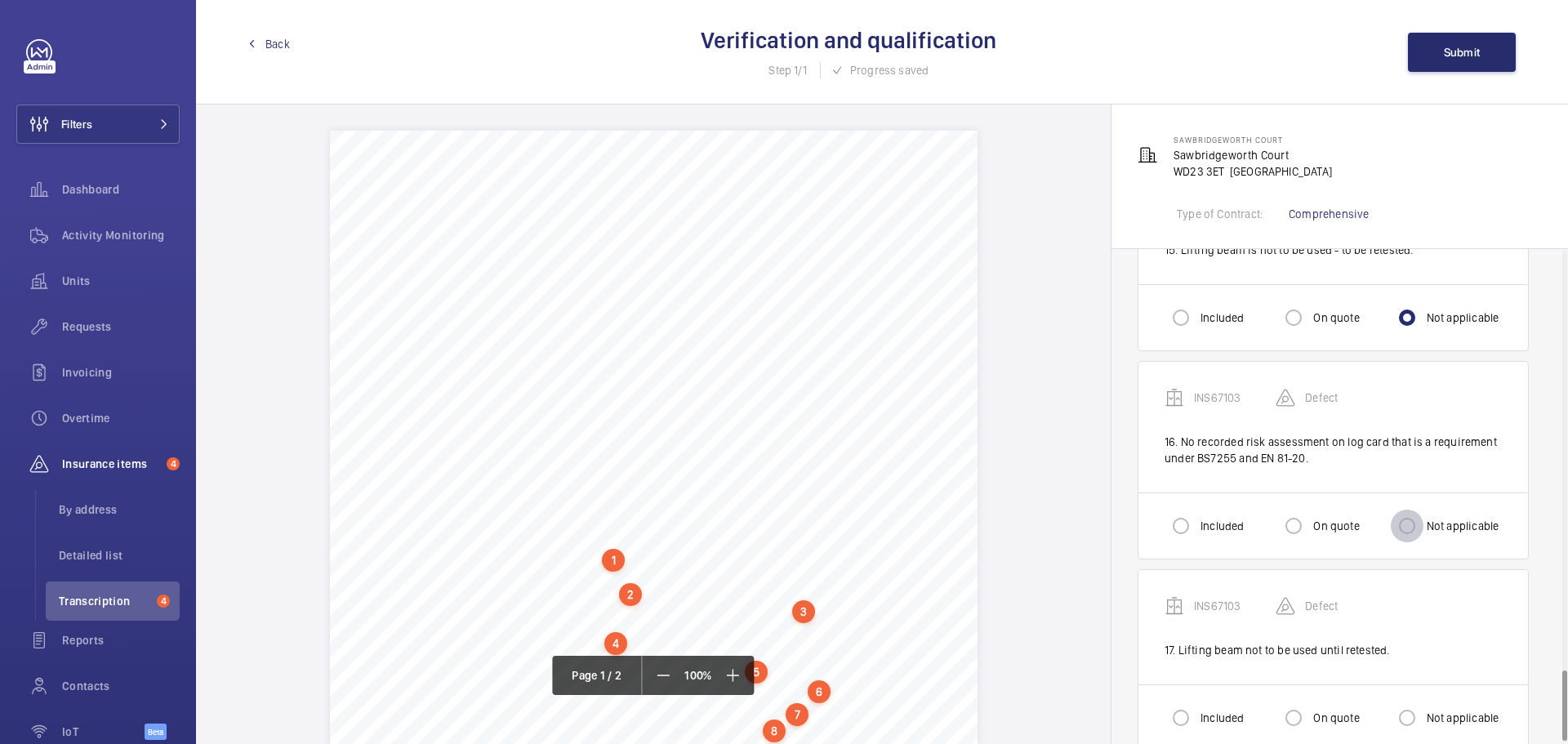
click at [1404, 510] on input "Not applicable" at bounding box center [1407, 526] width 32 height 32
radio input "true"
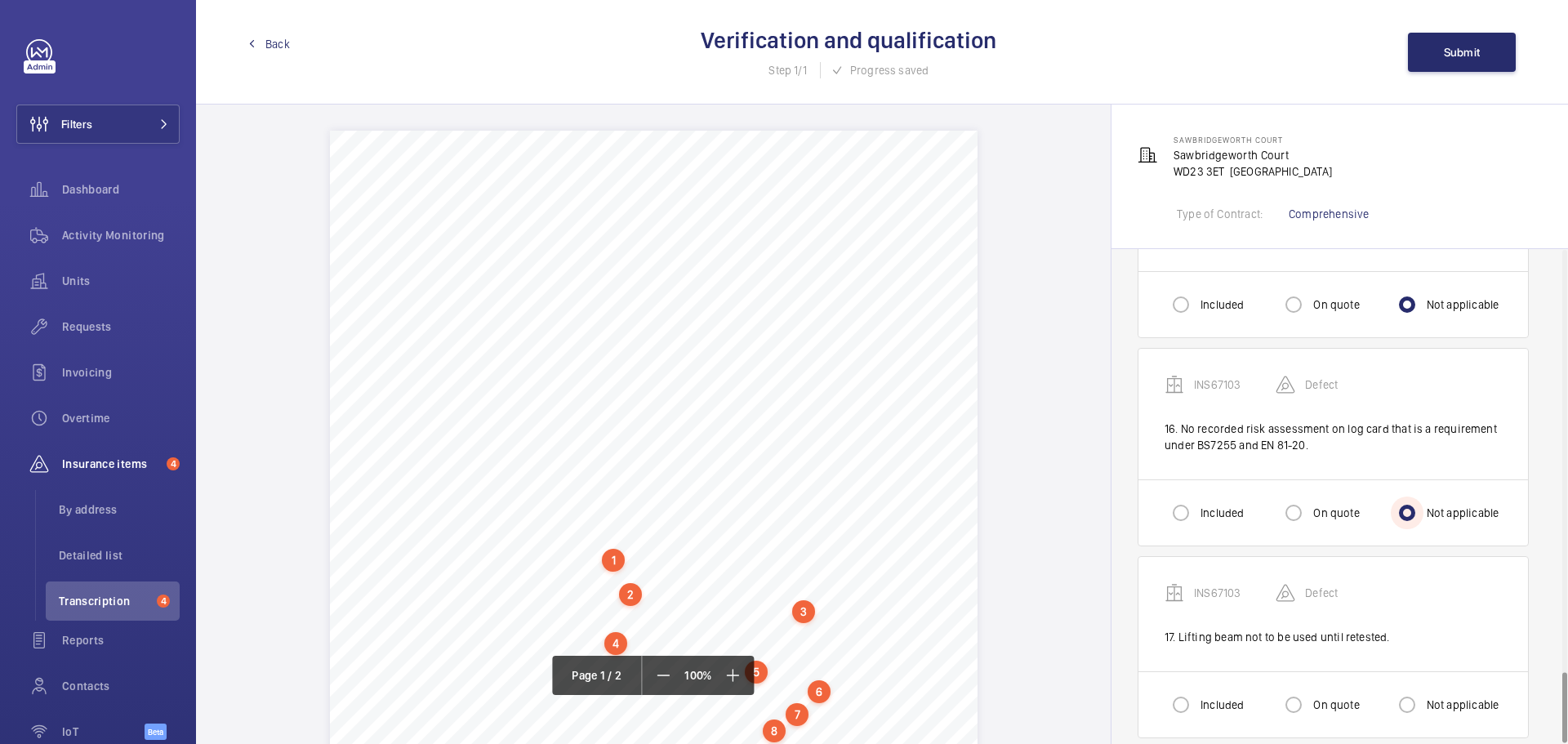
scroll to position [2958, 0]
click at [1404, 693] on input "Not applicable" at bounding box center [1407, 700] width 32 height 32
radio input "true"
click at [1438, 44] on button "Submit" at bounding box center [1461, 52] width 108 height 39
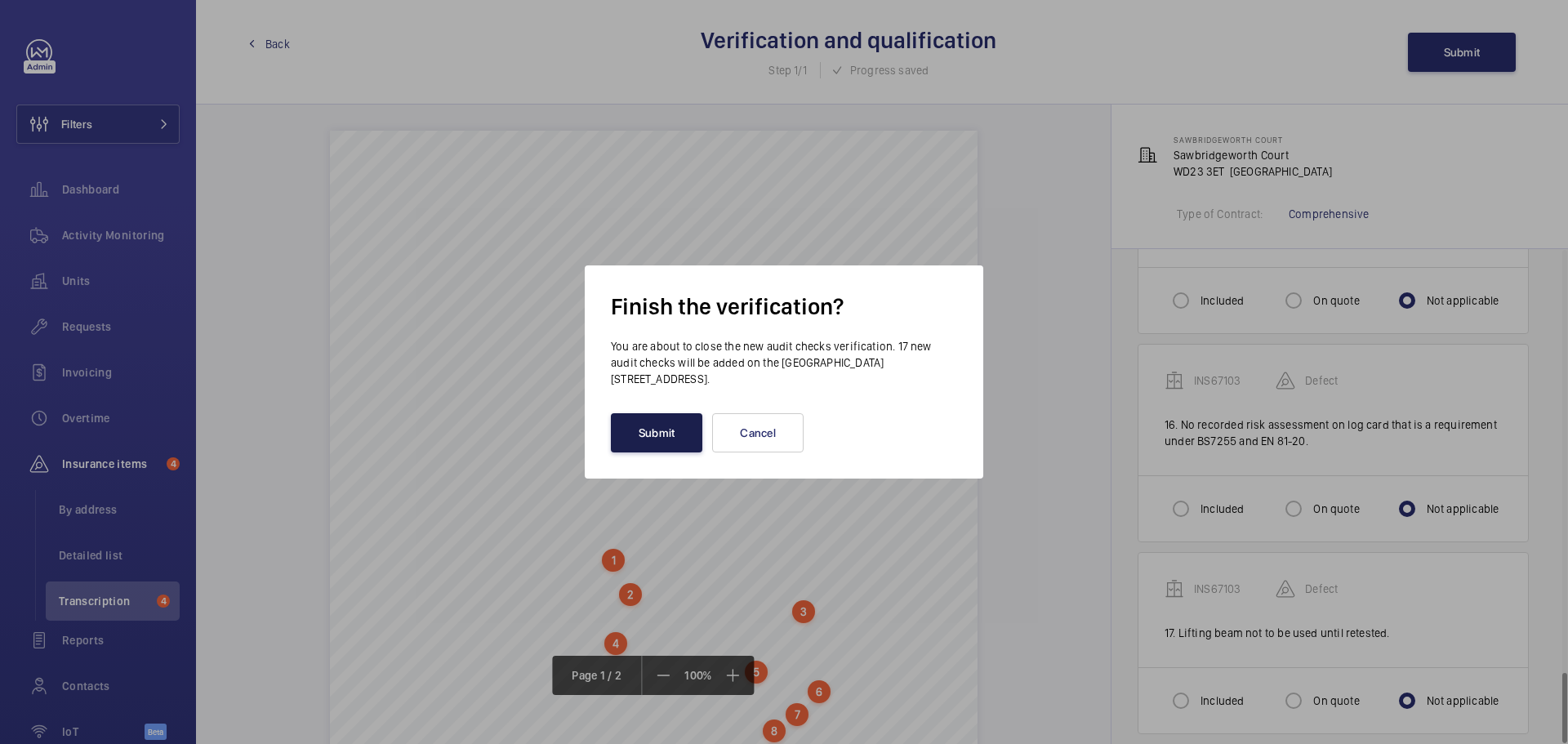
click at [637, 438] on button "Submit" at bounding box center [656, 433] width 91 height 39
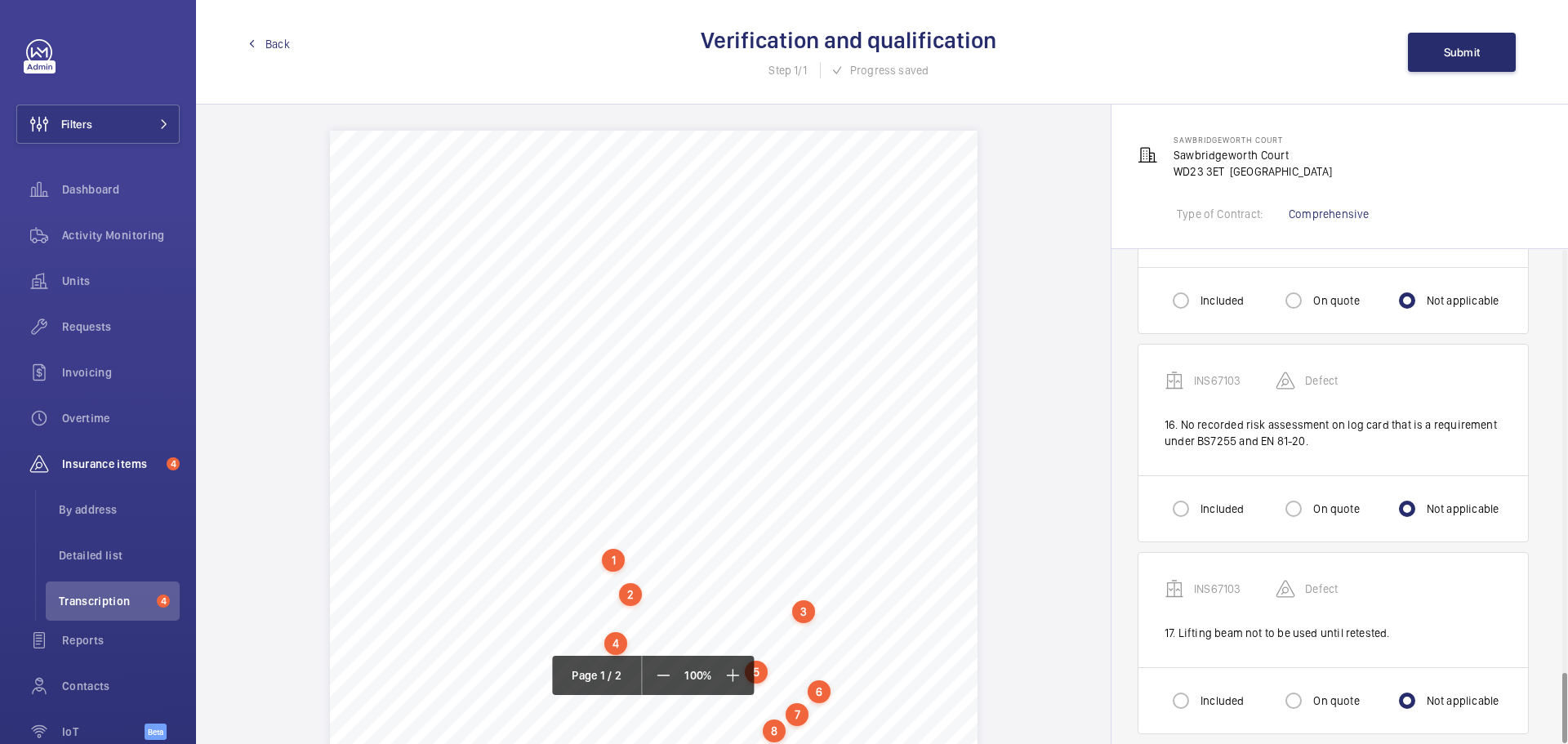
click at [272, 38] on span "Back" at bounding box center [278, 44] width 25 height 17
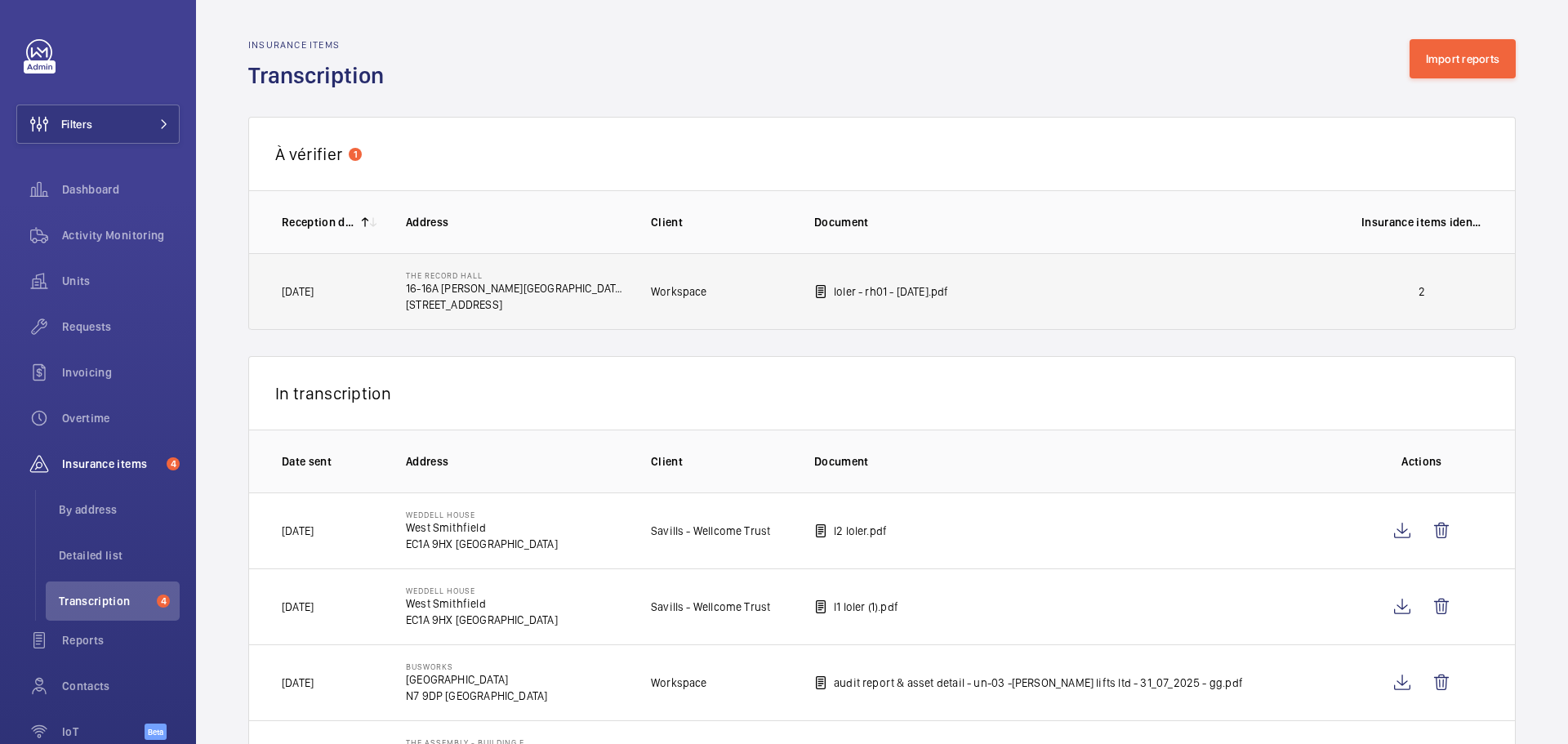
click at [1384, 297] on p "2" at bounding box center [1422, 291] width 121 height 17
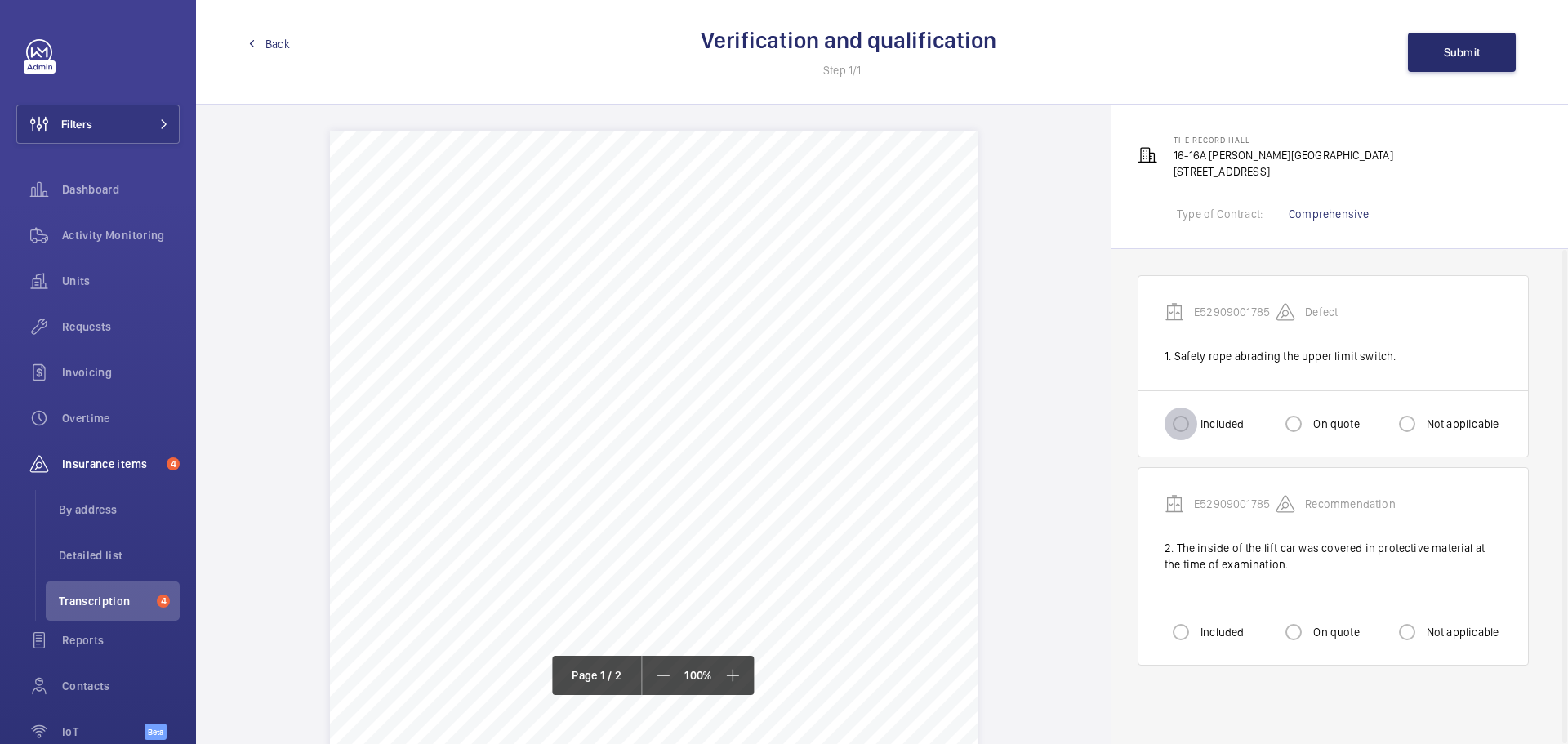
click at [1185, 424] on input "Included" at bounding box center [1180, 424] width 32 height 32
radio input "true"
click at [1412, 639] on input "Not applicable" at bounding box center [1407, 632] width 32 height 32
radio input "true"
click at [1458, 48] on span "Submit" at bounding box center [1462, 52] width 37 height 13
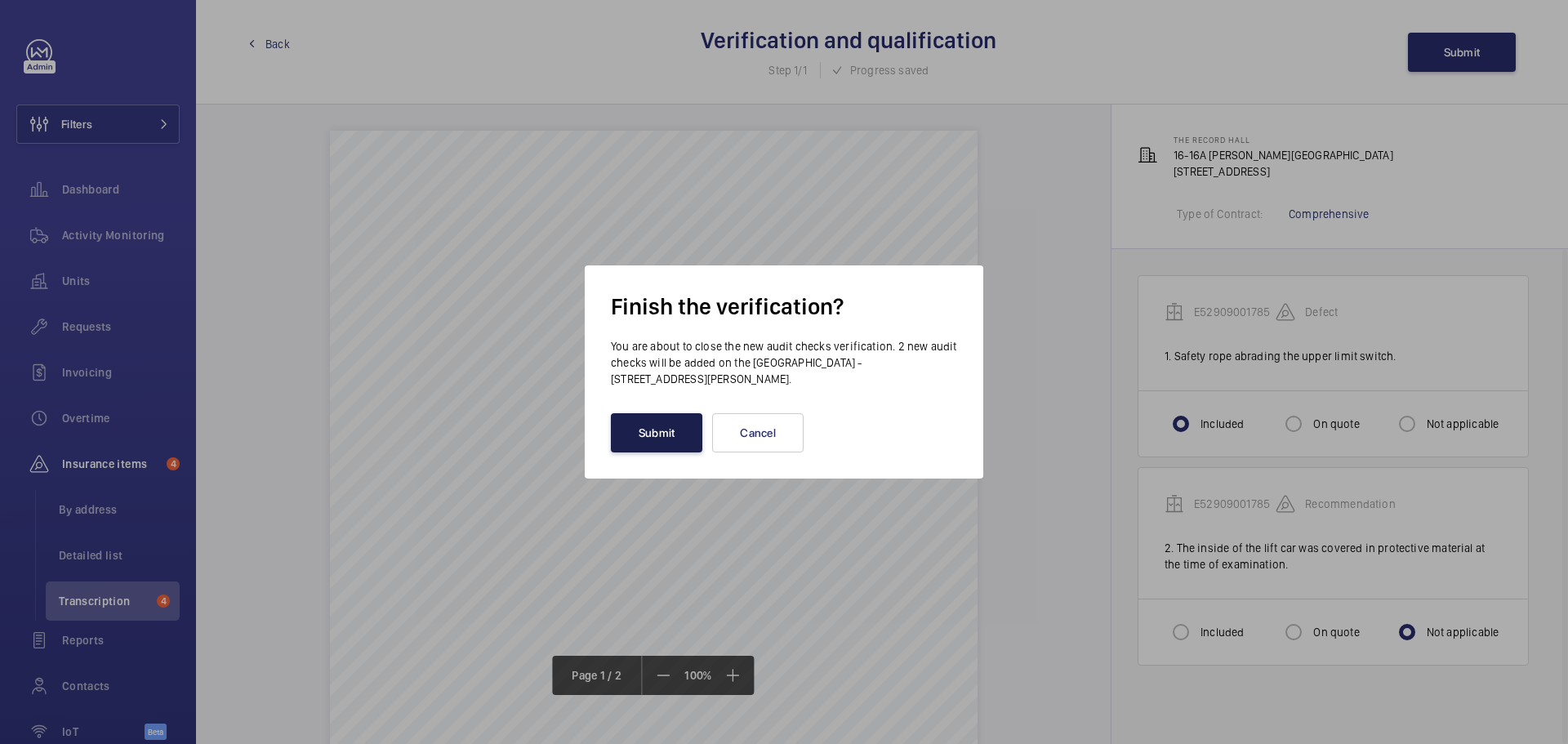
click at [648, 427] on button "Submit" at bounding box center [656, 433] width 91 height 39
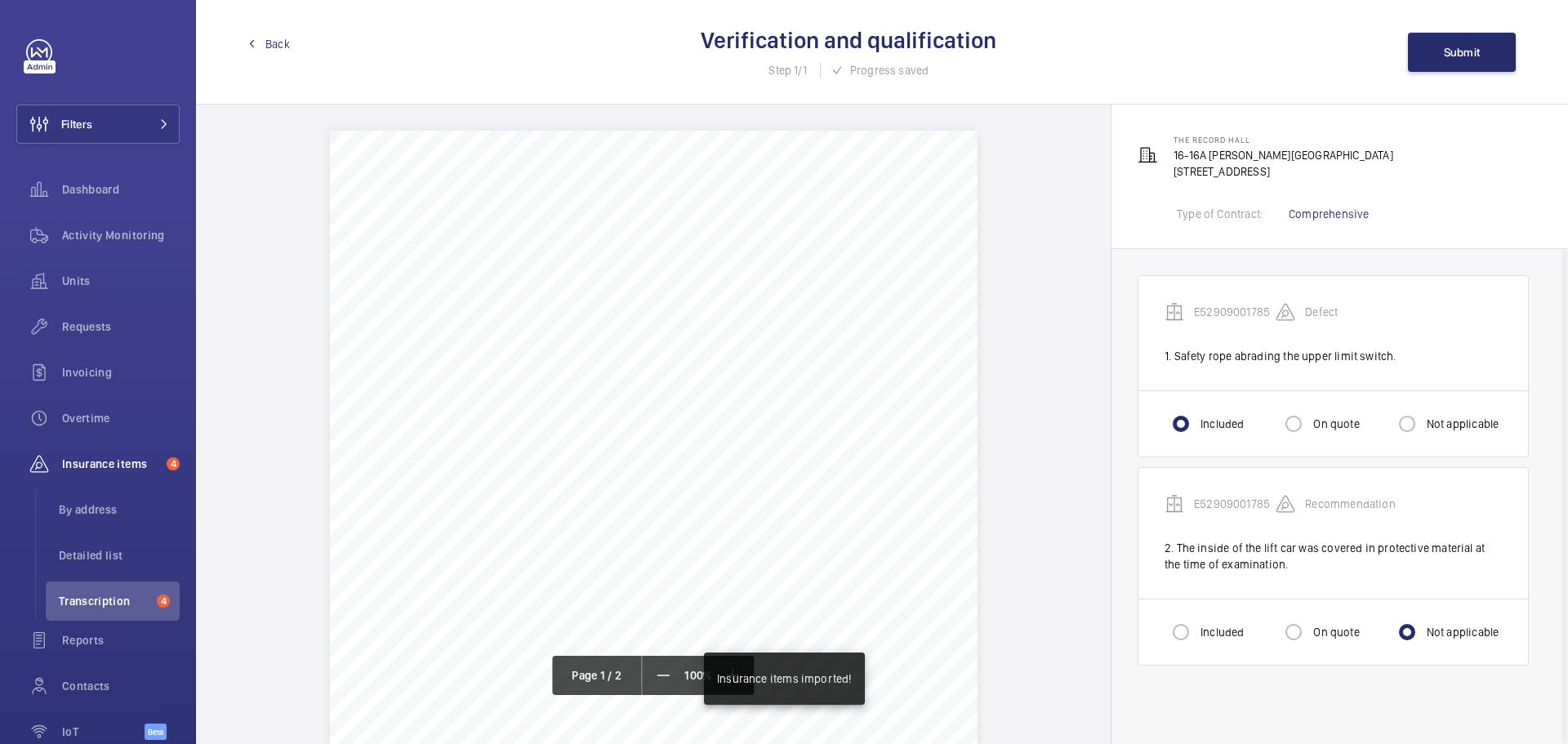
click at [279, 48] on span "Back" at bounding box center [278, 44] width 25 height 17
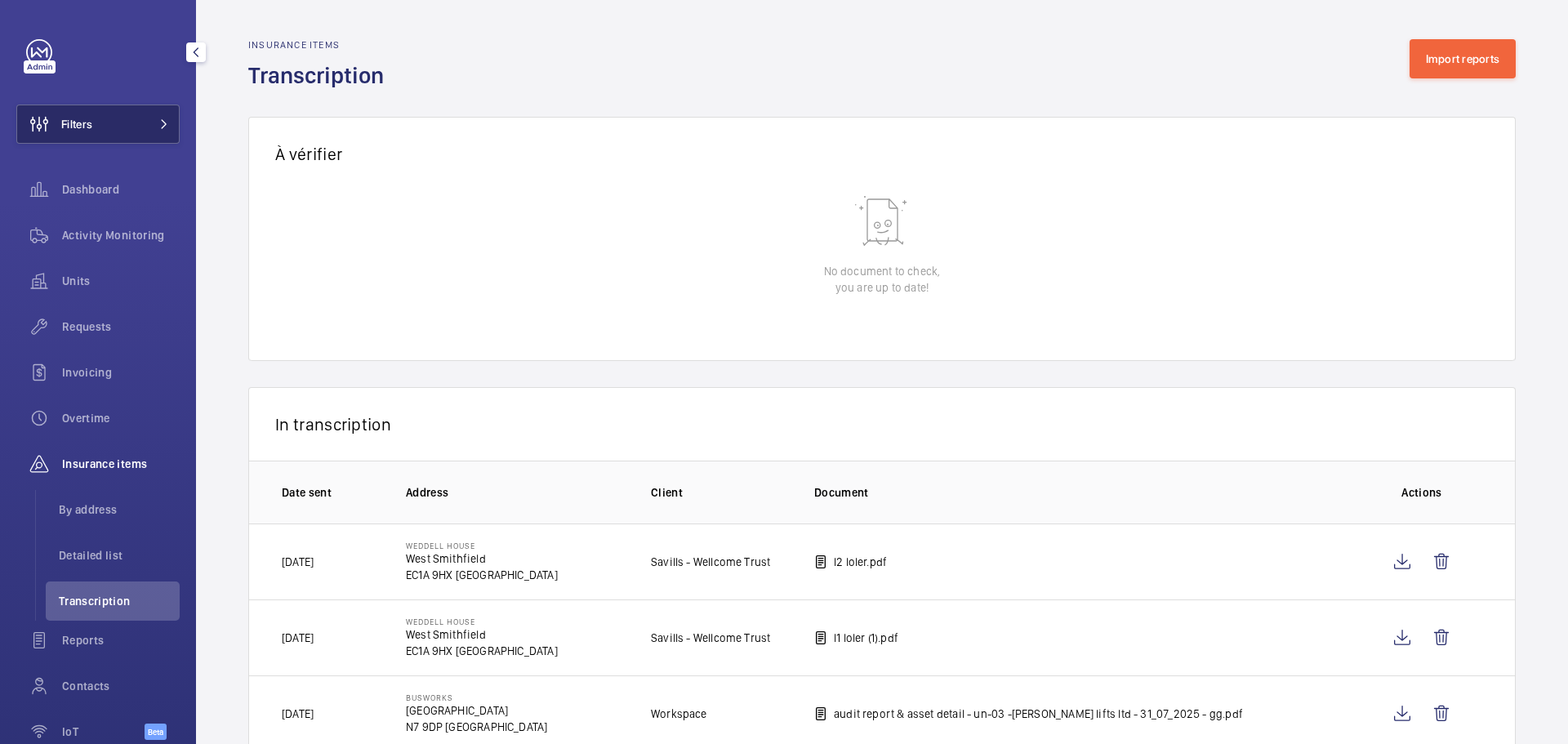
click at [88, 144] on div "Filters Dashboard Activity Monitoring Units Requests Invoicing Overtime Insuran…" at bounding box center [98, 398] width 163 height 719
click at [94, 123] on button "Filters" at bounding box center [98, 124] width 163 height 39
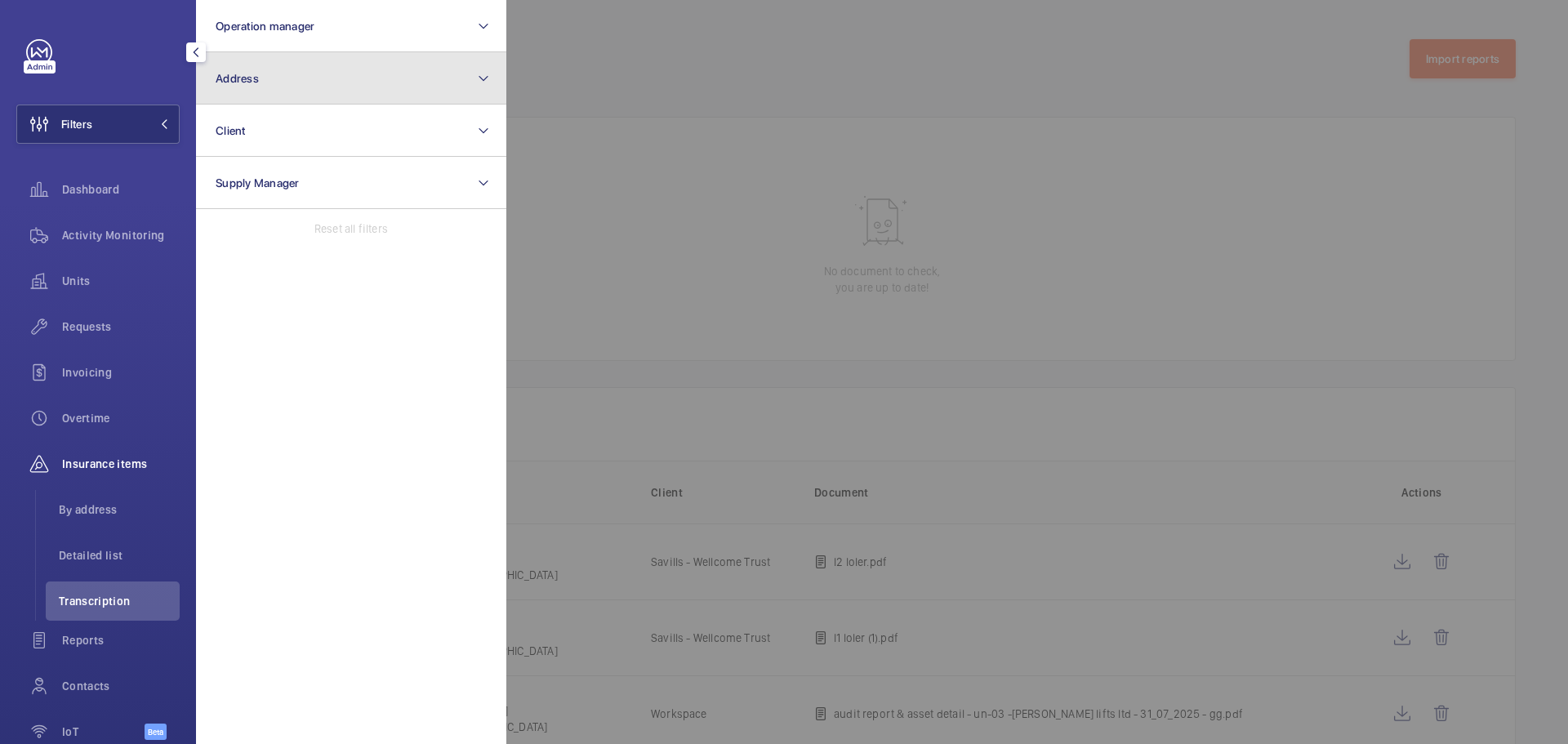
click at [306, 95] on button "Address" at bounding box center [351, 79] width 310 height 53
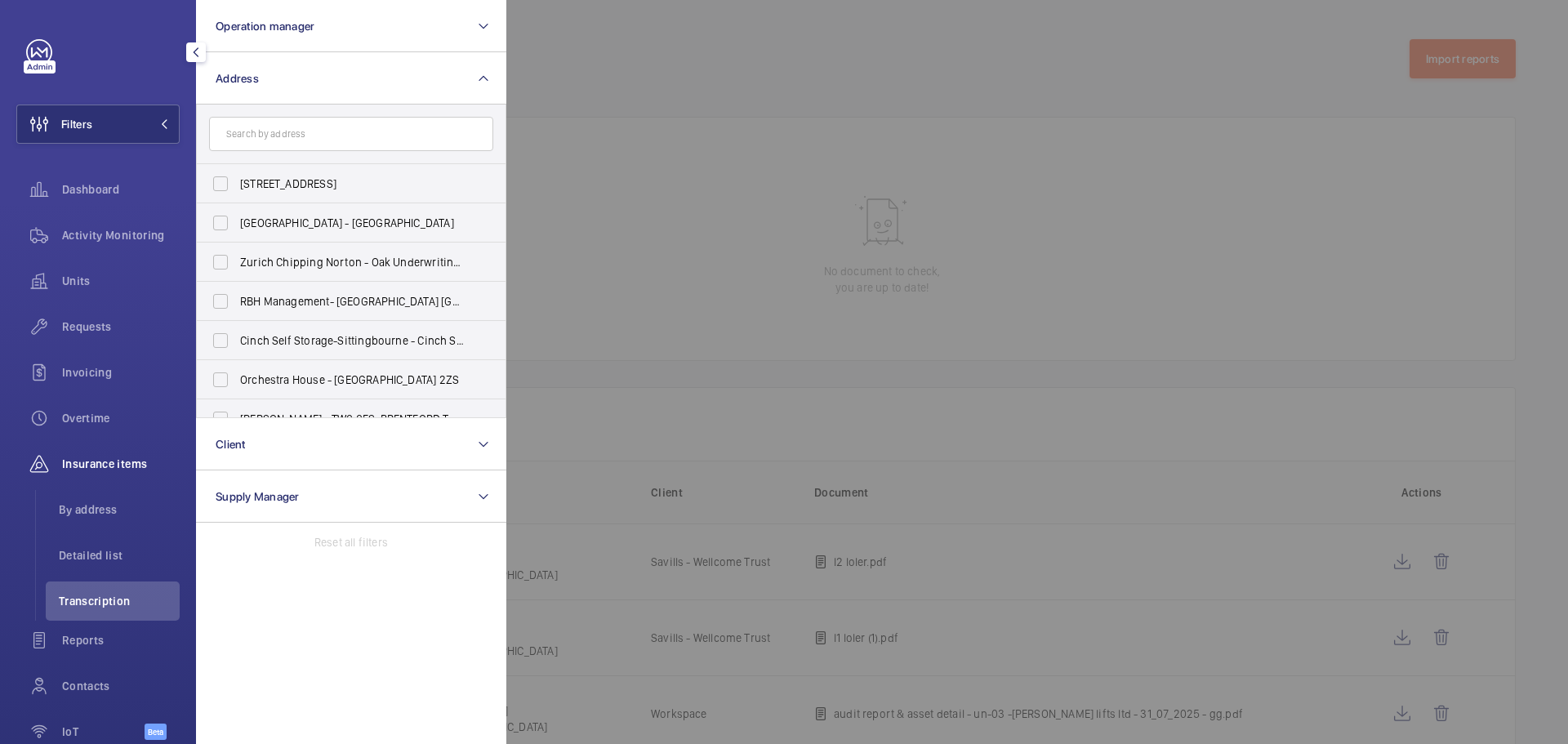
click at [309, 132] on input "text" at bounding box center [351, 133] width 284 height 34
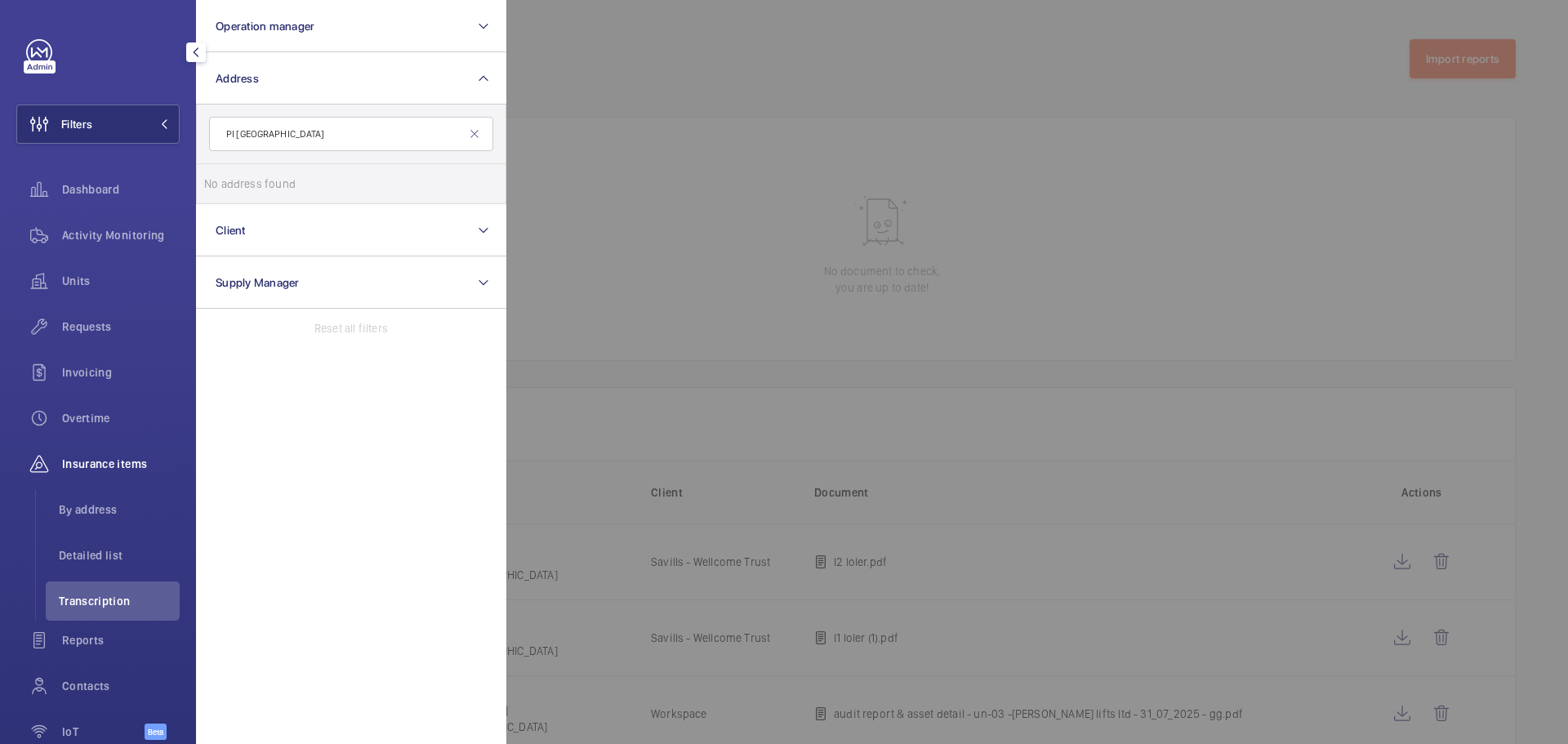
drag, startPoint x: 272, startPoint y: 129, endPoint x: 196, endPoint y: 129, distance: 76.0
click at [196, 129] on div "PI Waterloo Westminster Bridge No address found Reset" at bounding box center [351, 154] width 310 height 100
type input "Westminster Bridge"
click at [219, 195] on input "PI - London Waterloo Westminster Bridge - 85 York Rd, LONDON SE1 7NJ" at bounding box center [220, 183] width 32 height 32
checkbox input "true"
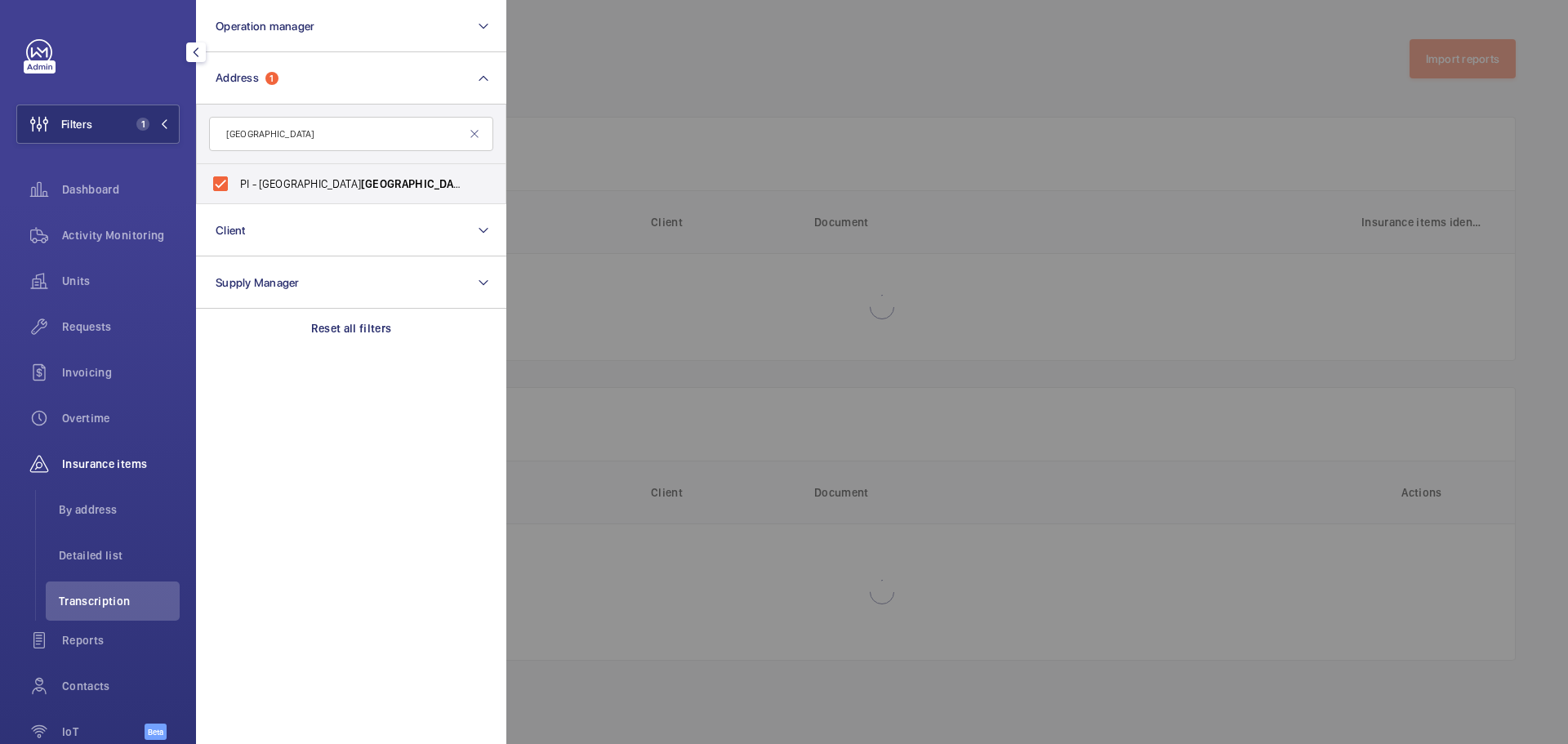
click at [596, 82] on div at bounding box center [1290, 372] width 1568 height 744
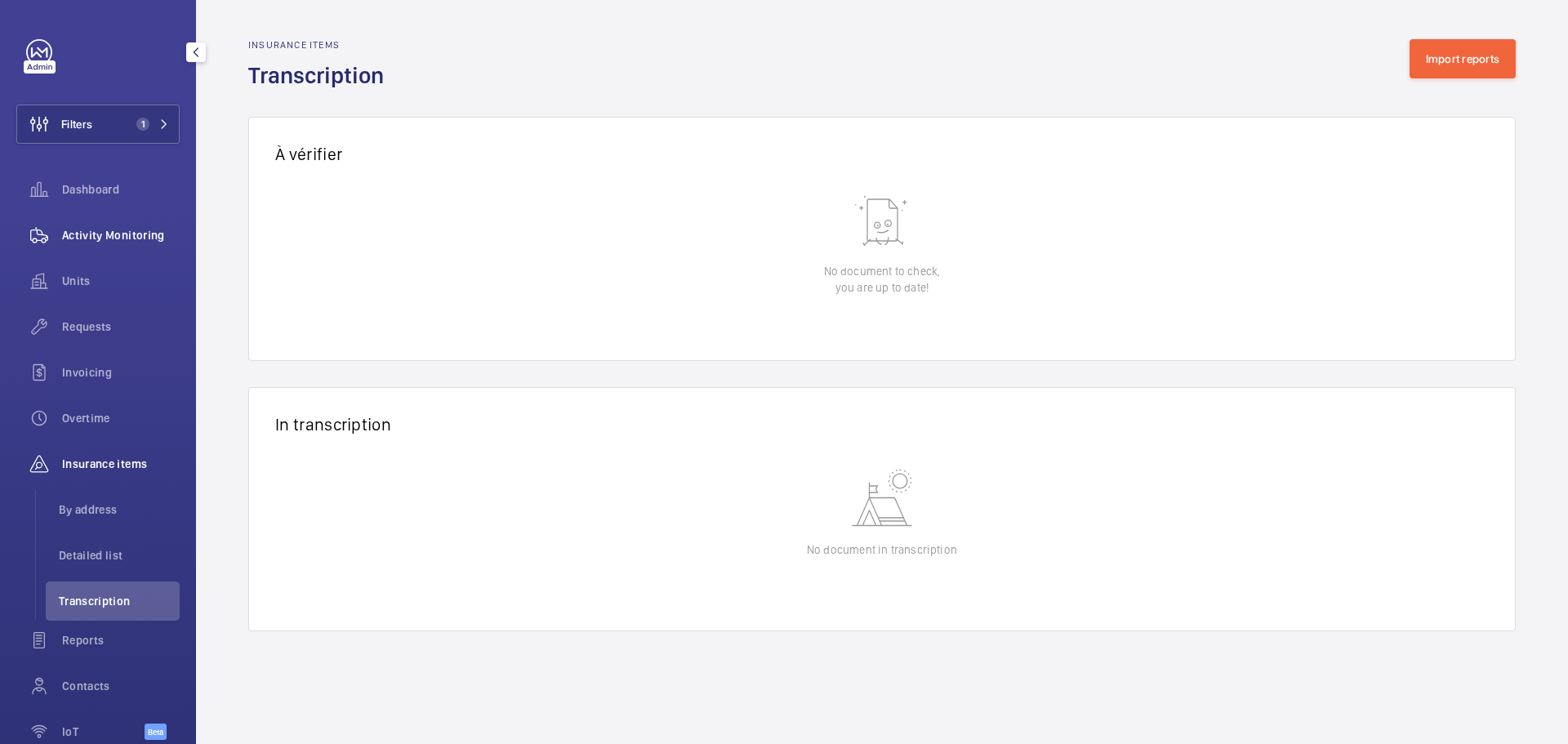
click at [67, 240] on span "Activity Monitoring" at bounding box center [121, 235] width 118 height 17
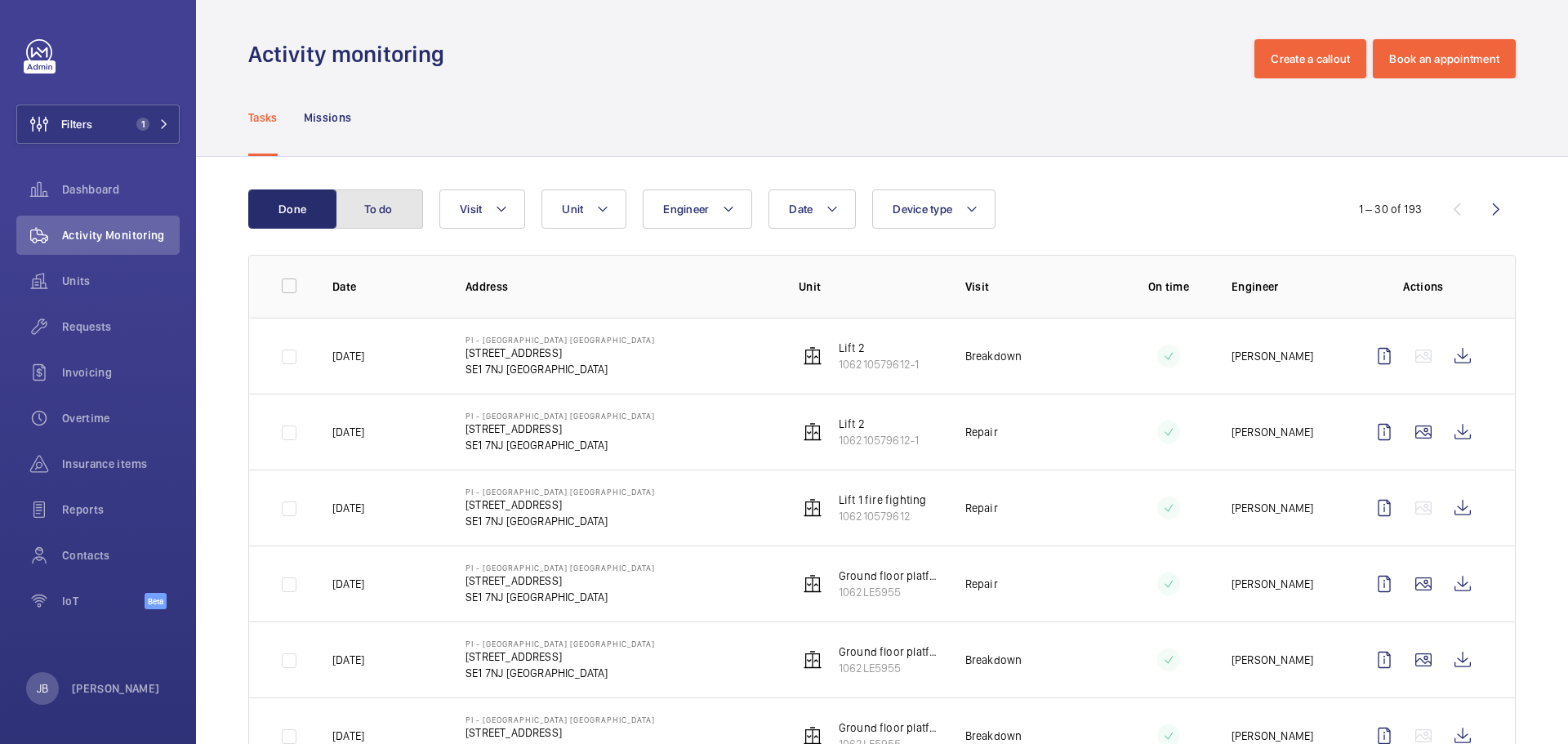
click at [394, 228] on button "To do" at bounding box center [379, 209] width 89 height 39
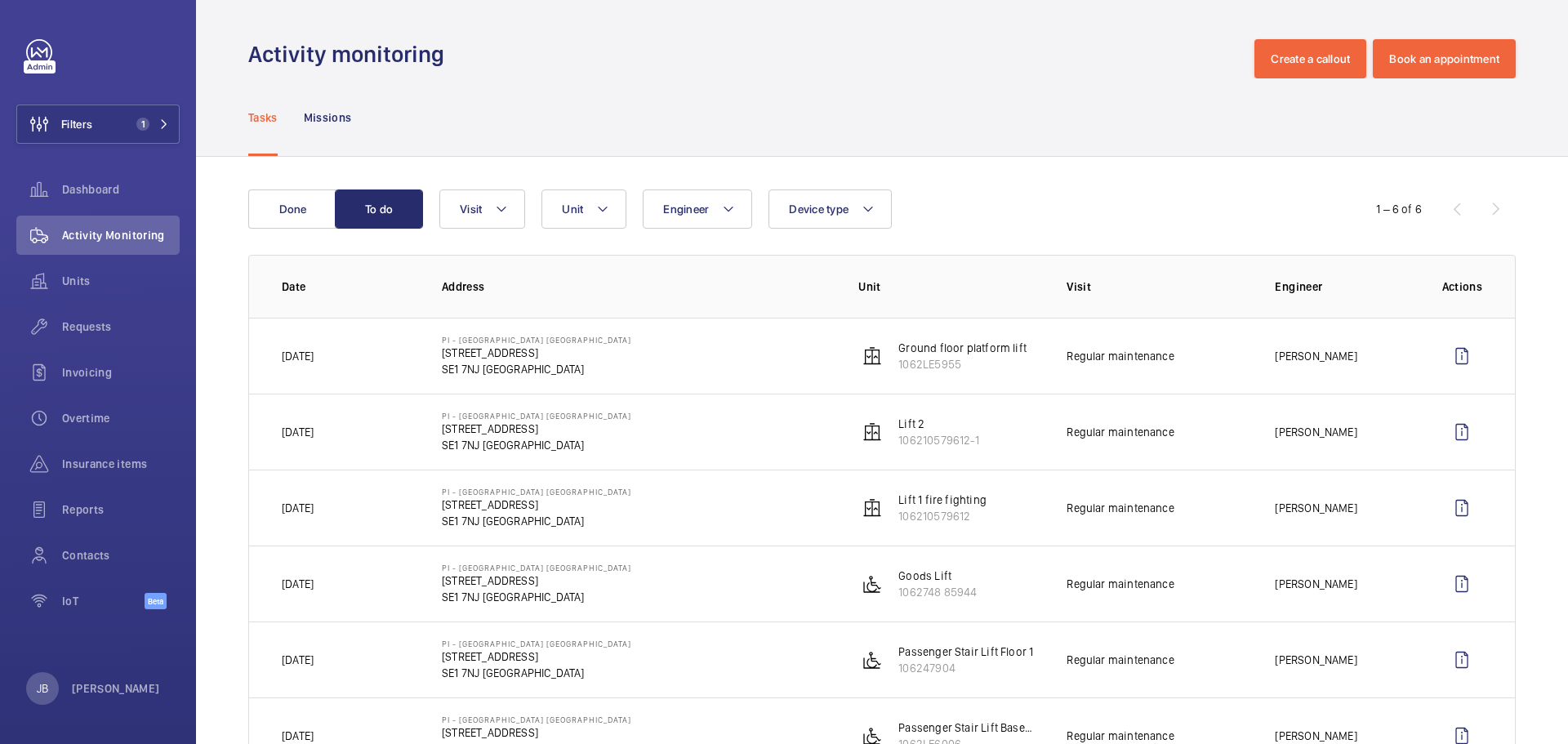
scroll to position [69, 0]
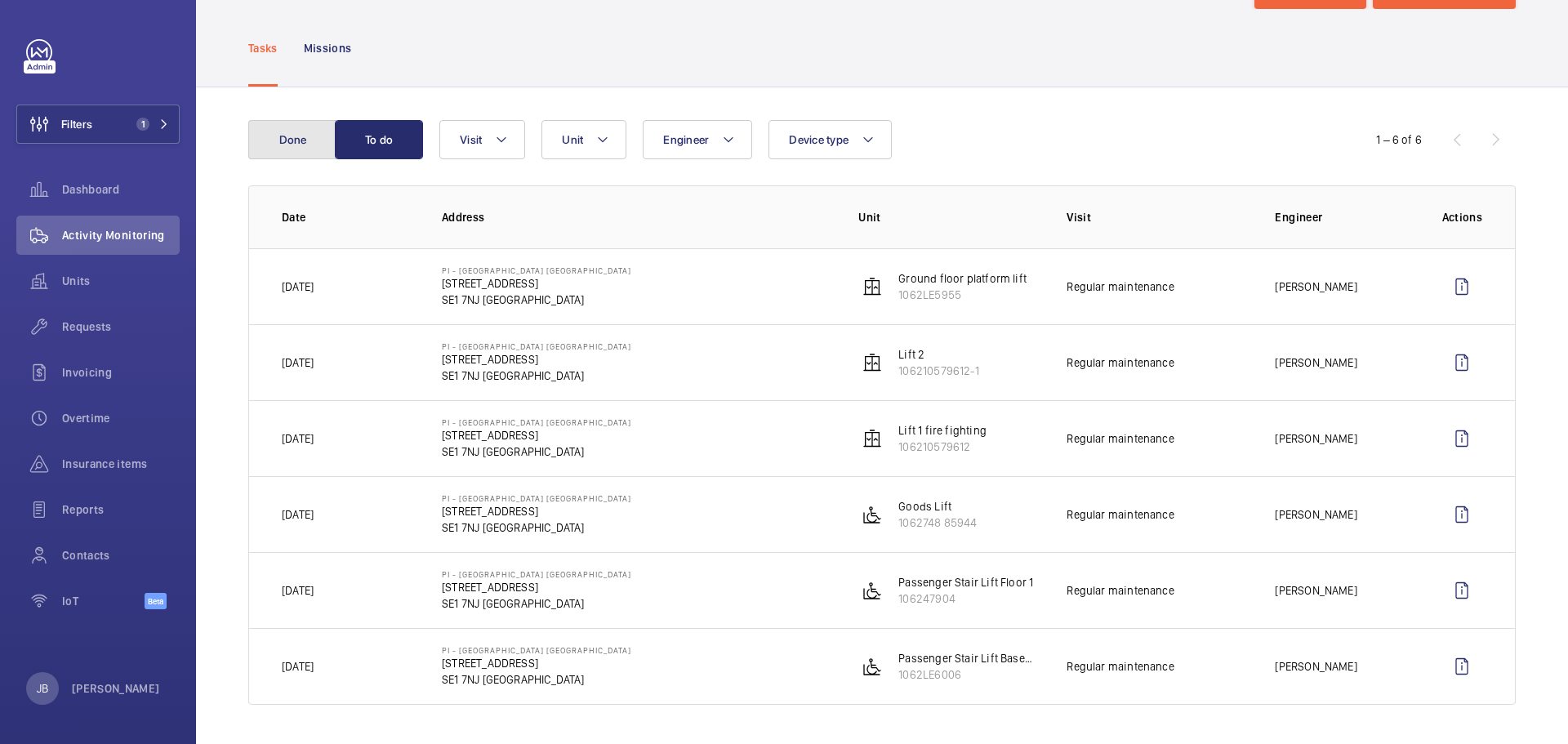
click at [278, 132] on button "Done" at bounding box center [292, 140] width 89 height 39
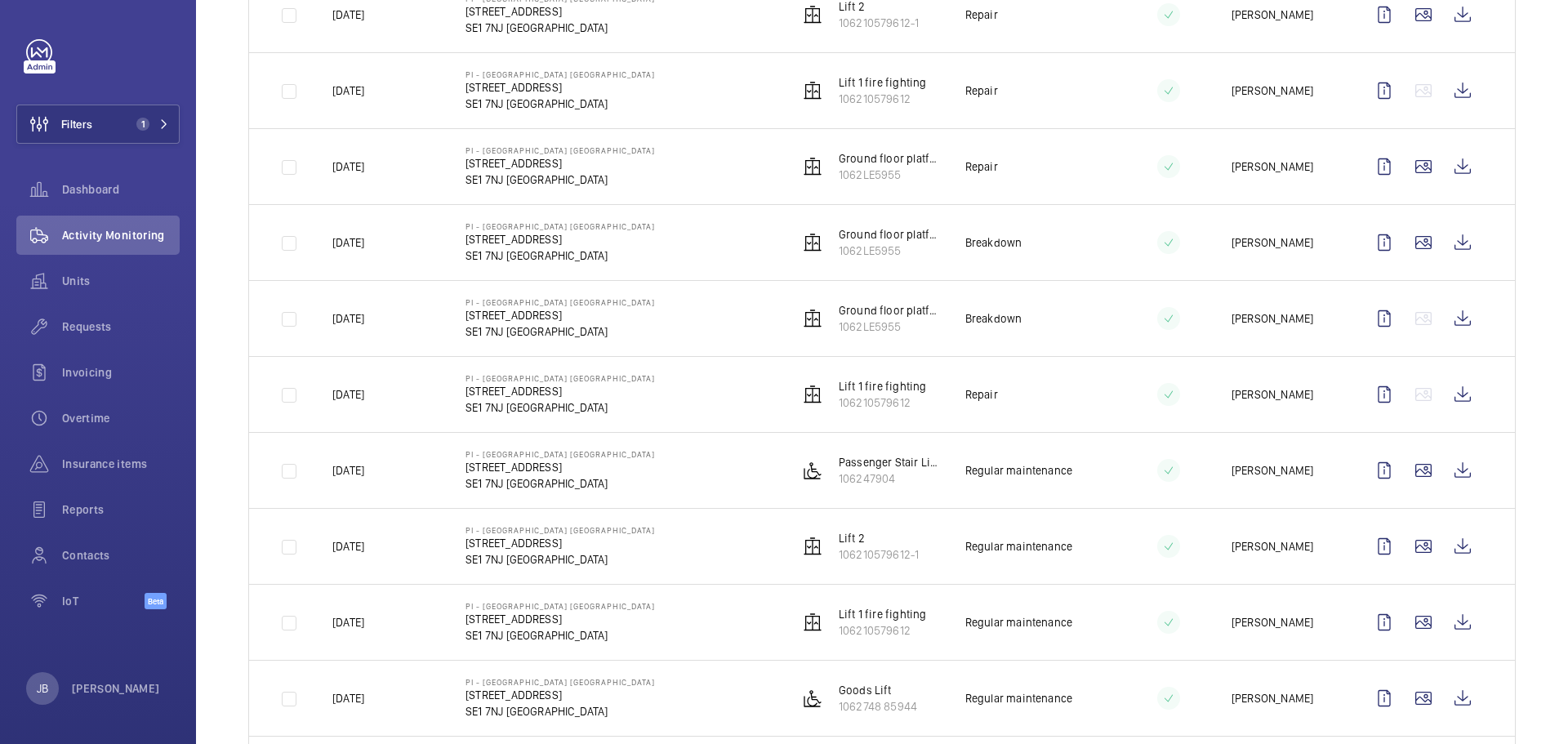
scroll to position [572, 0]
